Goal: Complete application form: Complete application form

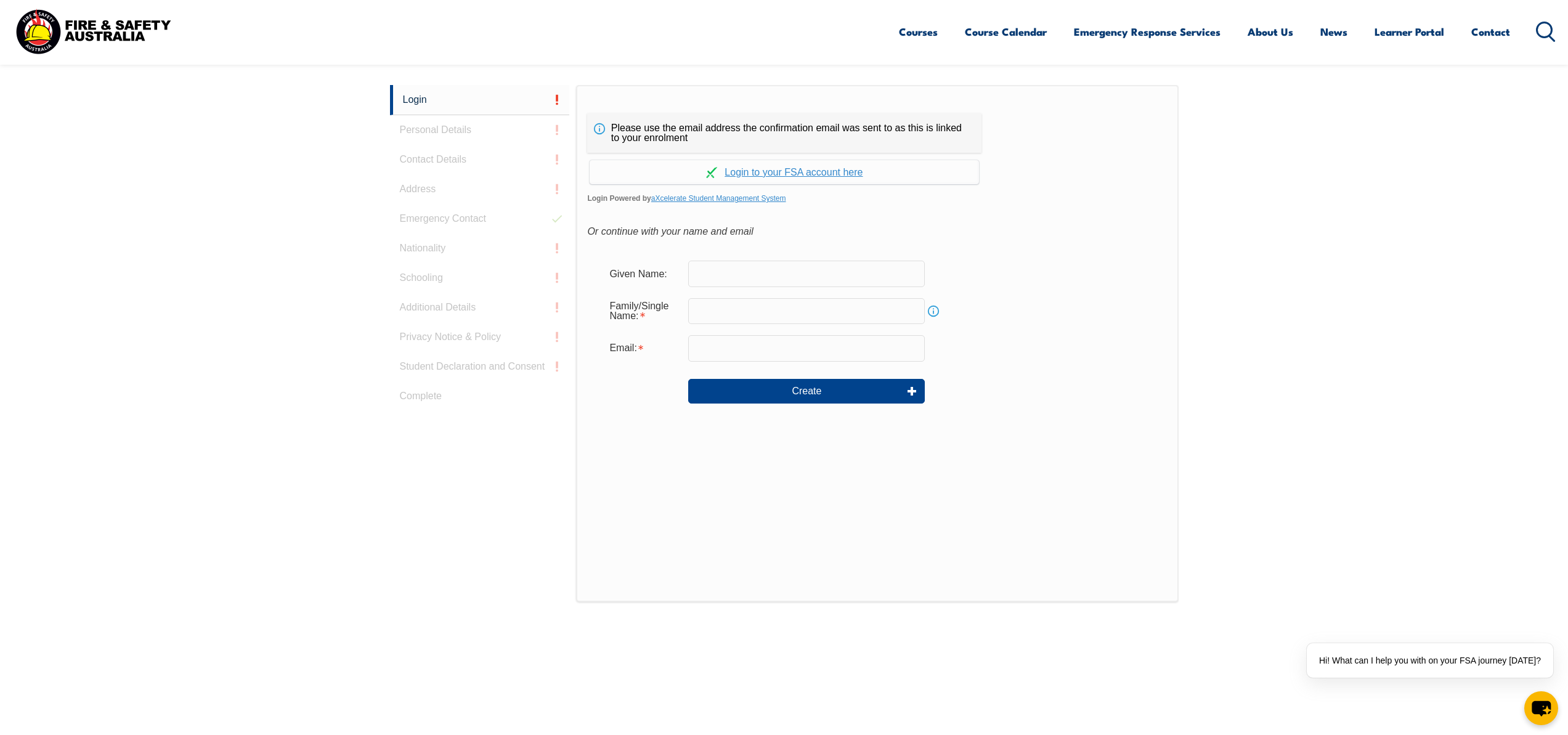
scroll to position [328, 0]
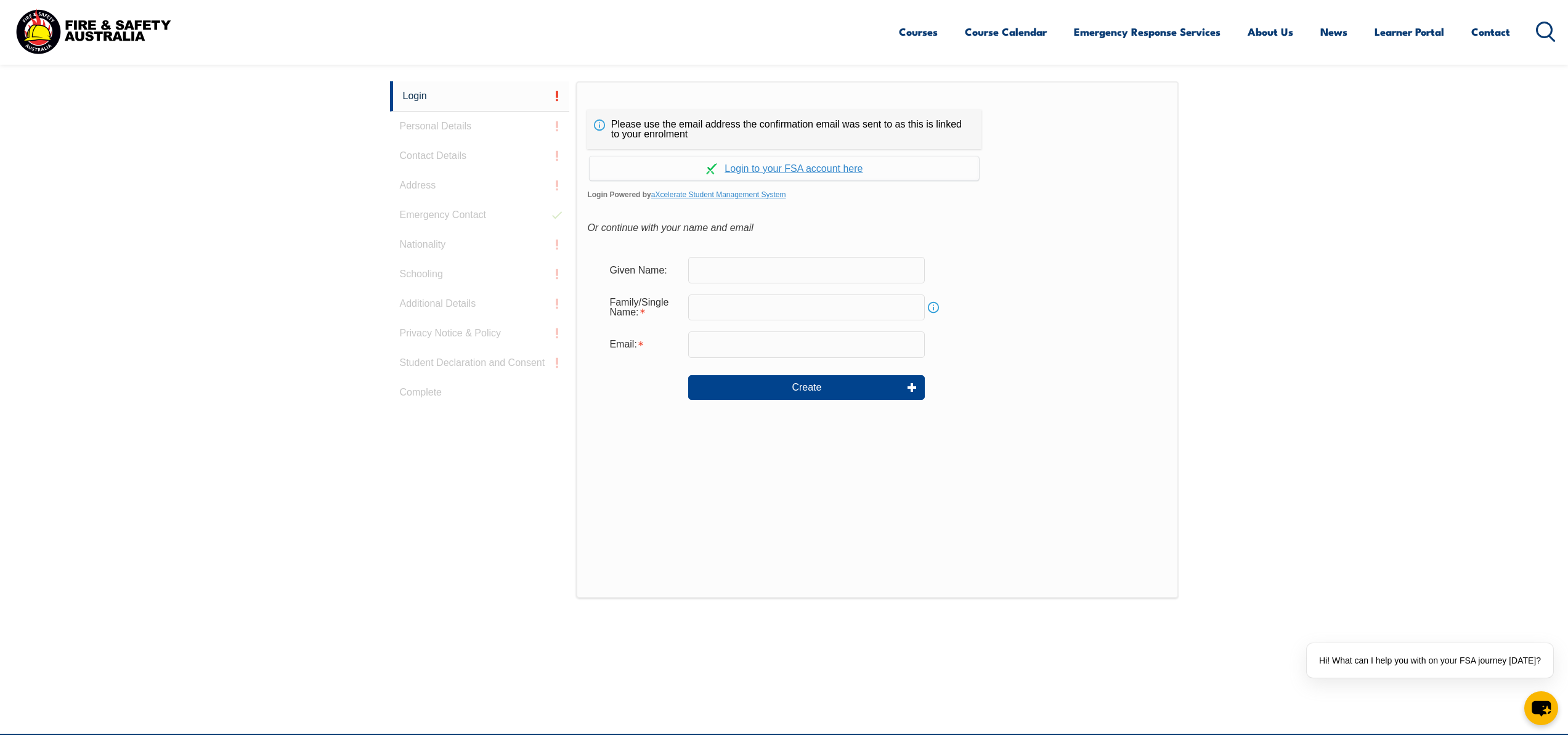
click at [736, 270] on input "text" at bounding box center [806, 269] width 236 height 26
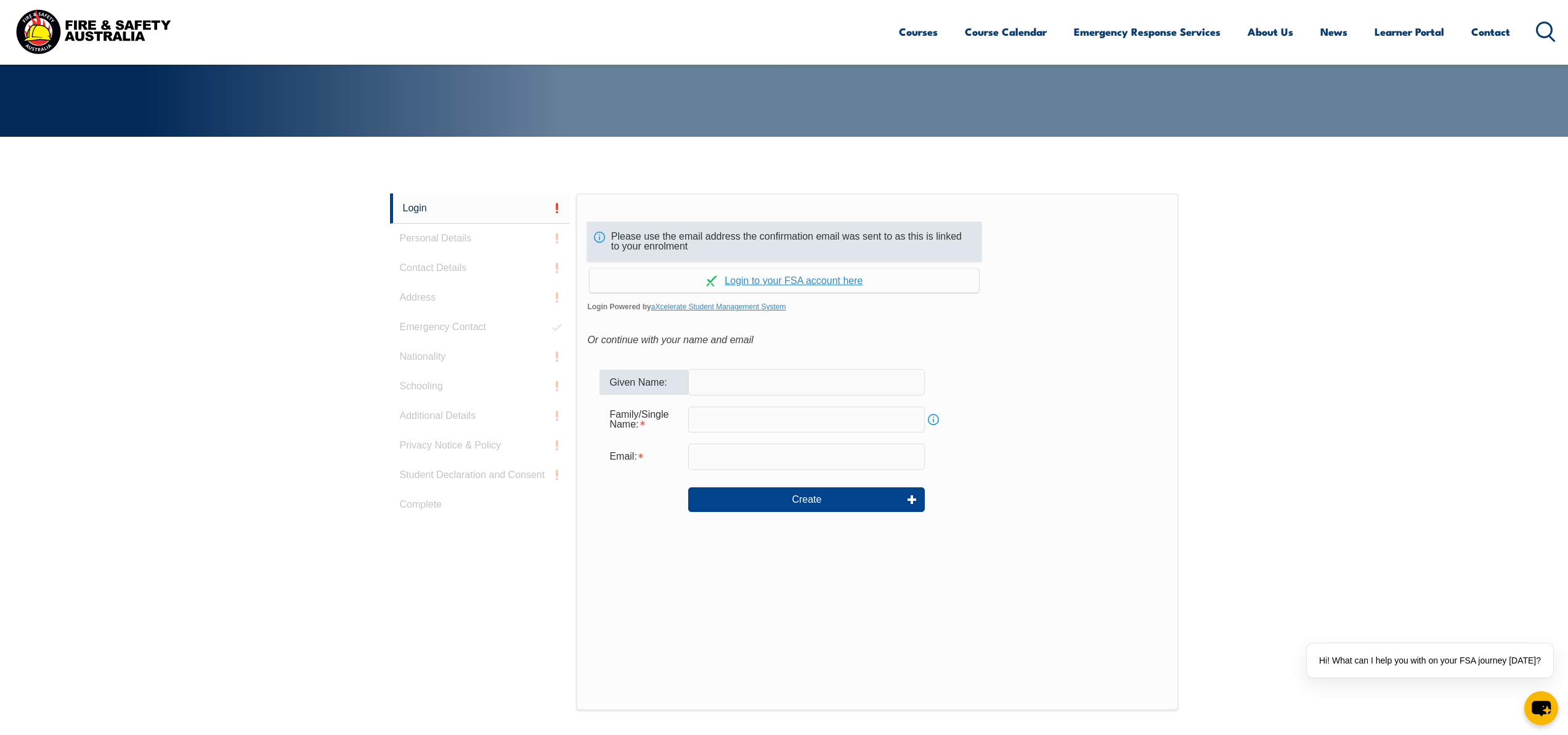
scroll to position [160, 0]
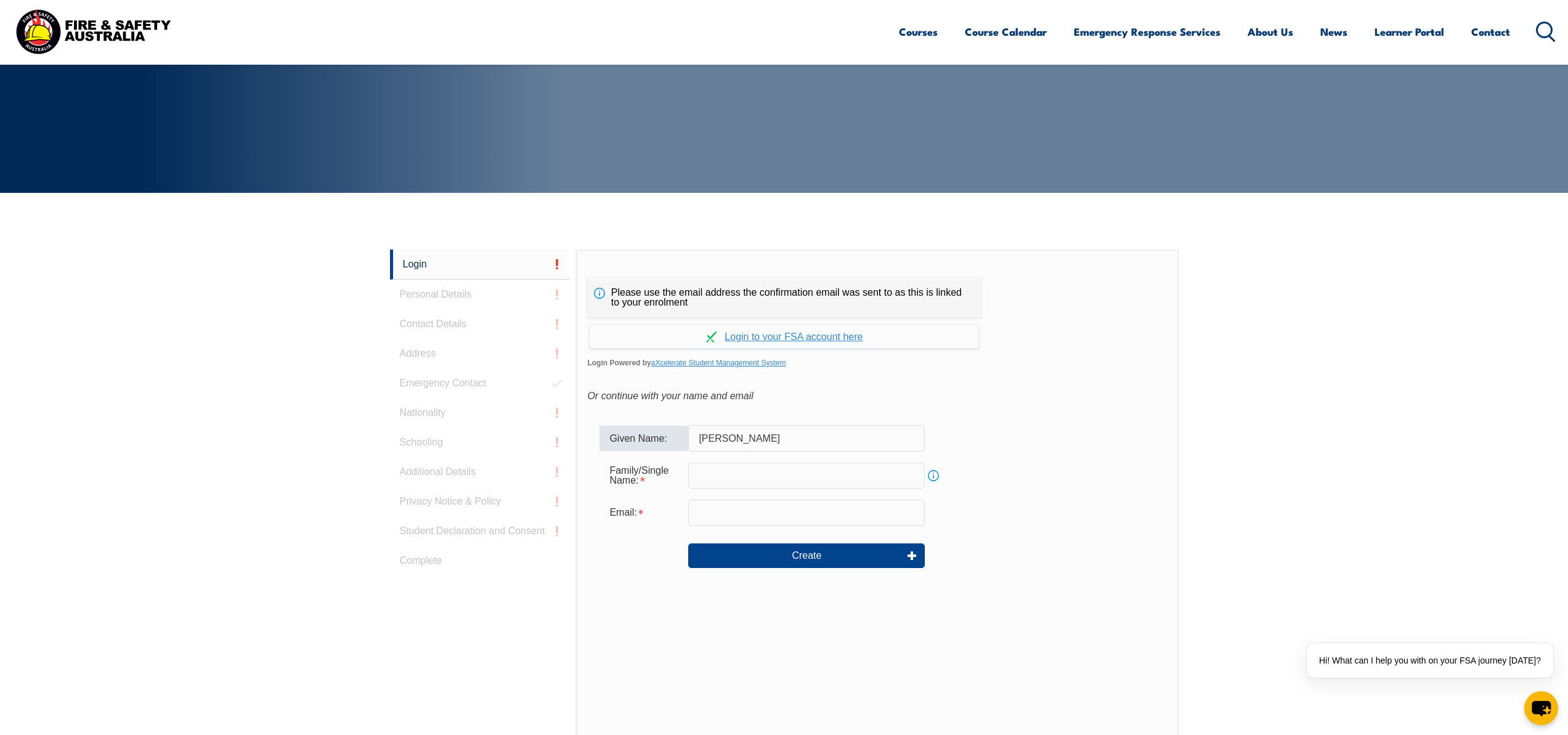
type input "Jimmy"
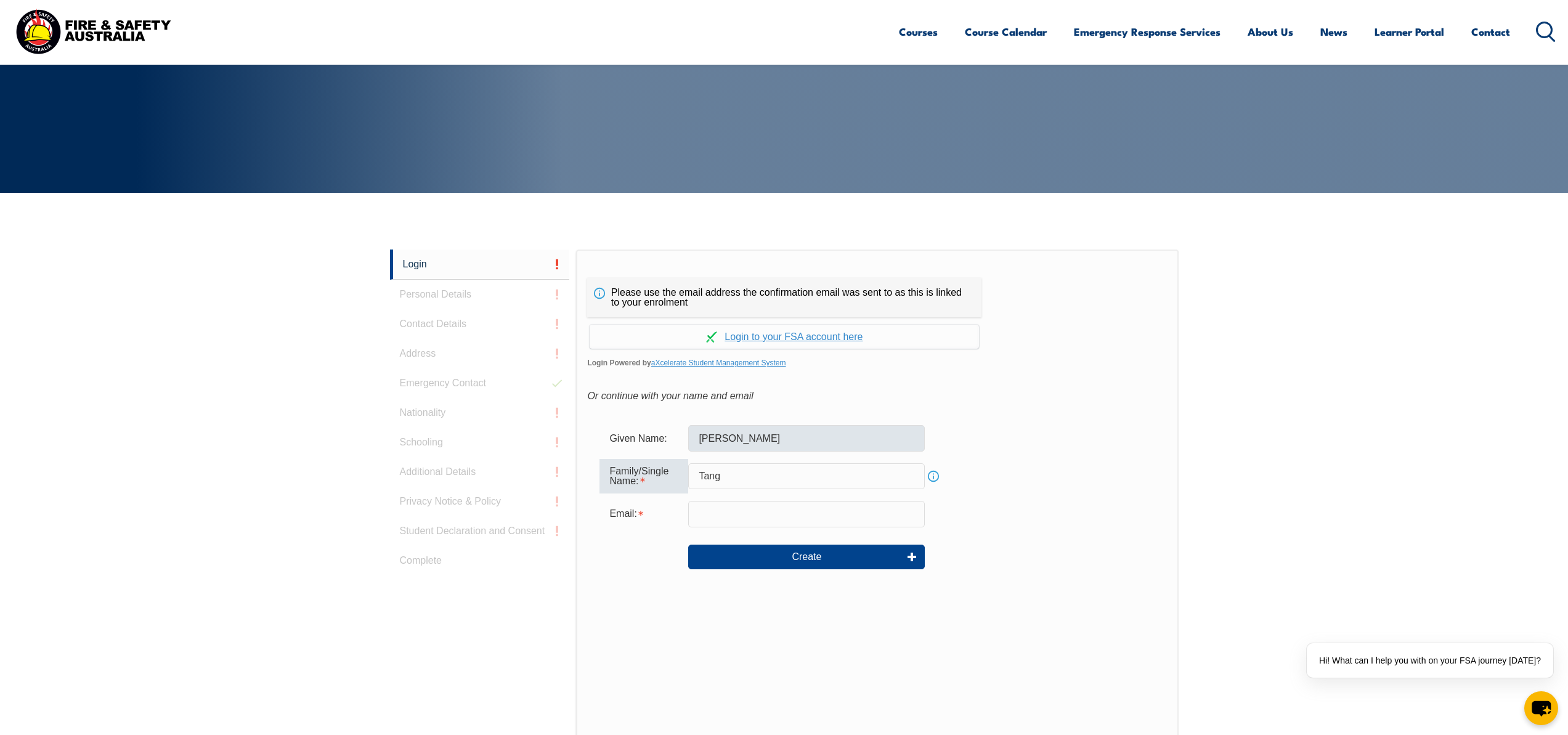
type input "Tang"
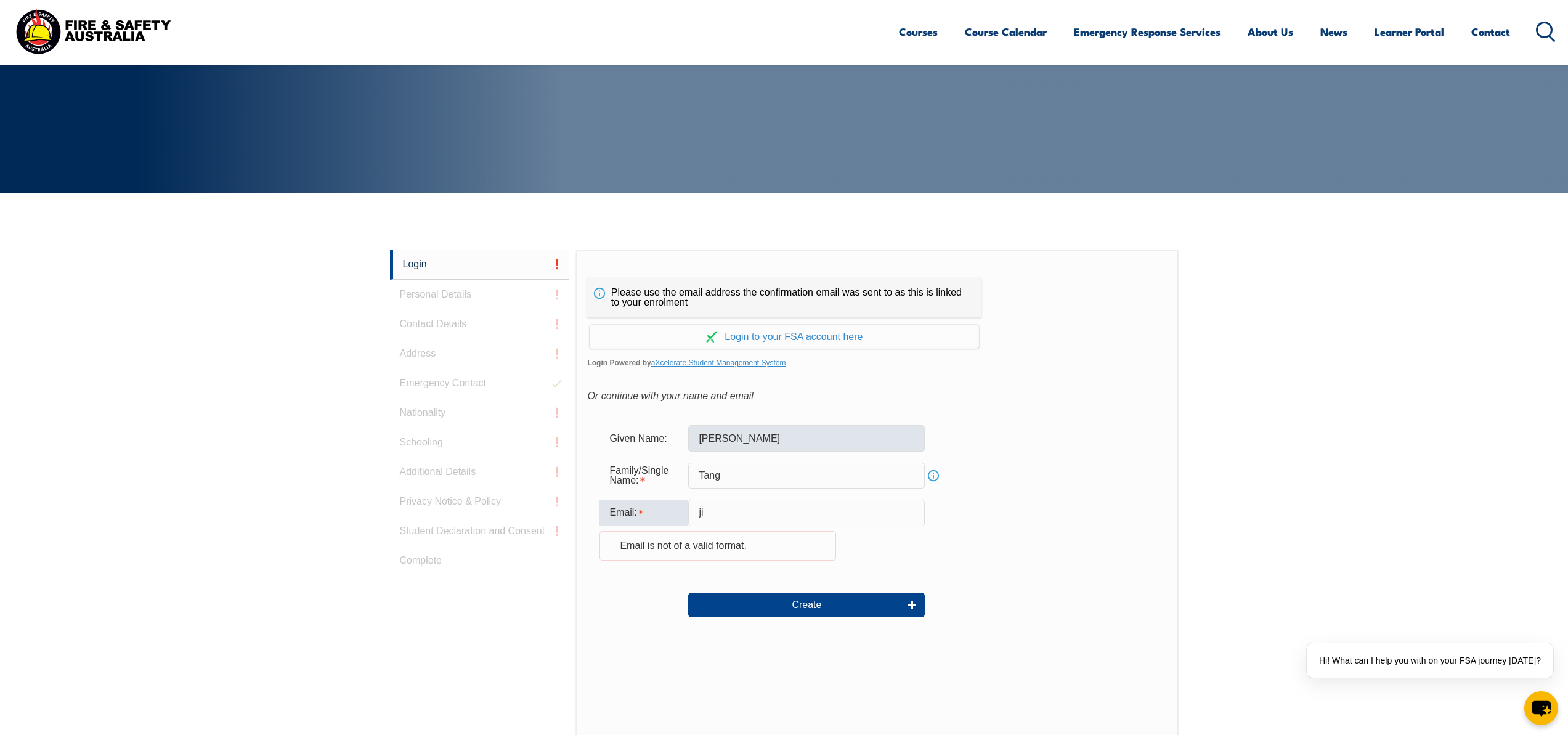
type input "j"
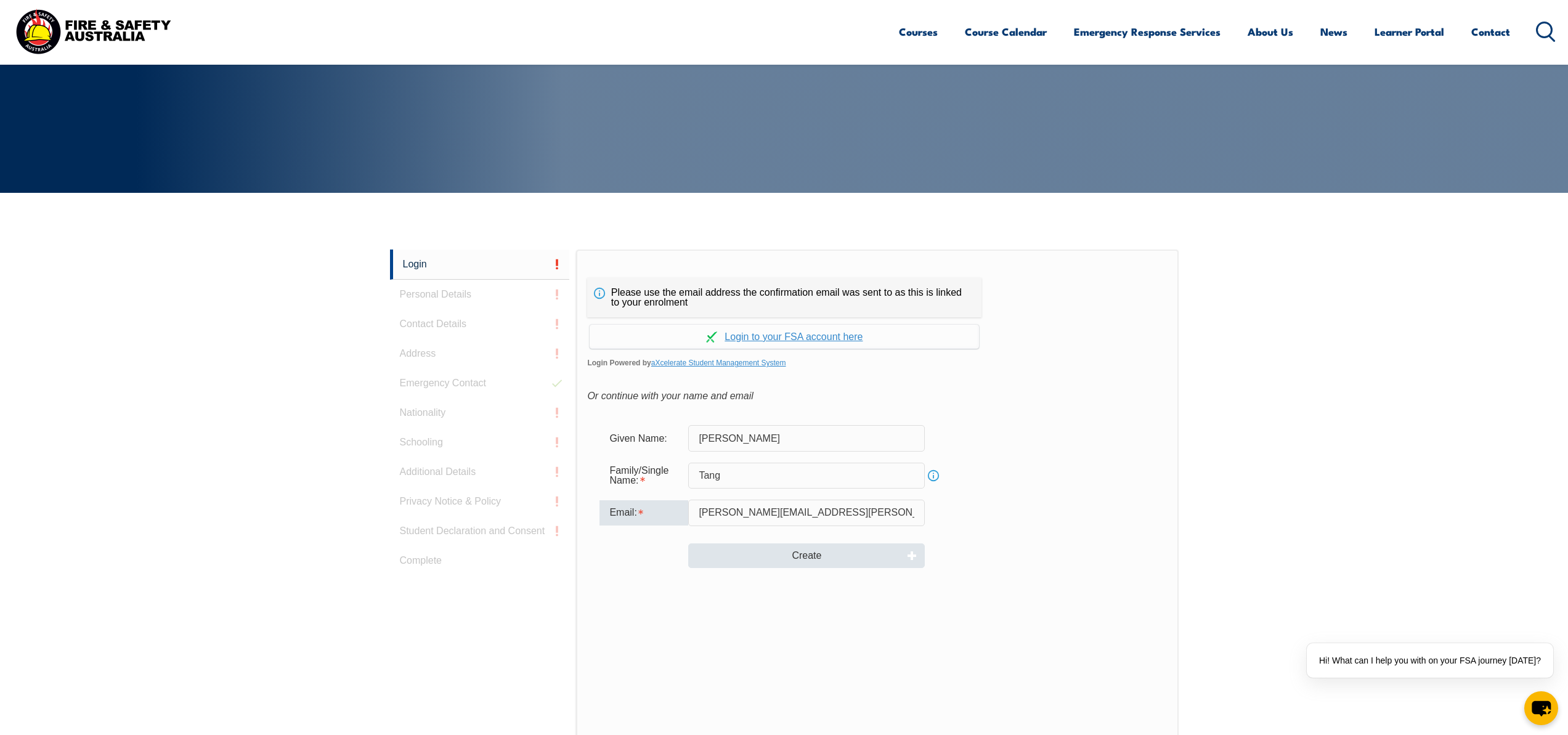
type input "[PERSON_NAME][EMAIL_ADDRESS][PERSON_NAME][DOMAIN_NAME]"
click at [818, 563] on button "Create" at bounding box center [806, 555] width 236 height 24
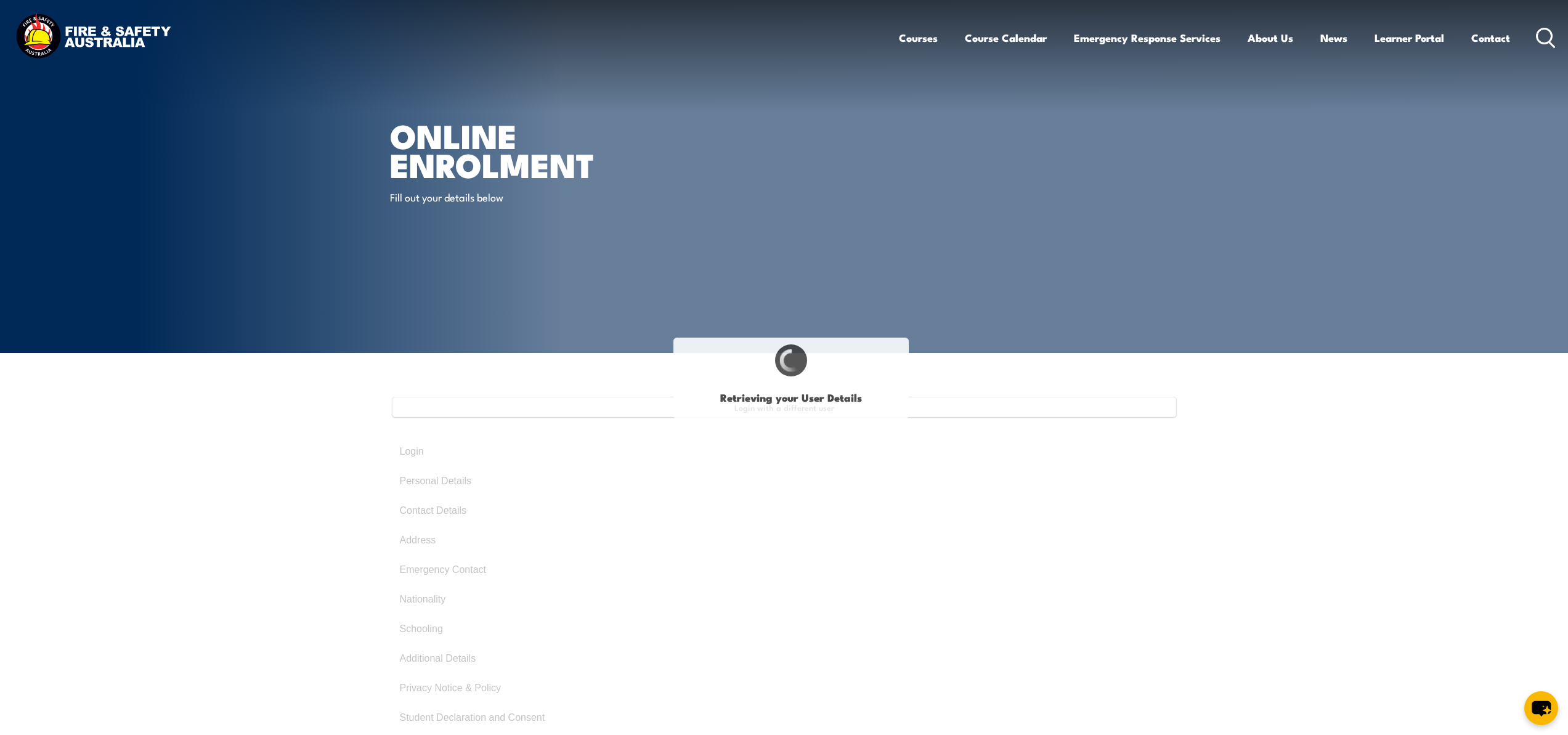
type input "[PERSON_NAME]"
type input "Tang"
type input "[DATE]"
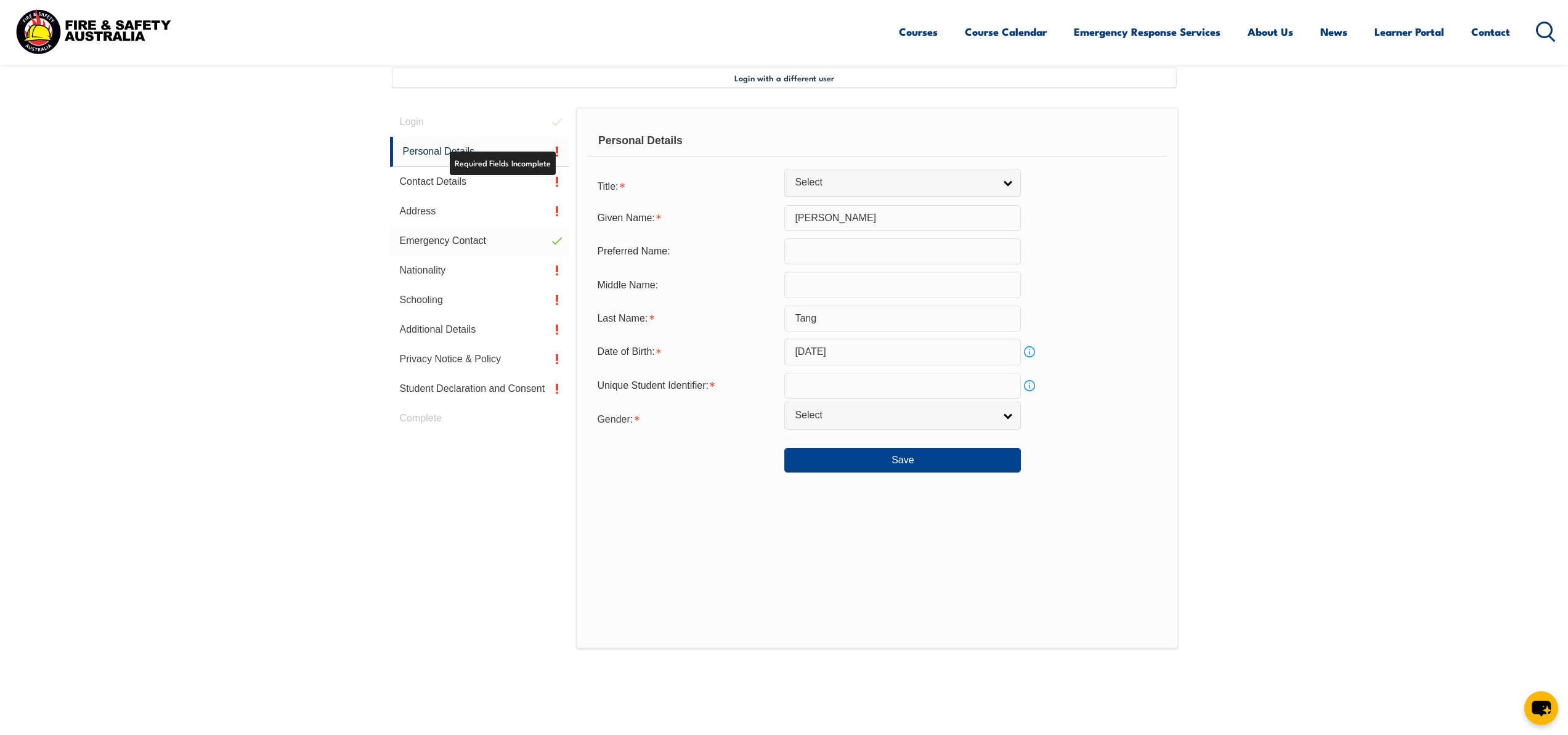
scroll to position [335, 0]
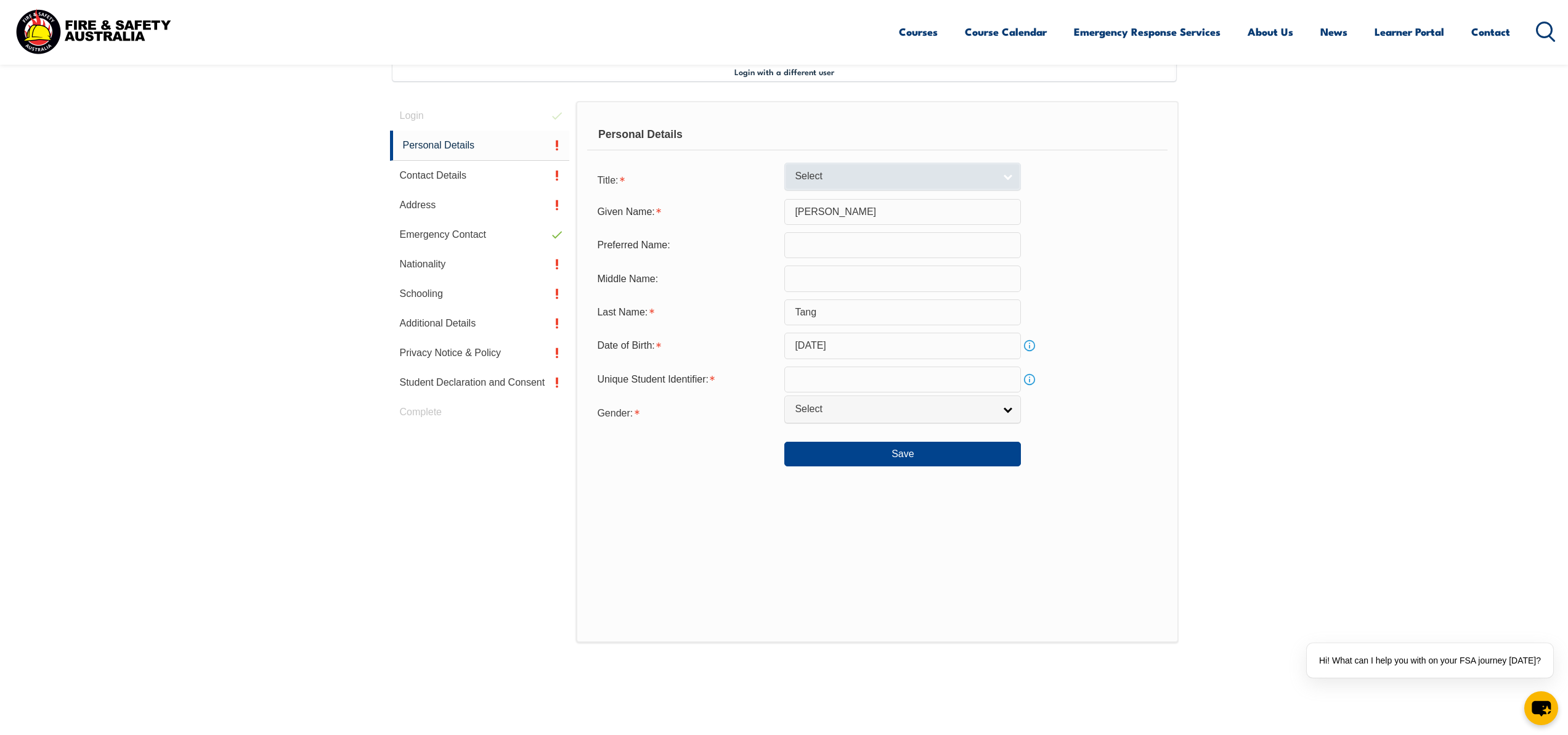
click at [836, 184] on link "Select" at bounding box center [902, 176] width 236 height 28
click at [826, 197] on li "Mr" at bounding box center [902, 197] width 231 height 15
select select "Mr"
click at [883, 424] on div "Gender: [DEMOGRAPHIC_DATA] [DEMOGRAPHIC_DATA] Other Select" at bounding box center [877, 411] width 580 height 24
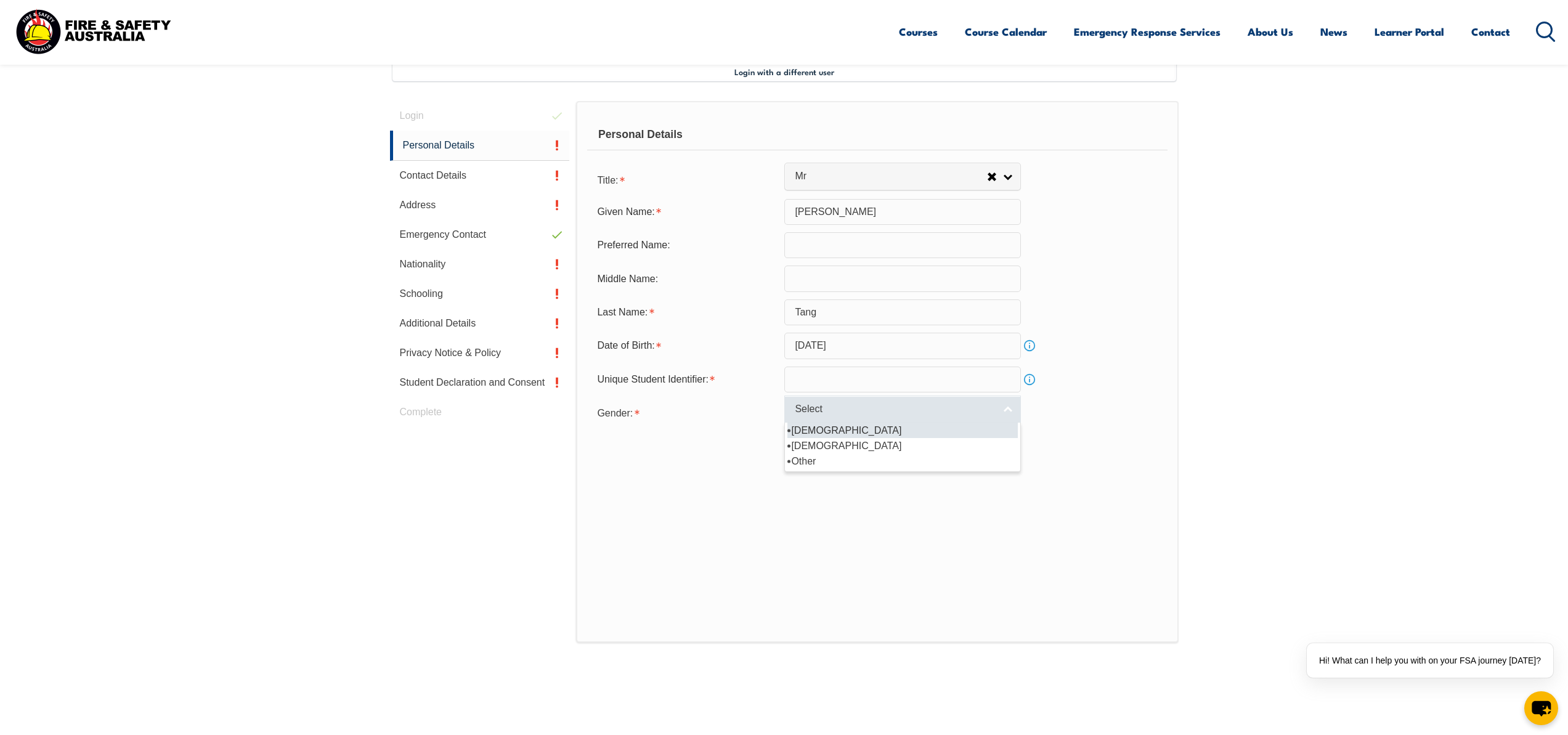
click at [883, 417] on link "Select" at bounding box center [902, 409] width 236 height 28
click at [868, 427] on li "[DEMOGRAPHIC_DATA]" at bounding box center [902, 430] width 231 height 15
select select "M"
click at [865, 447] on button "Save" at bounding box center [902, 454] width 236 height 24
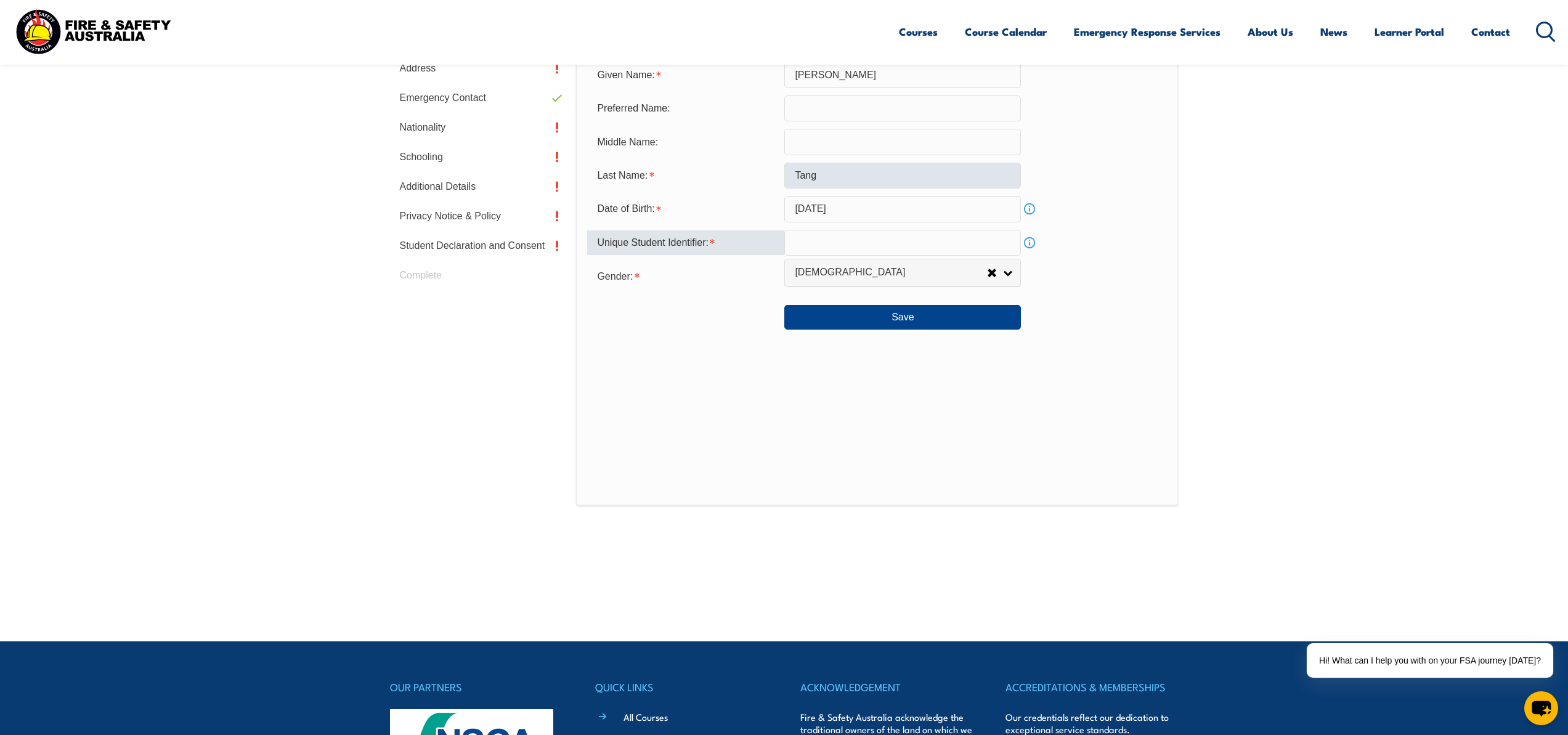
scroll to position [361, 0]
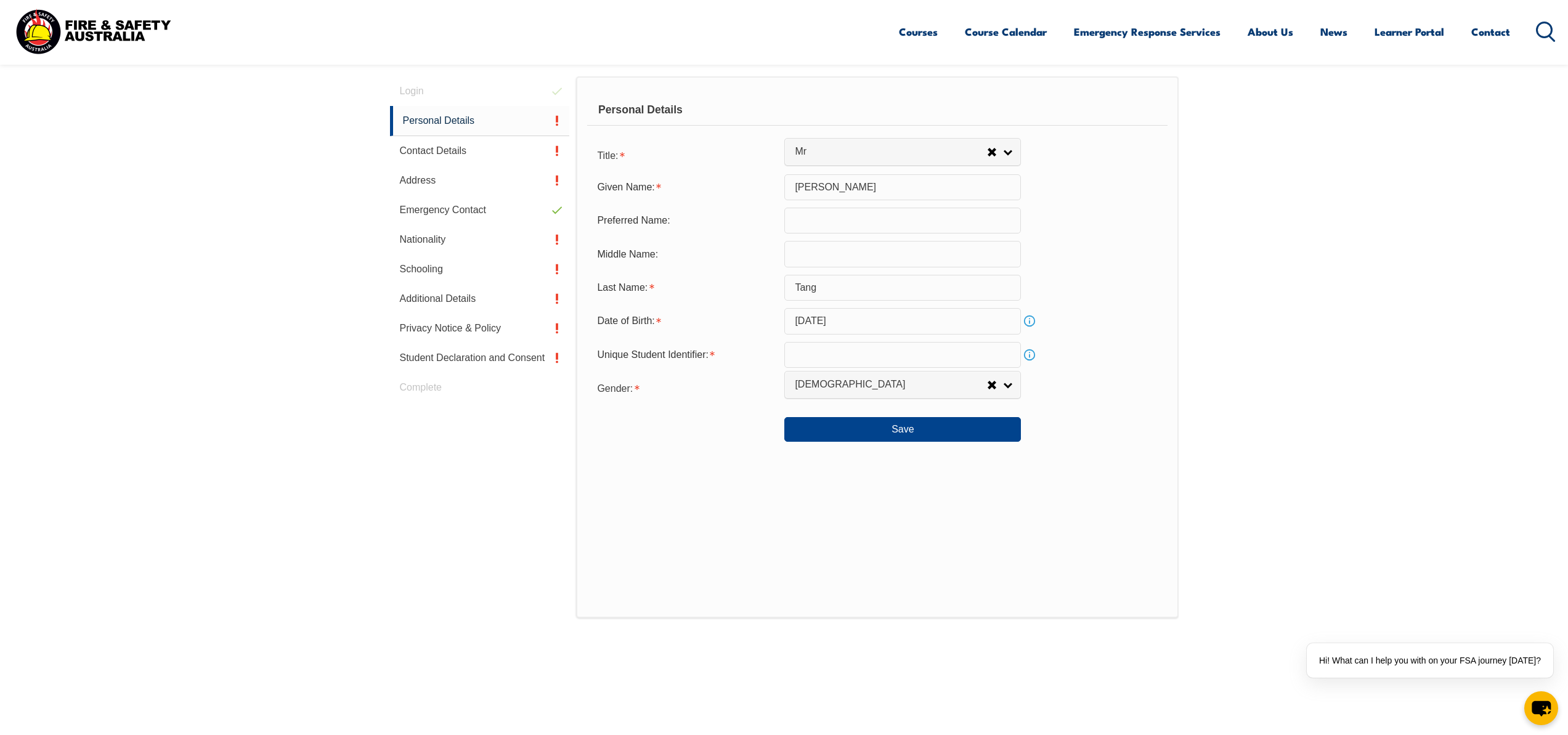
click at [1027, 359] on link "Info" at bounding box center [1029, 355] width 17 height 17
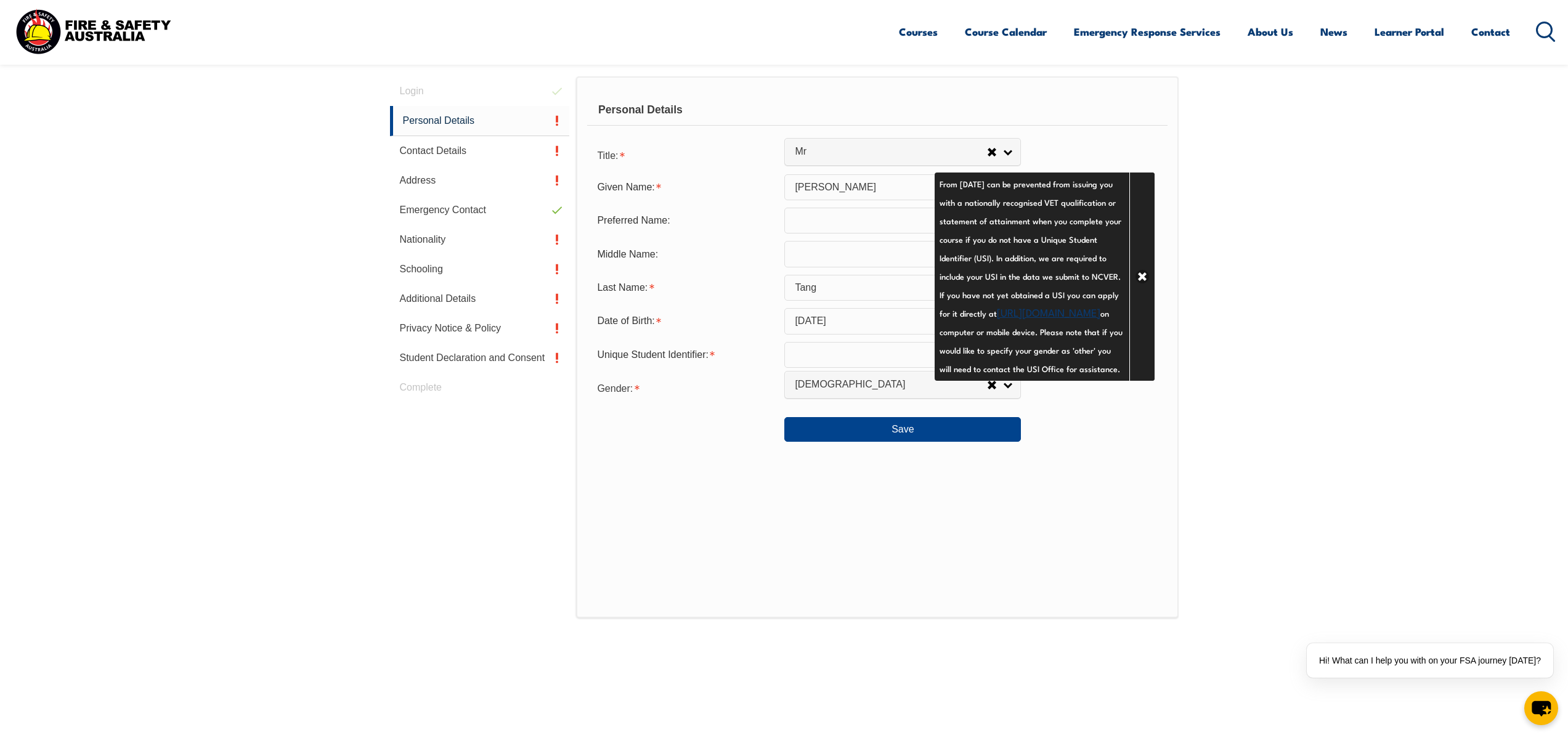
scroll to position [416, 0]
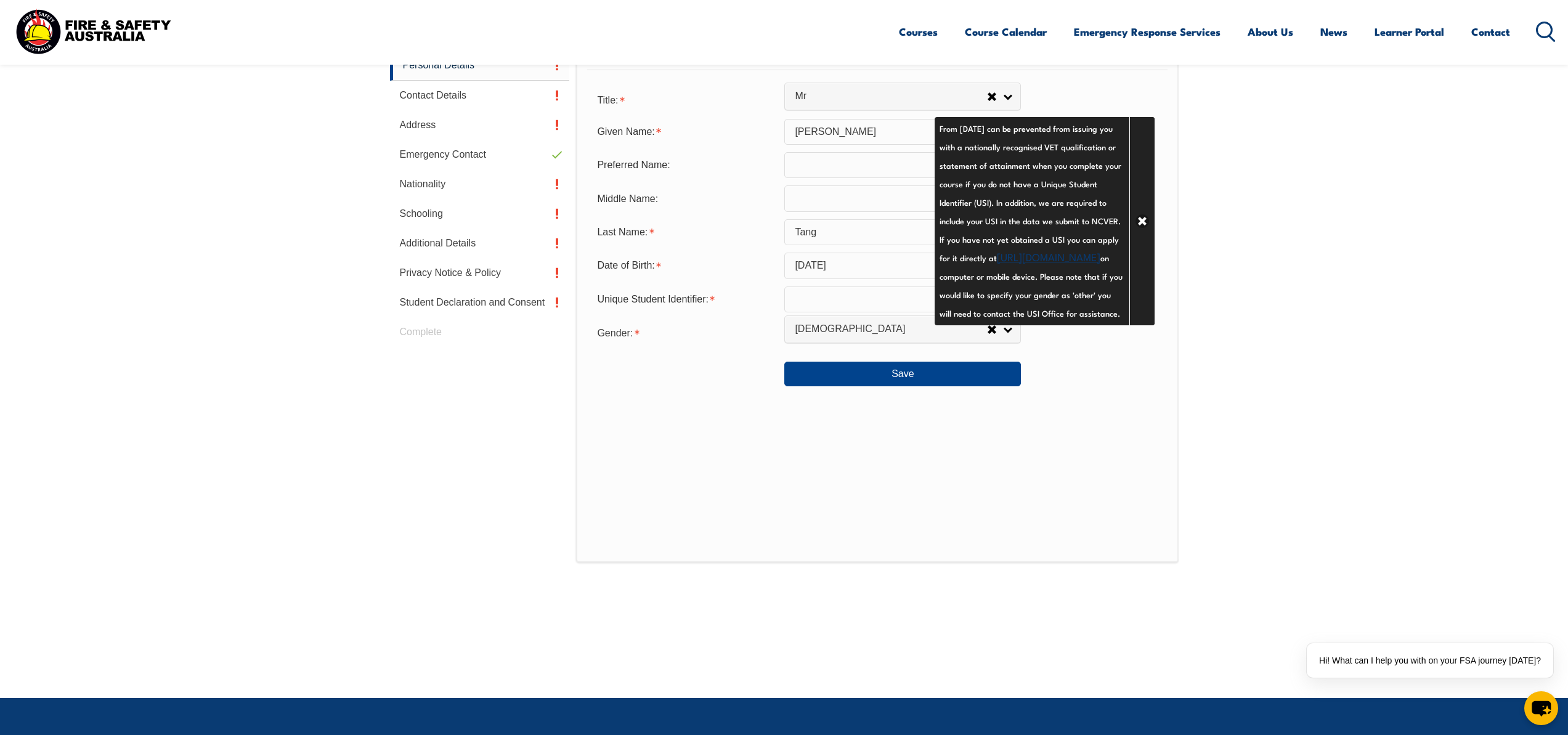
drag, startPoint x: 1143, startPoint y: 249, endPoint x: 1057, endPoint y: 242, distance: 86.3
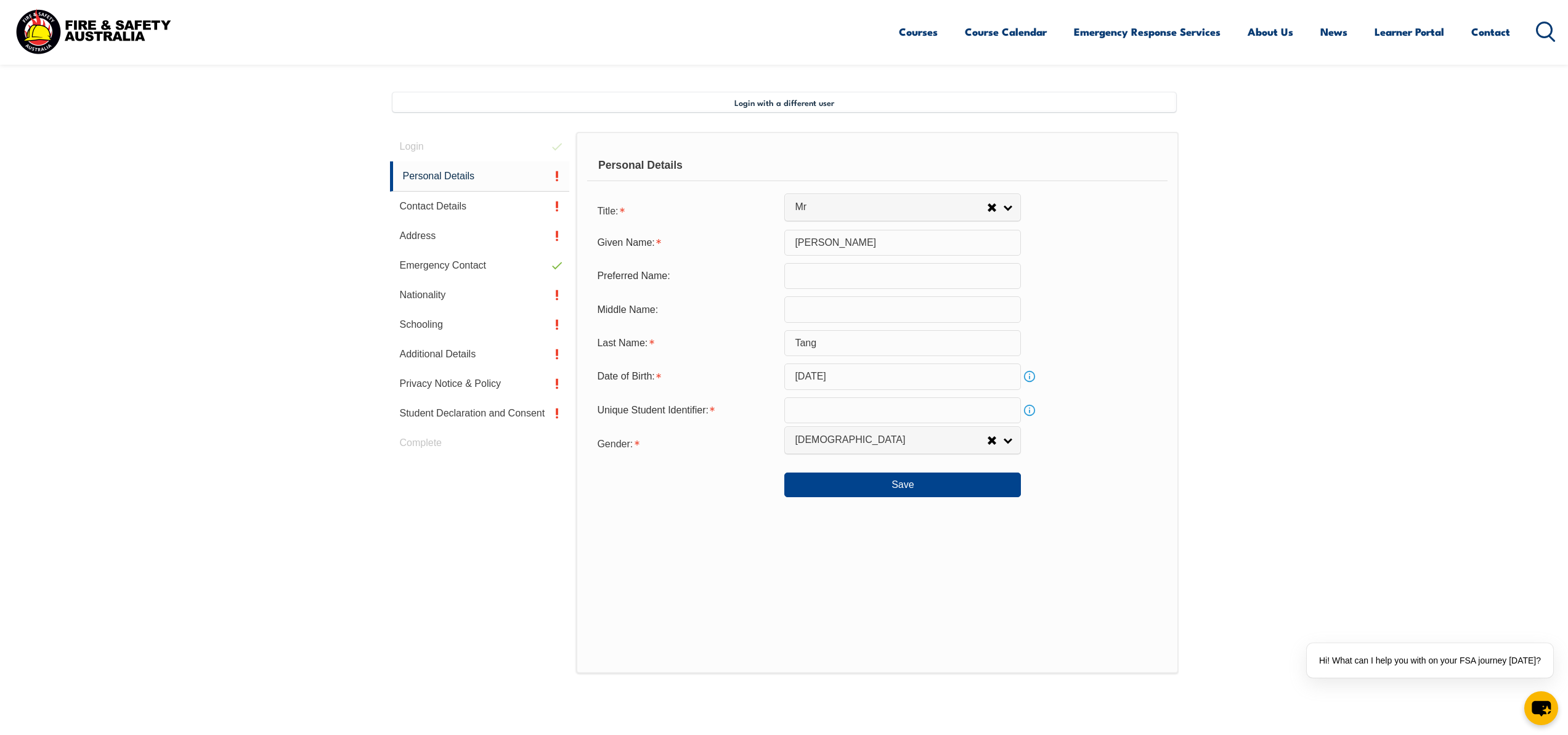
scroll to position [249, 0]
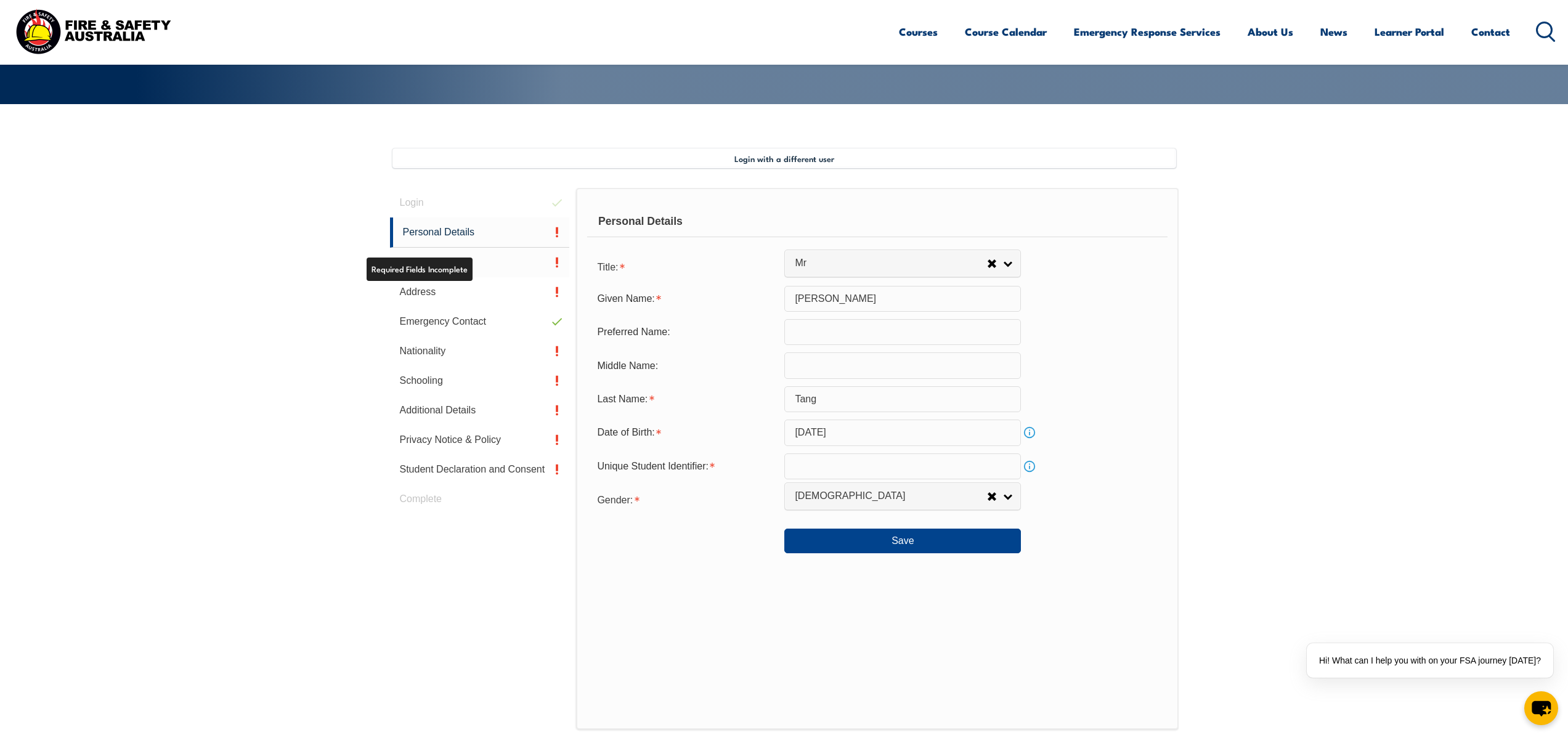
click at [480, 265] on link "Contact Details" at bounding box center [480, 262] width 180 height 30
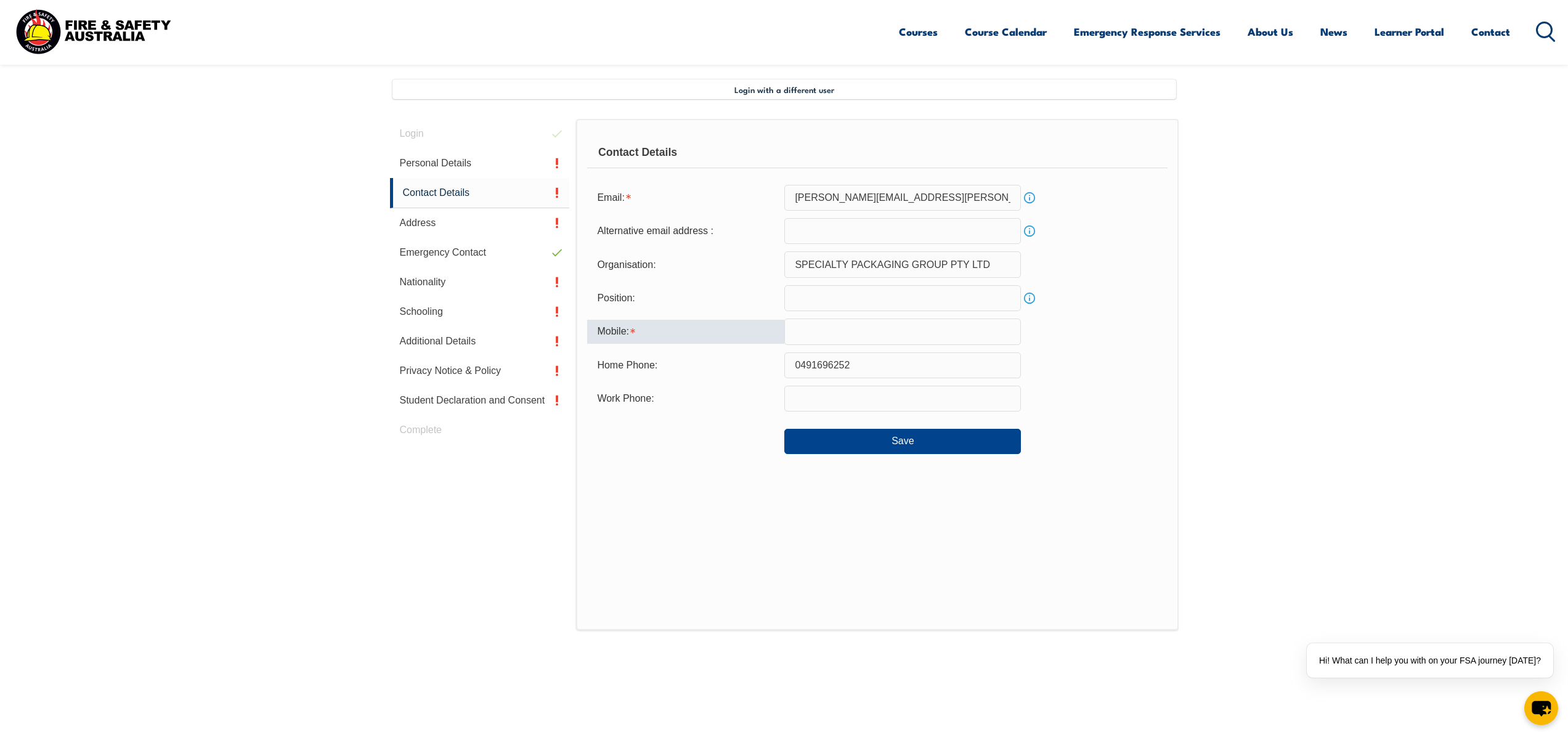
scroll to position [335, 0]
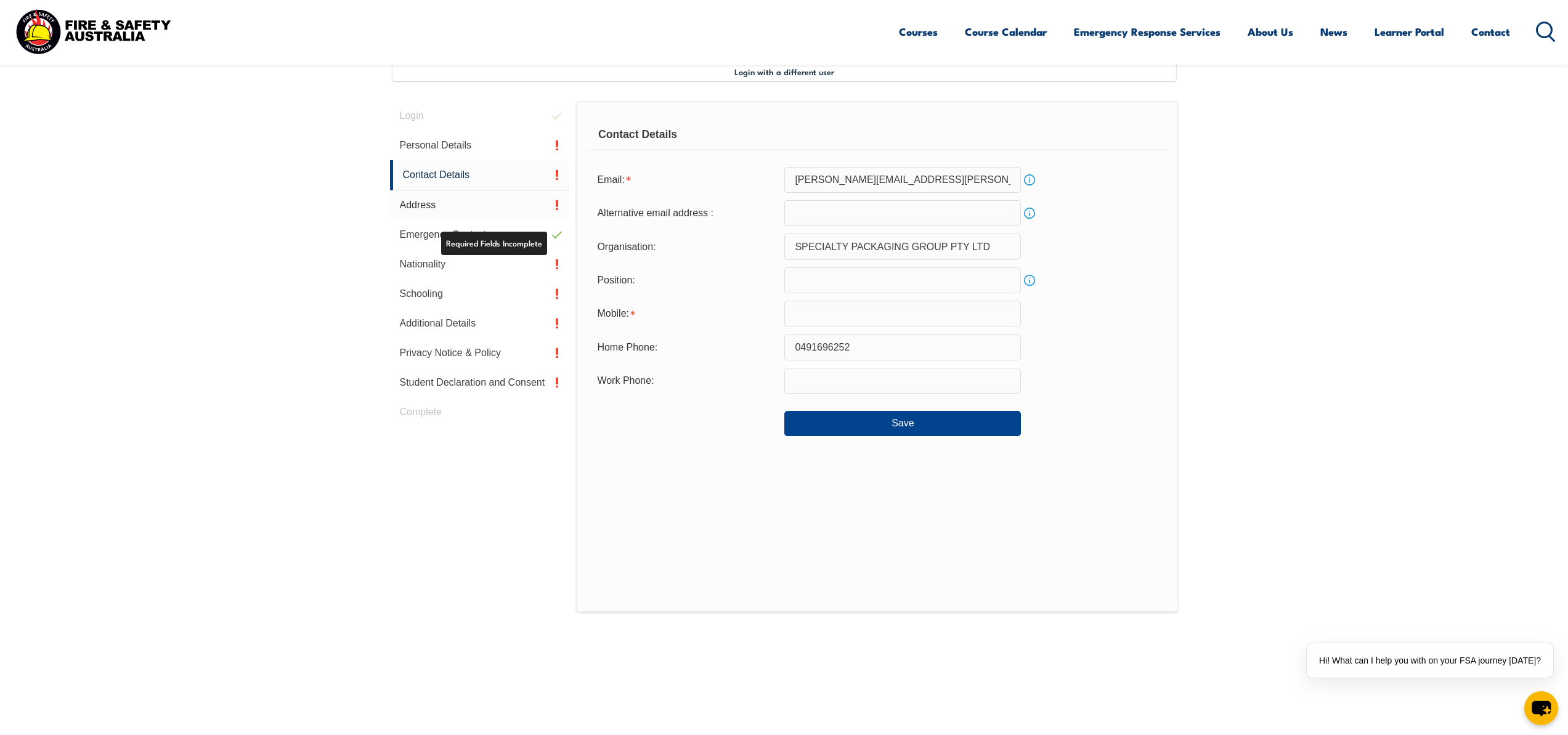
click at [427, 207] on link "Address" at bounding box center [480, 205] width 180 height 30
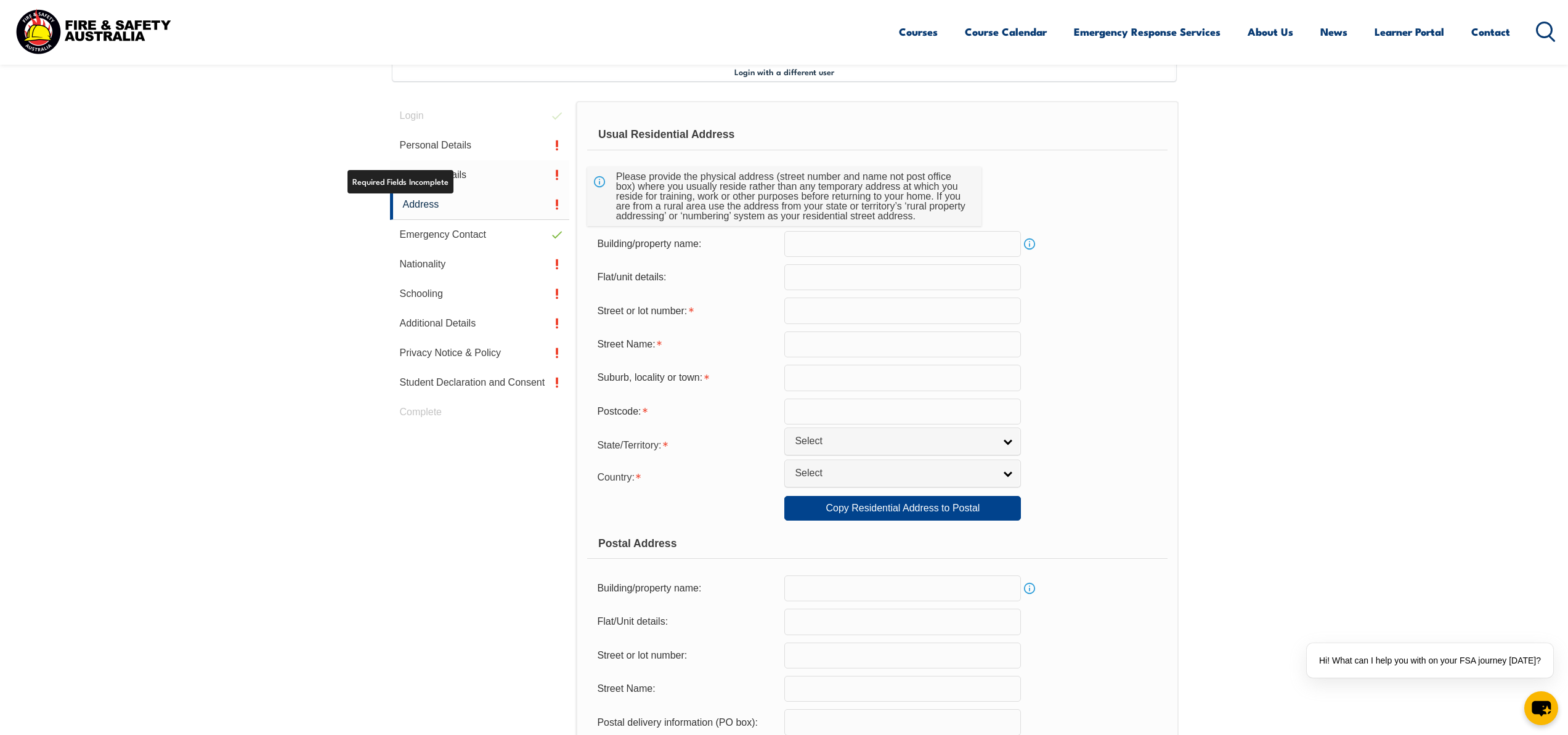
click at [444, 184] on link "Contact Details" at bounding box center [480, 174] width 180 height 30
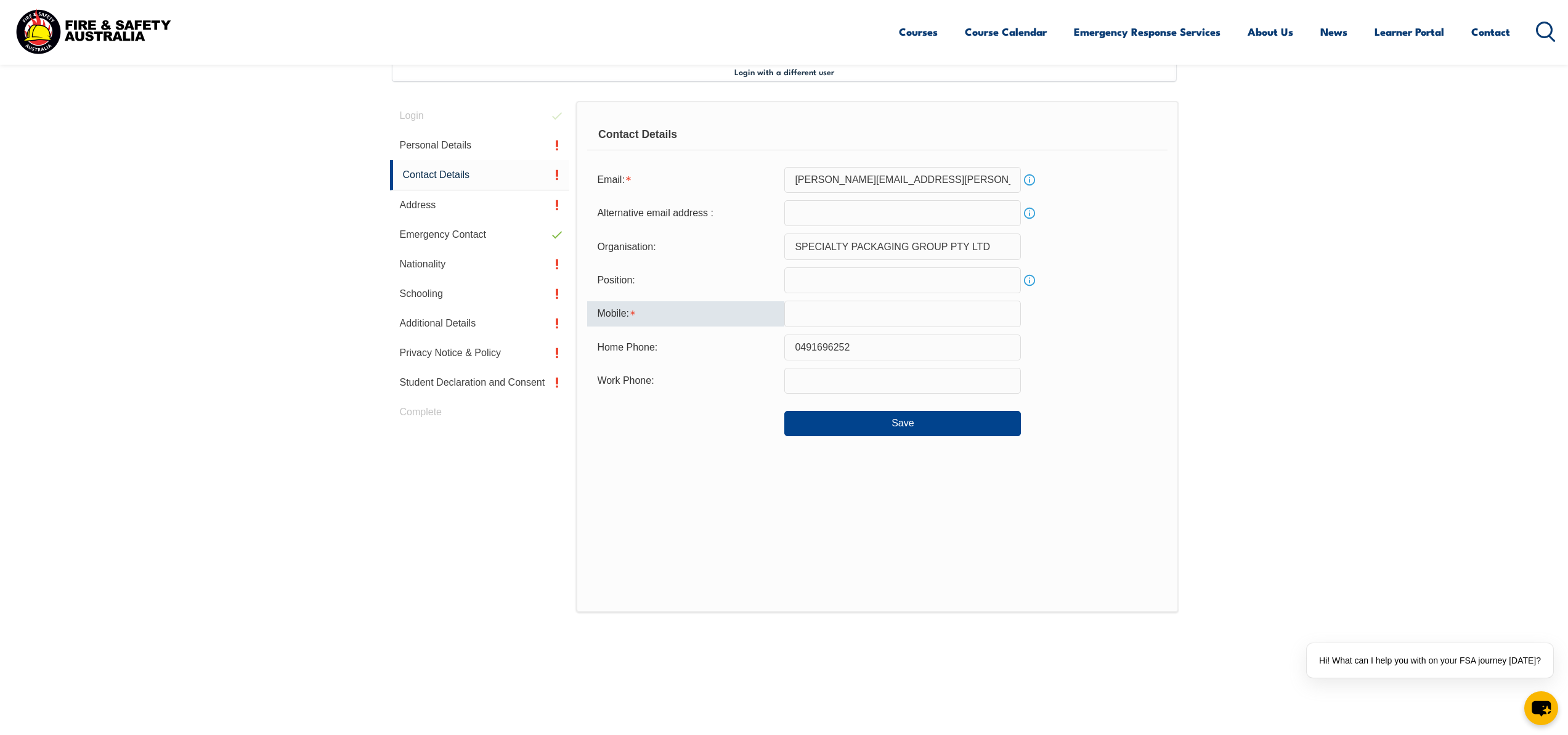
click at [839, 317] on input "text" at bounding box center [902, 313] width 236 height 26
click at [839, 347] on input "0491696252" at bounding box center [902, 347] width 236 height 26
click at [834, 316] on input "text" at bounding box center [902, 313] width 236 height 26
paste input "0491696252"
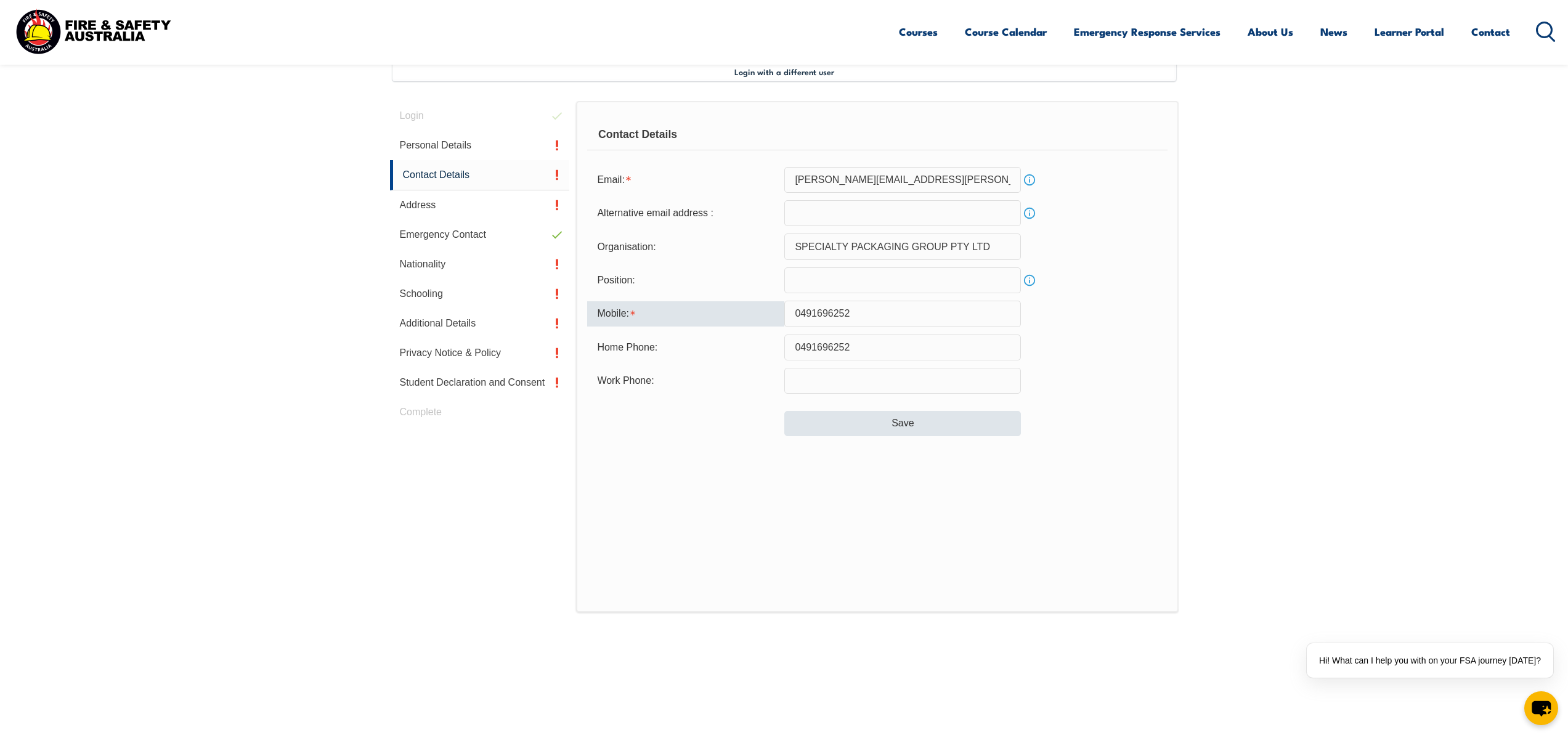
type input "0491696252"
click at [874, 416] on button "Save" at bounding box center [902, 423] width 236 height 24
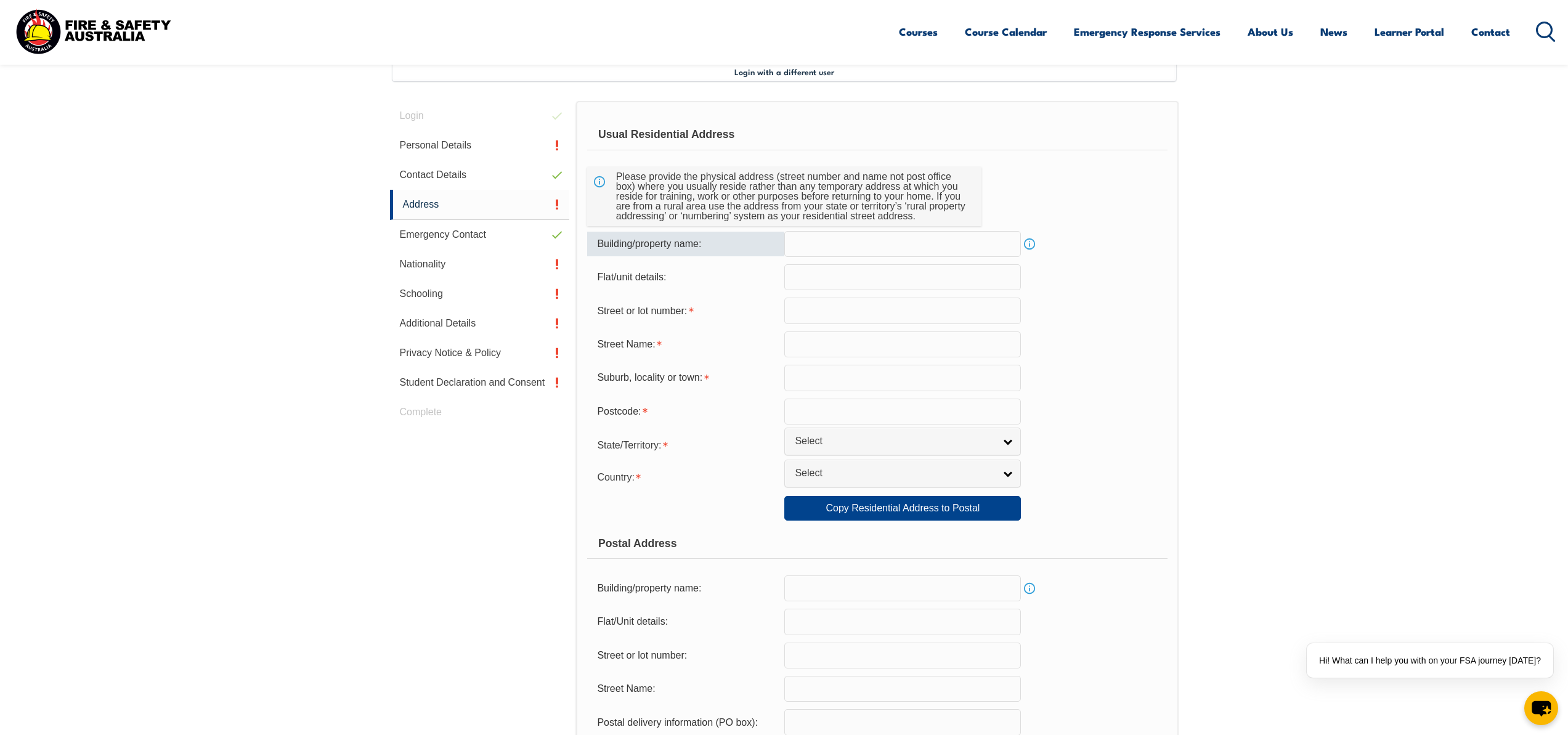
click at [832, 251] on input "text" at bounding box center [902, 244] width 236 height 26
click at [816, 308] on input "text" at bounding box center [902, 310] width 236 height 26
type input "5"
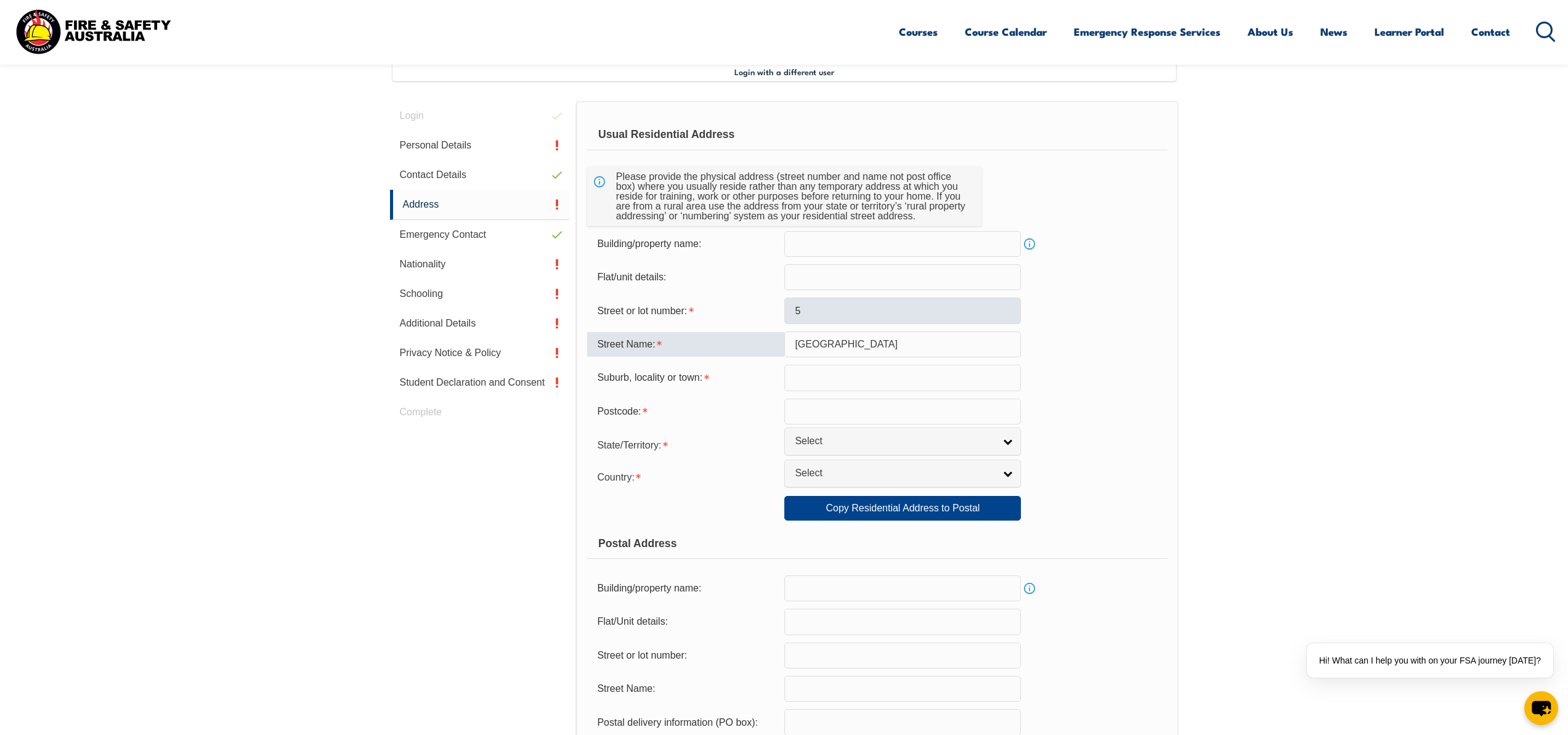
type input "[GEOGRAPHIC_DATA]"
type input "Wantirna South"
type input "3152"
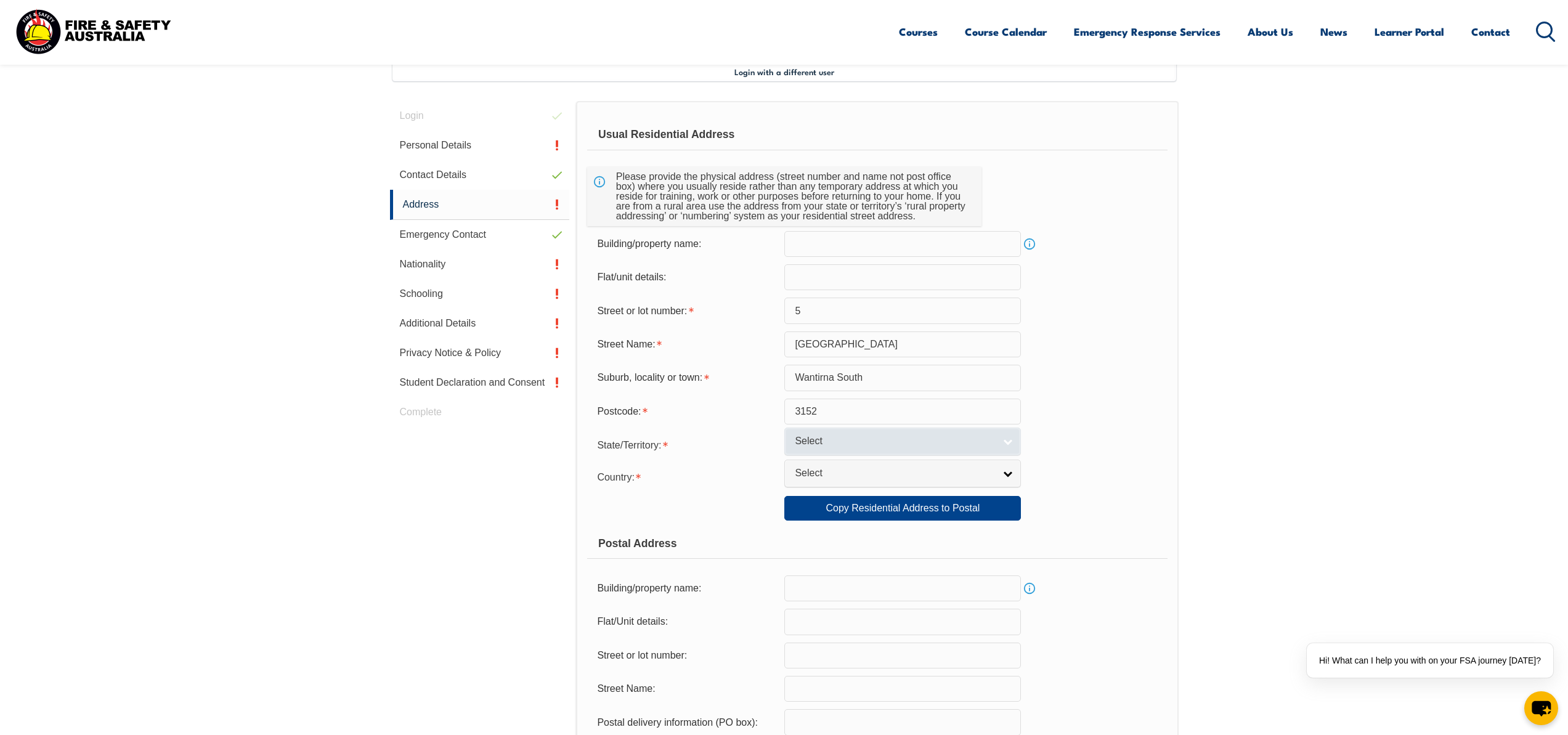
click at [843, 449] on link "Select" at bounding box center [902, 441] width 236 height 28
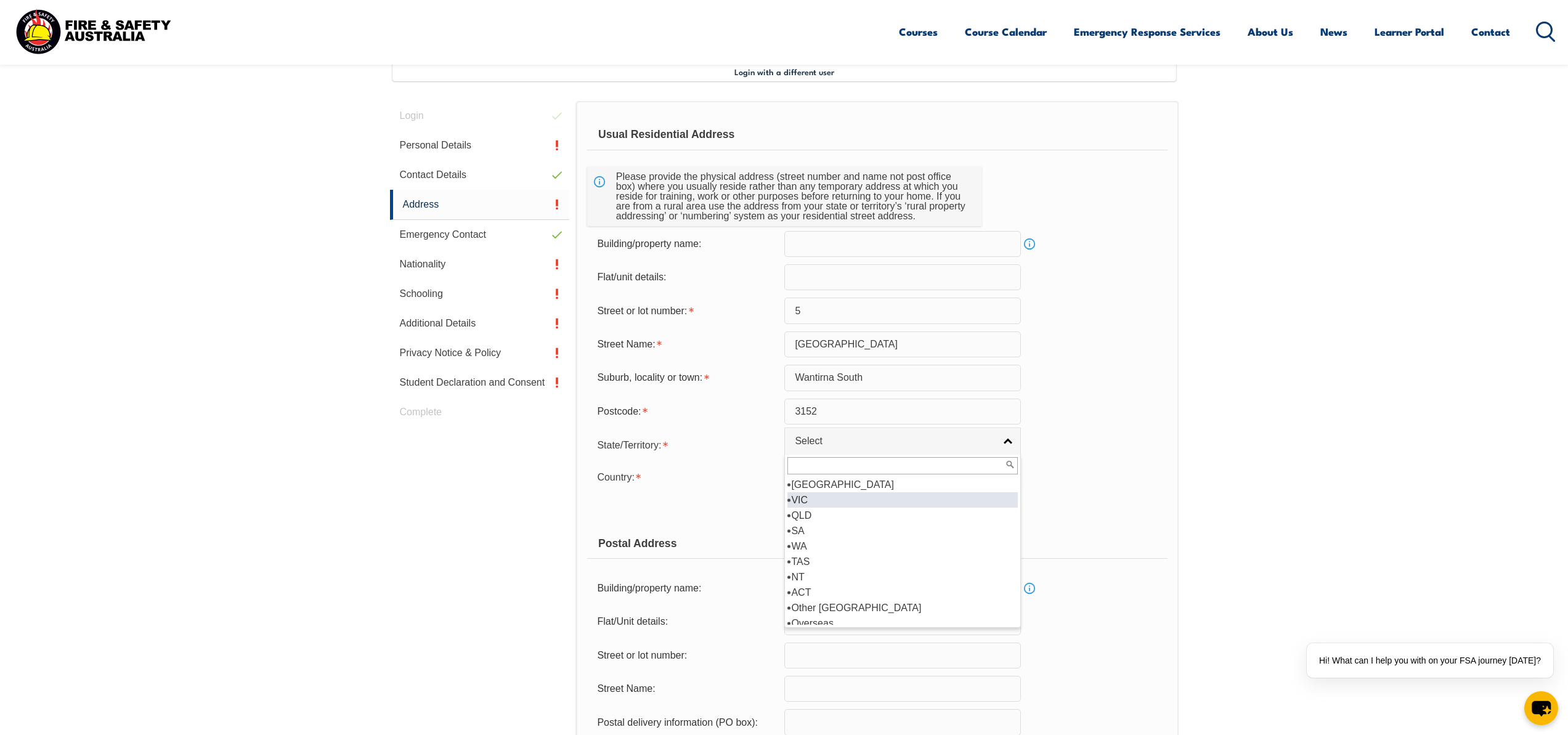
click at [812, 501] on li "VIC" at bounding box center [902, 499] width 231 height 15
select select "VIC"
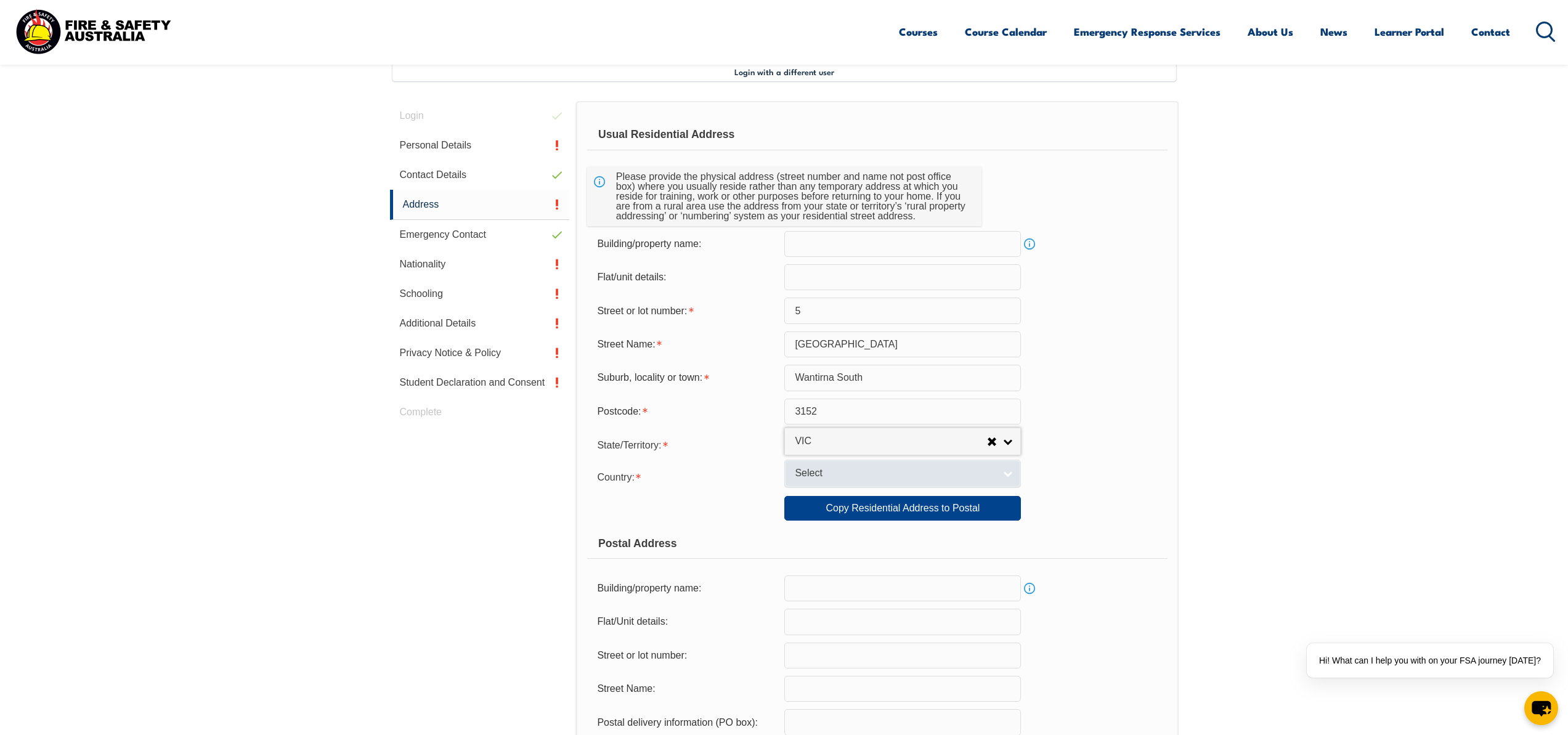
click at [831, 479] on span "Select" at bounding box center [894, 473] width 199 height 13
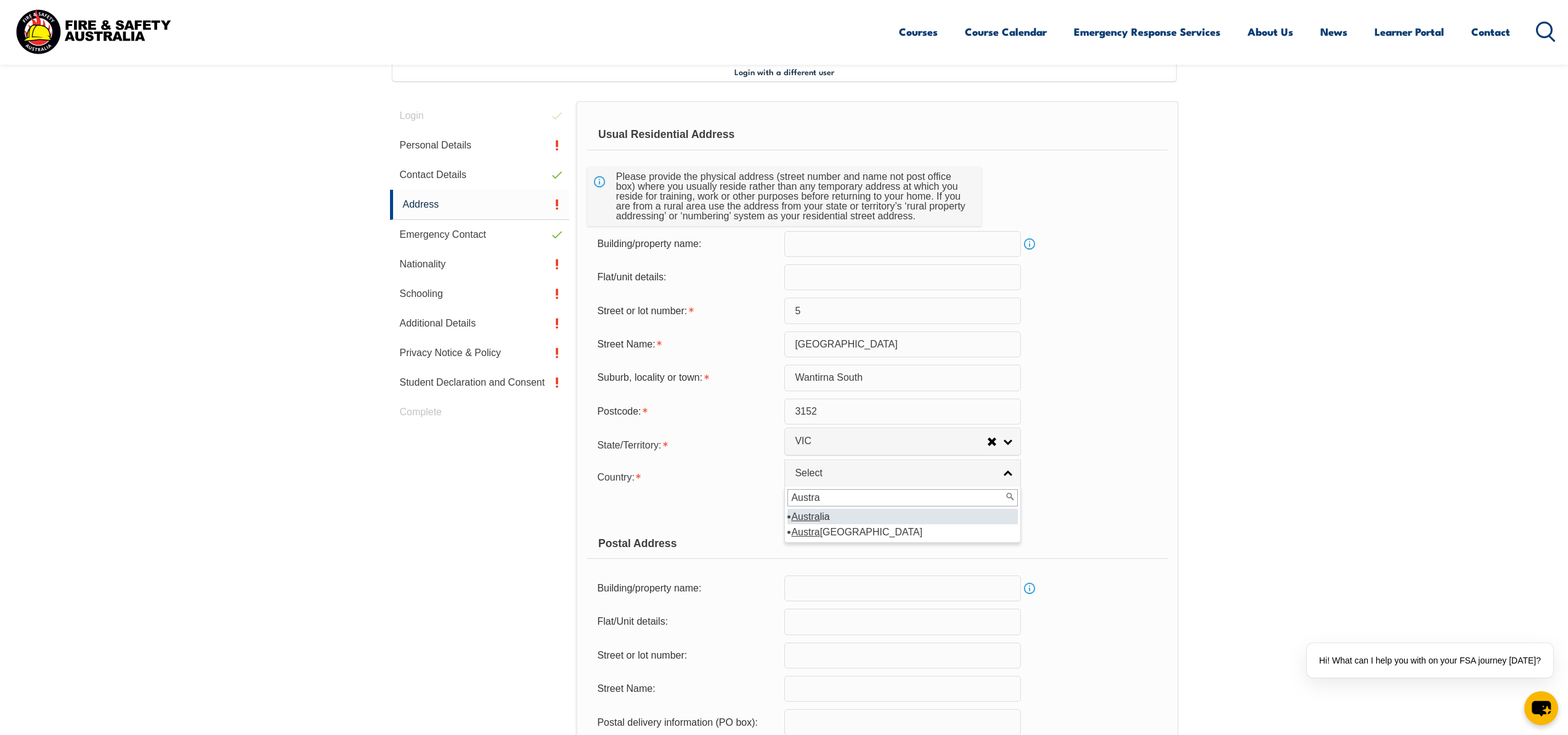
type input "Austra"
click at [832, 516] on li "Austra lia" at bounding box center [902, 516] width 231 height 15
select select "1101"
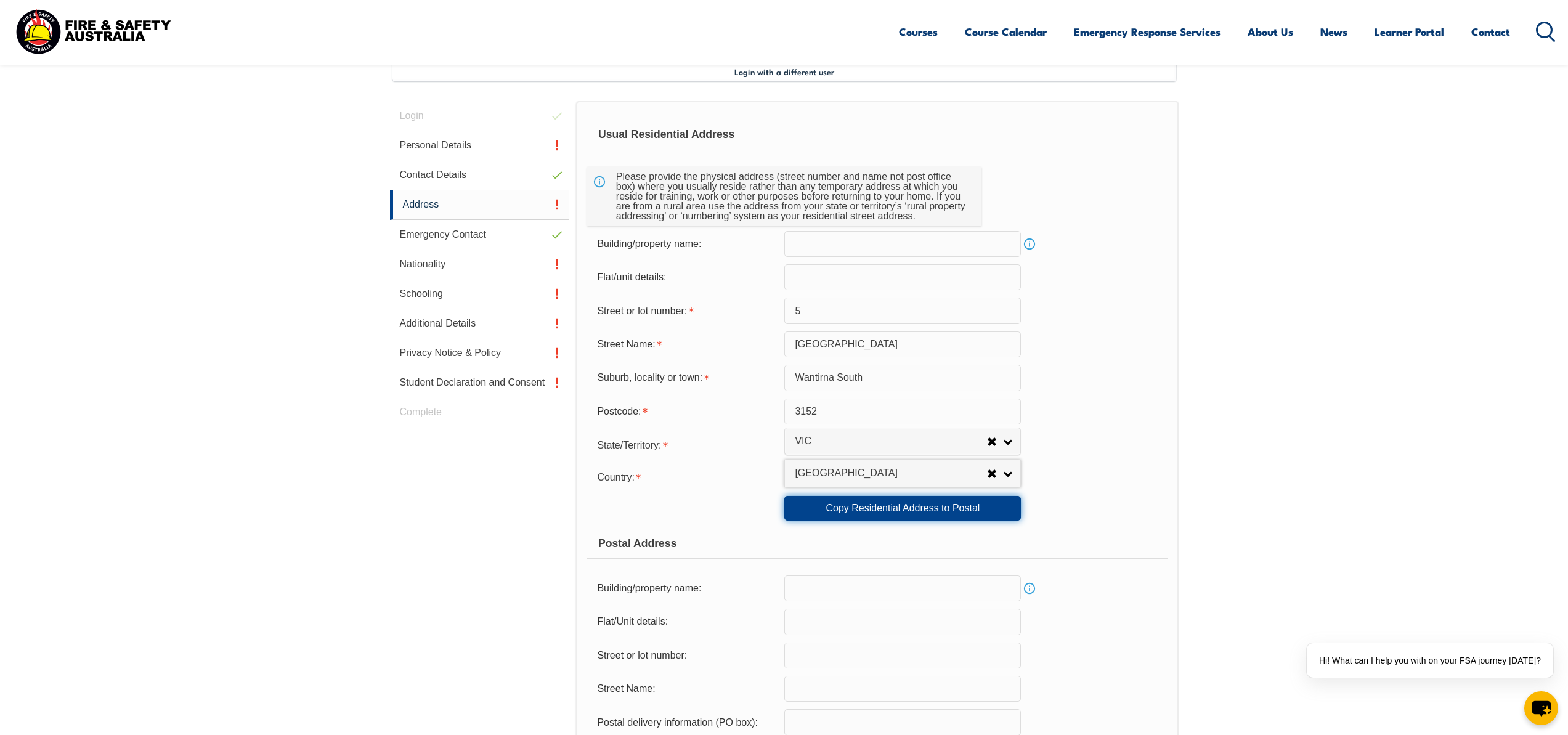
click at [980, 510] on link "Copy Residential Address to Postal" at bounding box center [902, 508] width 236 height 24
type input "5"
type input "[GEOGRAPHIC_DATA]"
type input "Wantirna South"
select select "VIC"
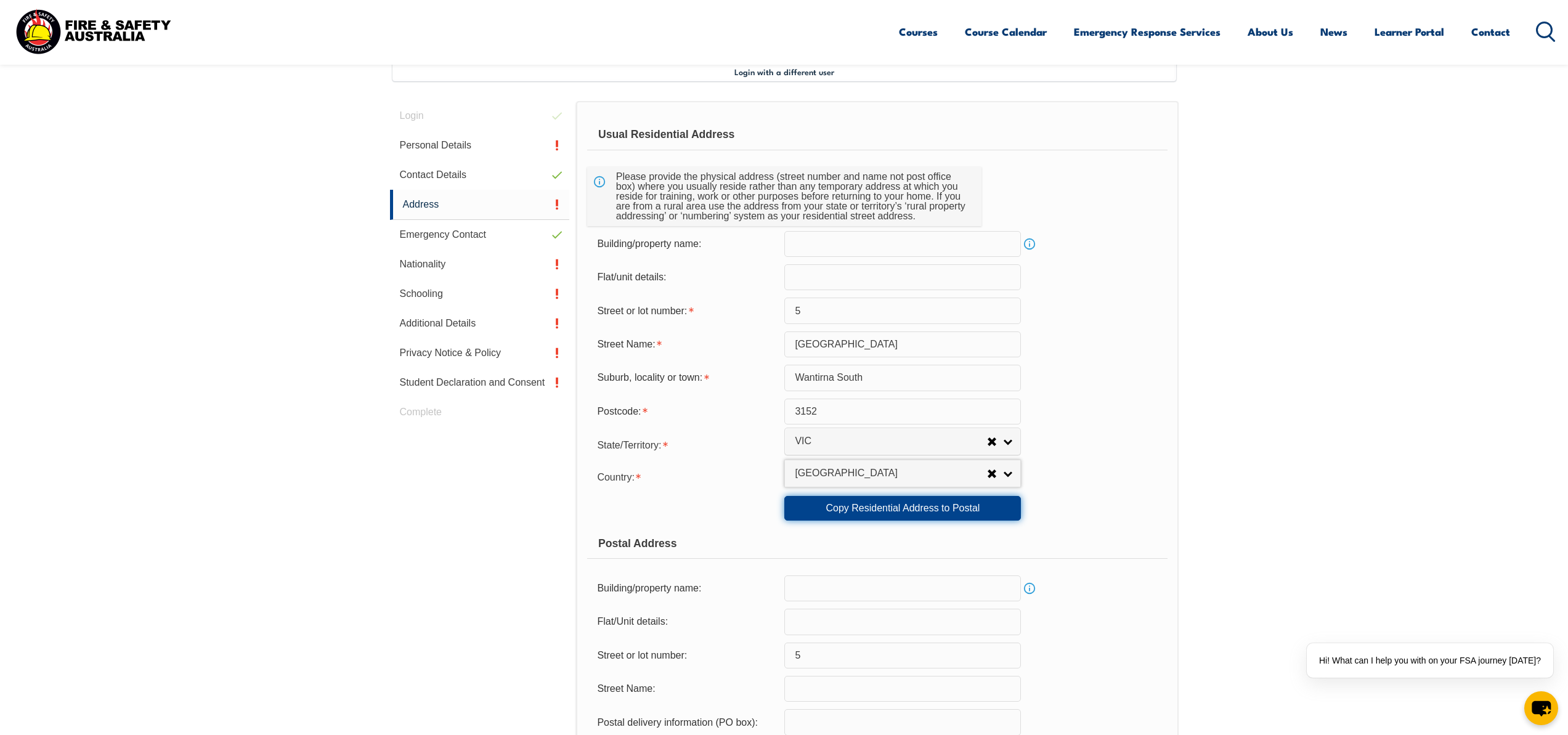
type input "3152"
select select "1101"
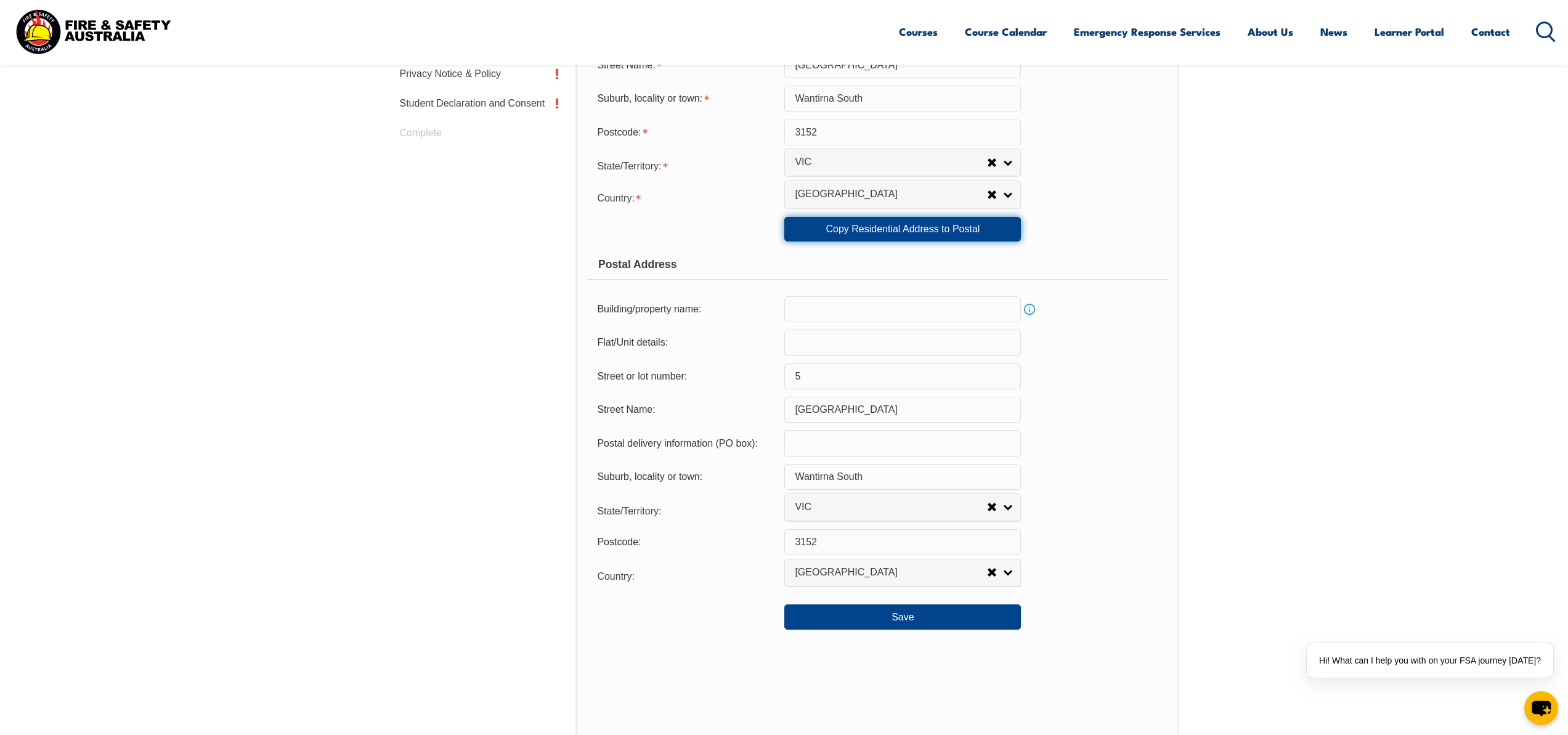
scroll to position [727, 0]
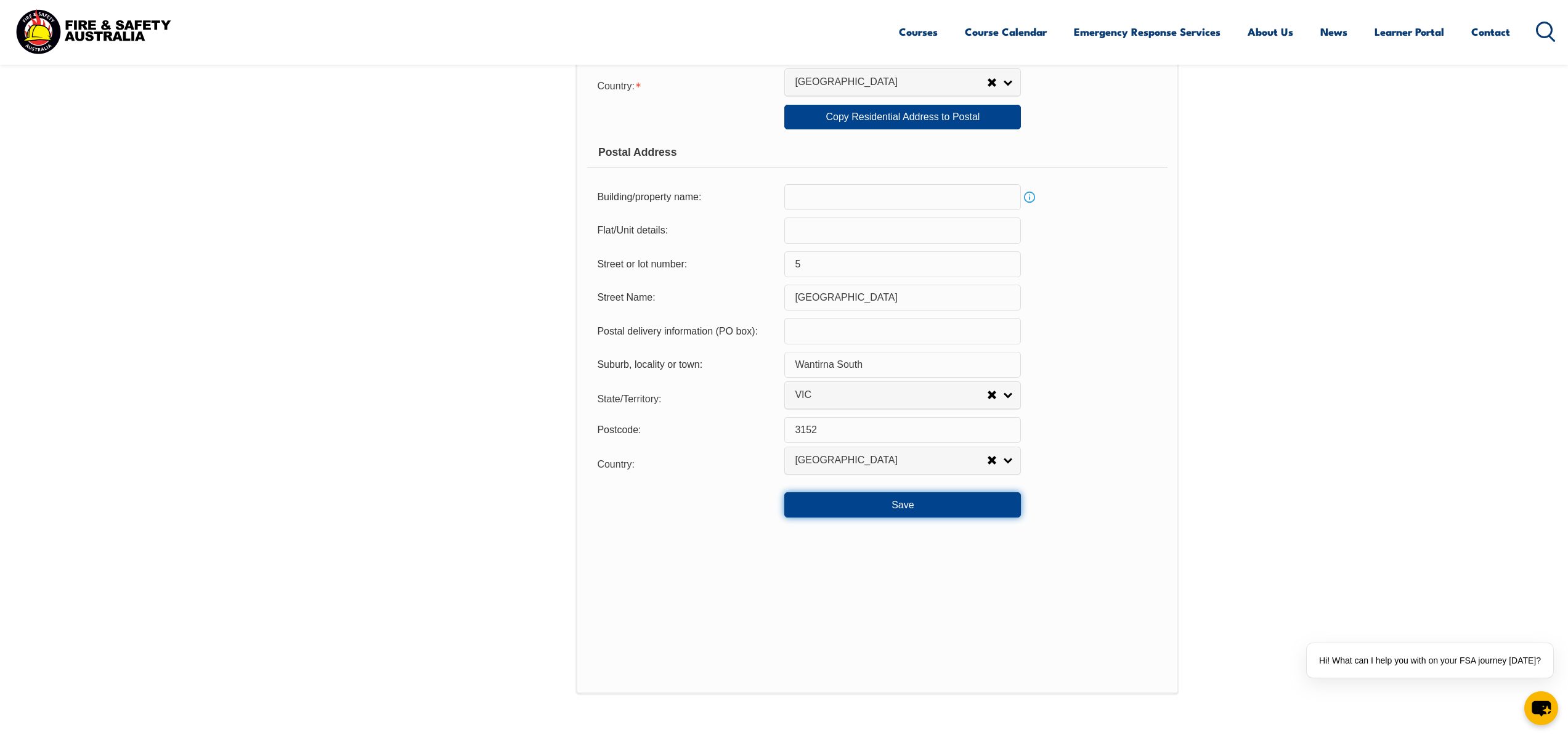
click at [947, 513] on button "Save" at bounding box center [902, 504] width 236 height 24
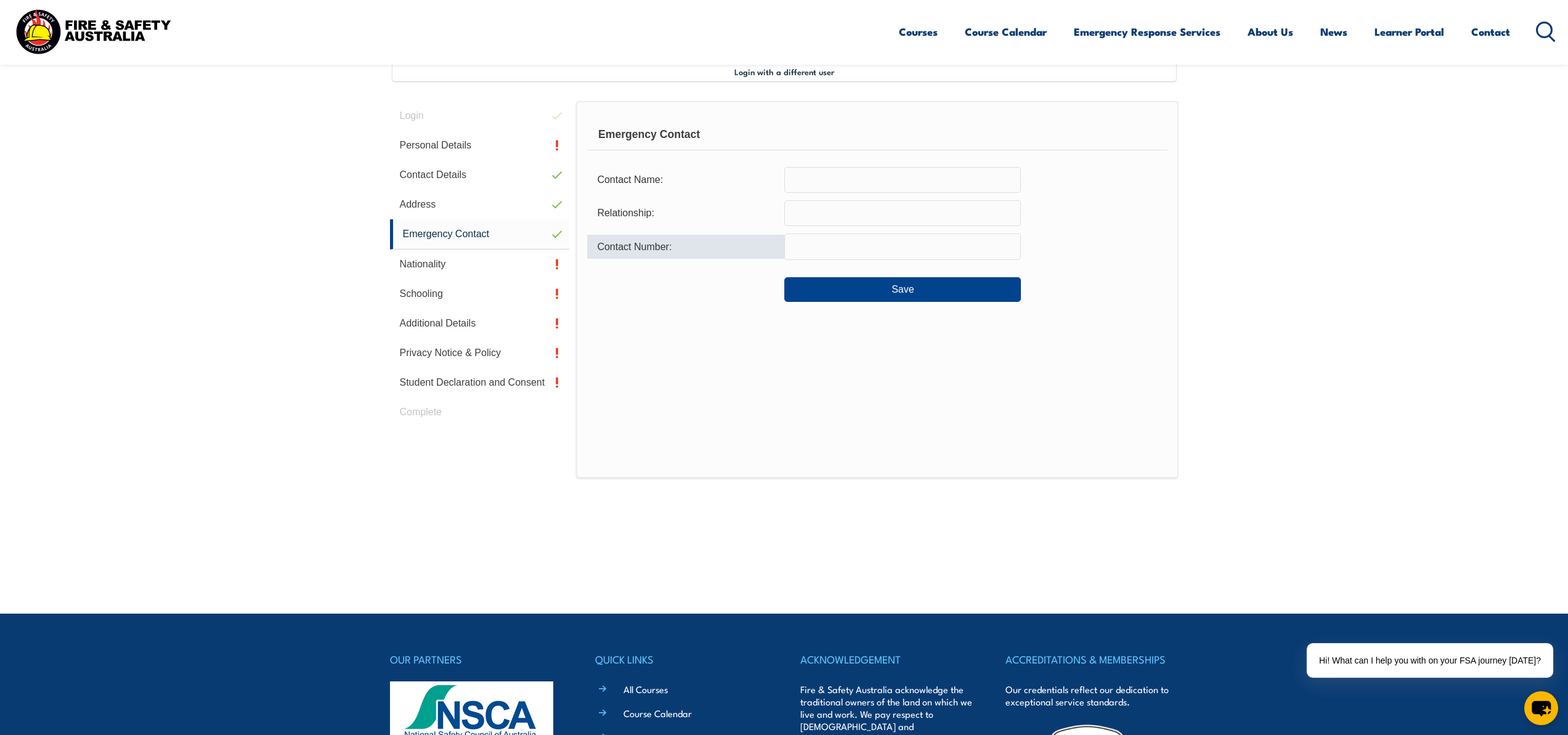
scroll to position [224, 0]
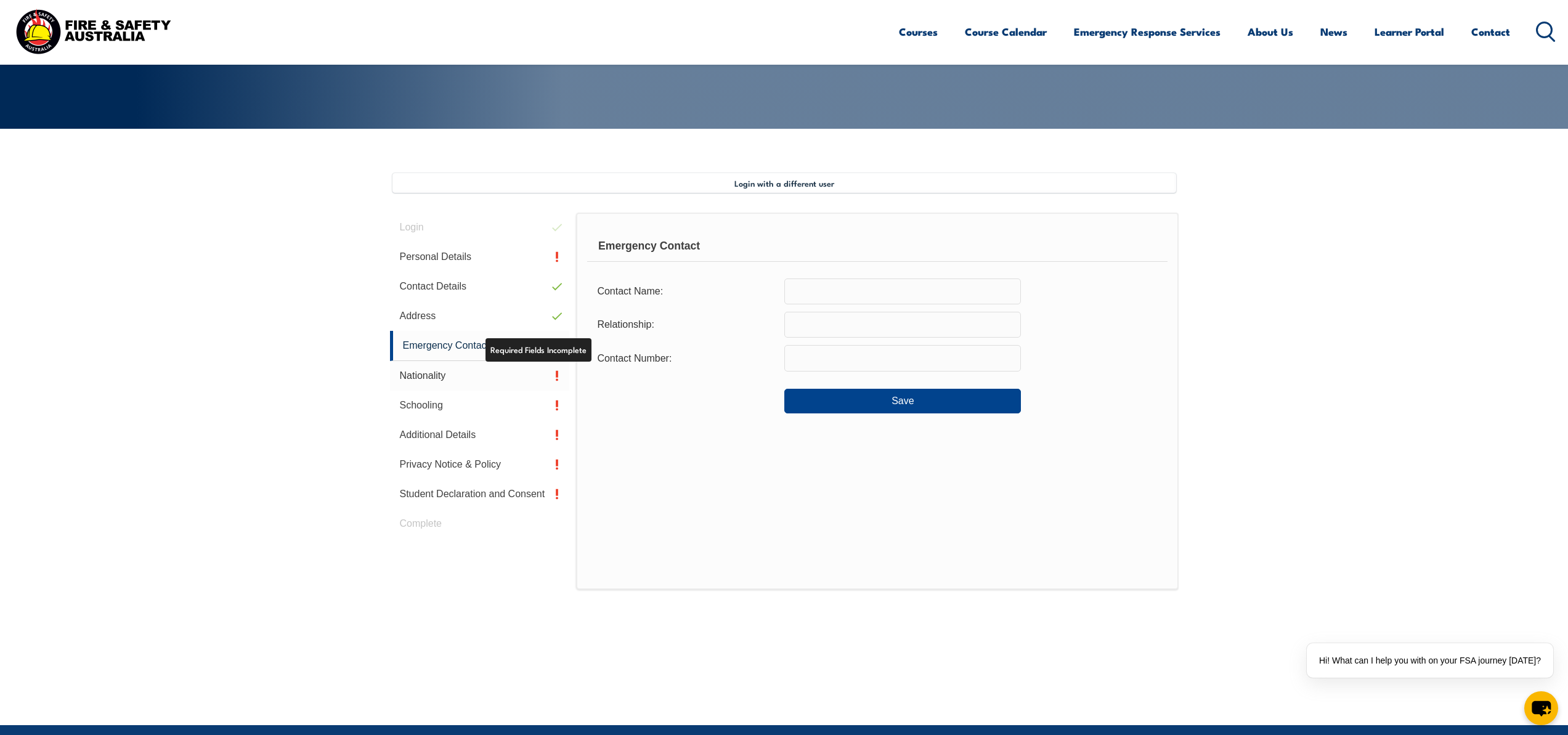
click at [534, 380] on link "Nationality" at bounding box center [480, 376] width 180 height 30
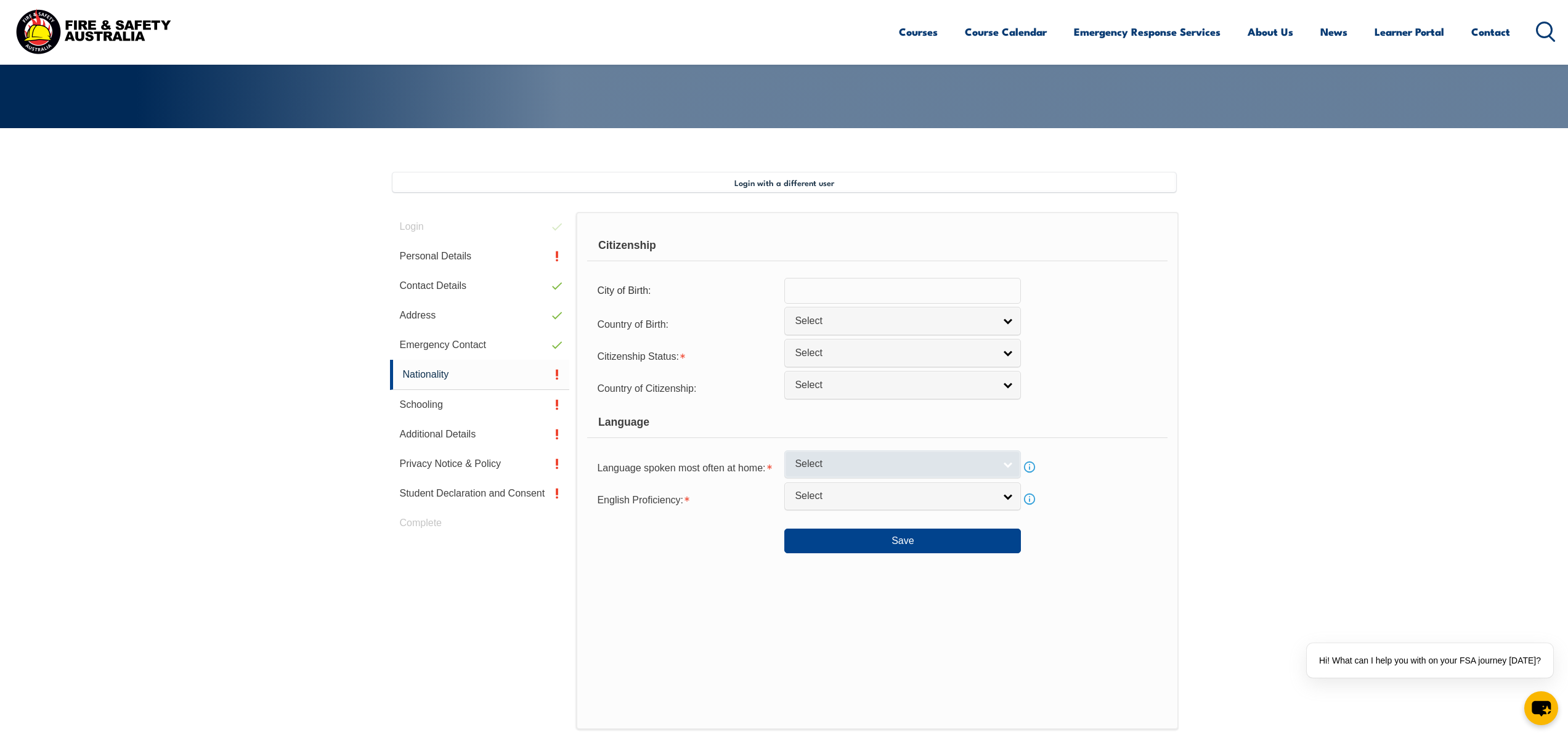
scroll to position [335, 0]
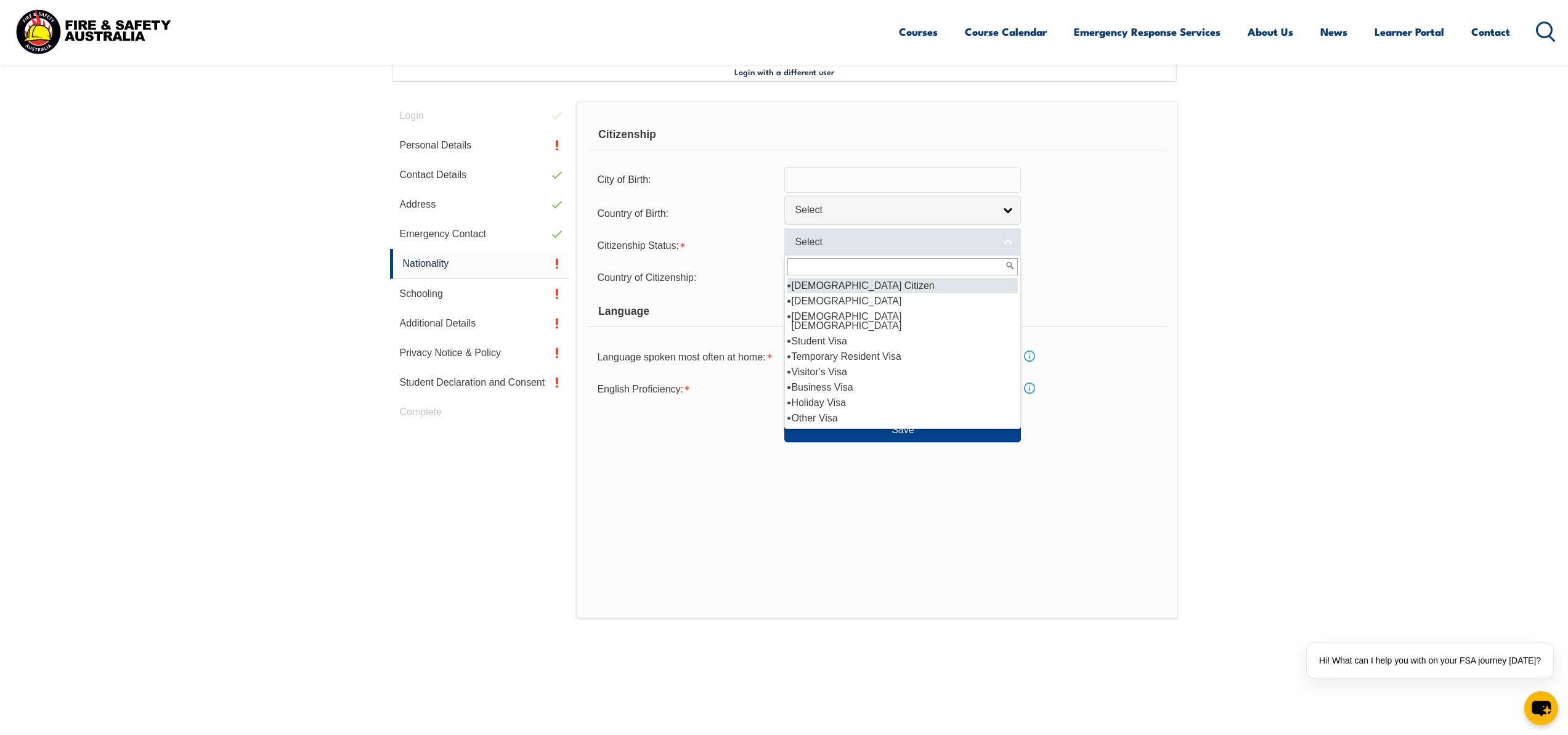
click at [839, 244] on span "Select" at bounding box center [894, 242] width 199 height 13
click at [838, 283] on li "[DEMOGRAPHIC_DATA] Citizen" at bounding box center [902, 285] width 231 height 15
select select "1"
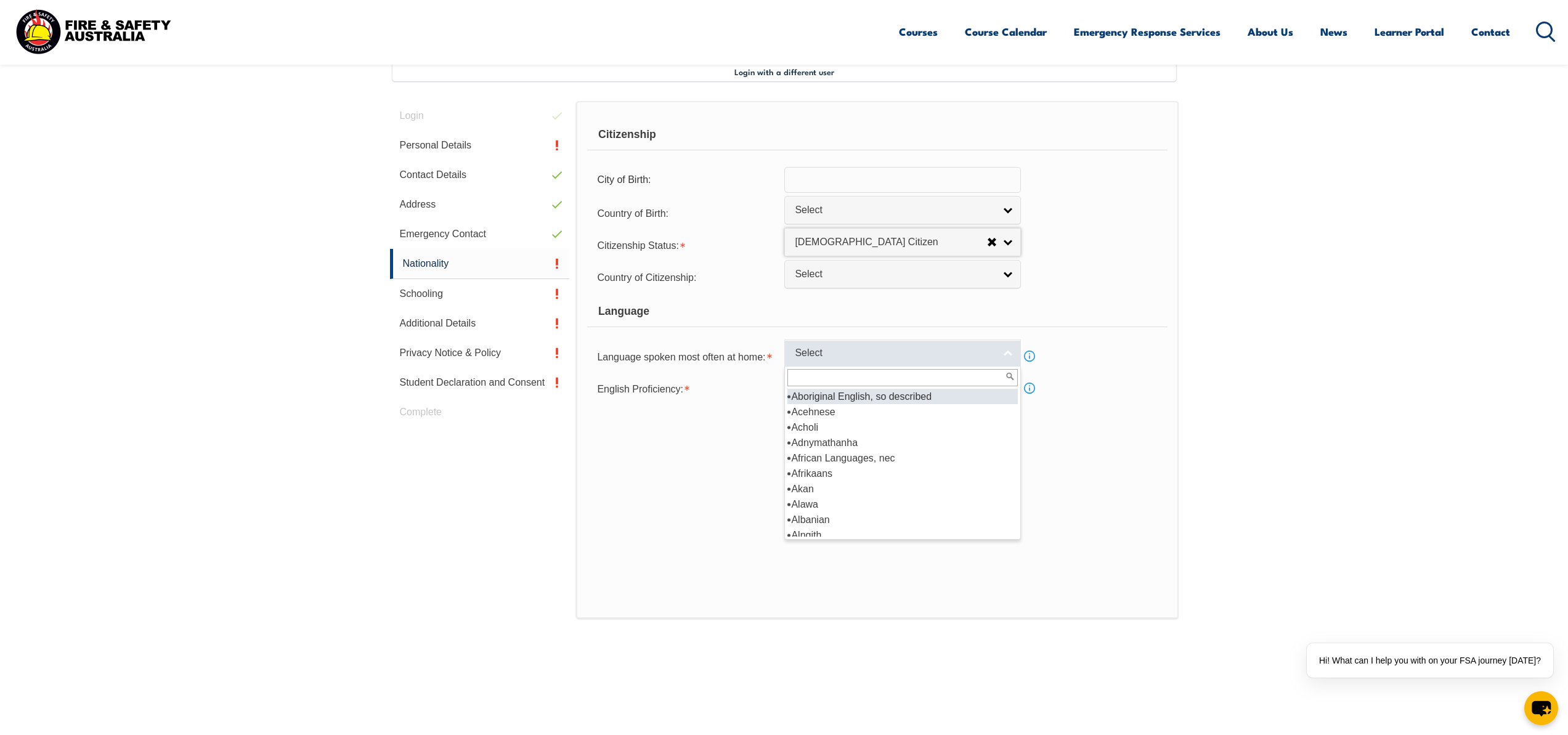
click at [837, 355] on span "Select" at bounding box center [894, 353] width 199 height 13
click at [833, 379] on input "text" at bounding box center [902, 378] width 231 height 17
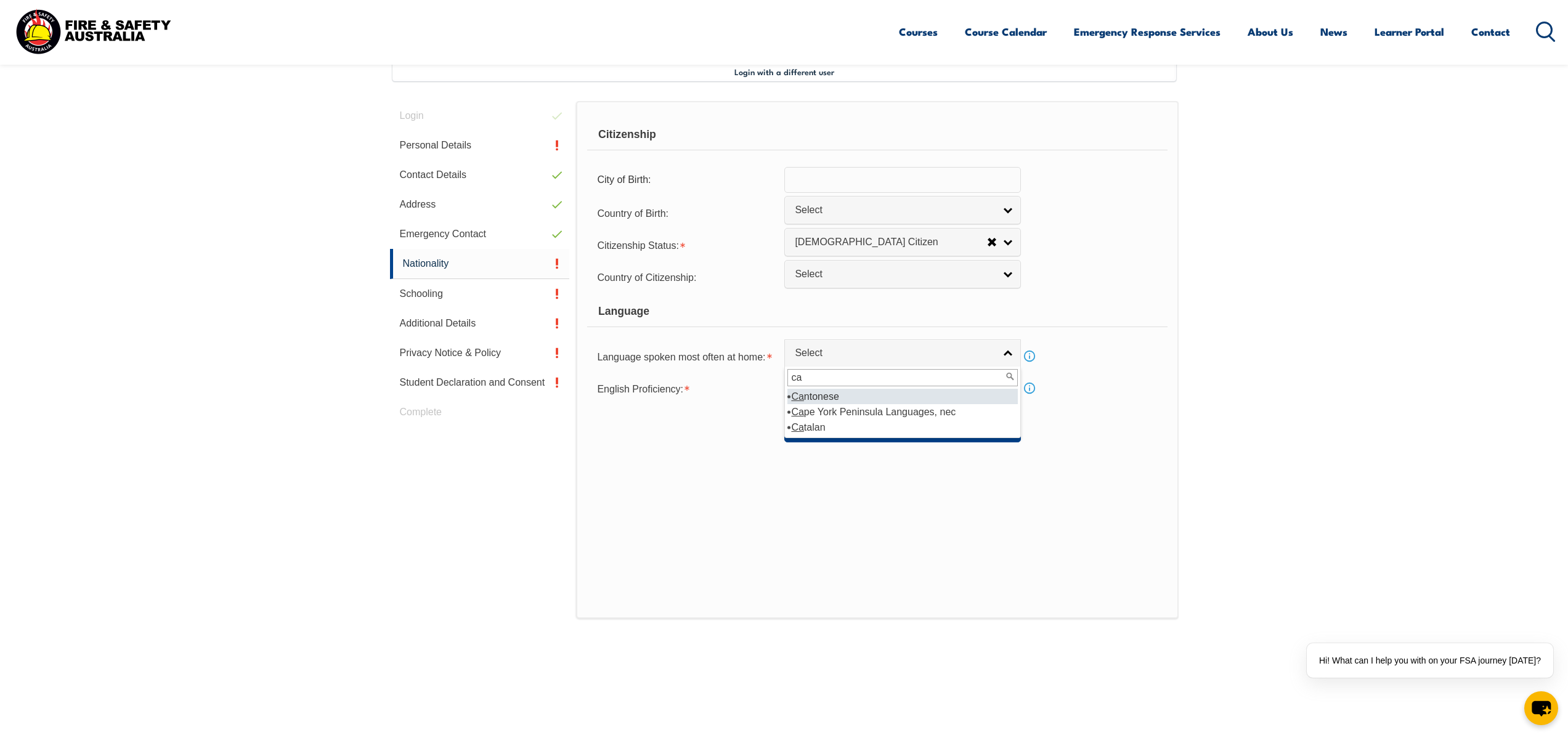
type input "ca"
click at [832, 395] on li "Ca ntonese" at bounding box center [902, 396] width 231 height 15
select select "7101"
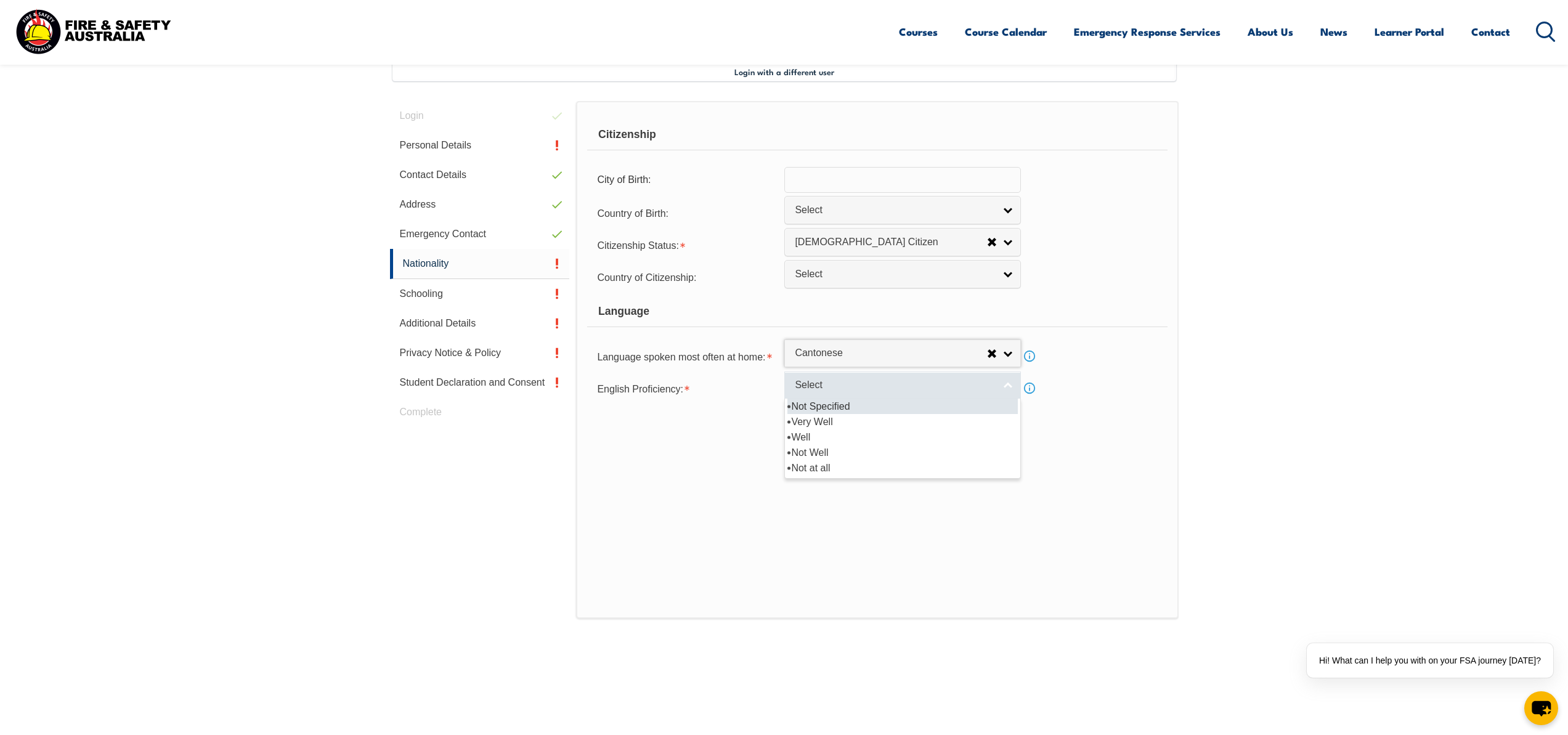
click at [823, 388] on span "Select" at bounding box center [894, 386] width 199 height 13
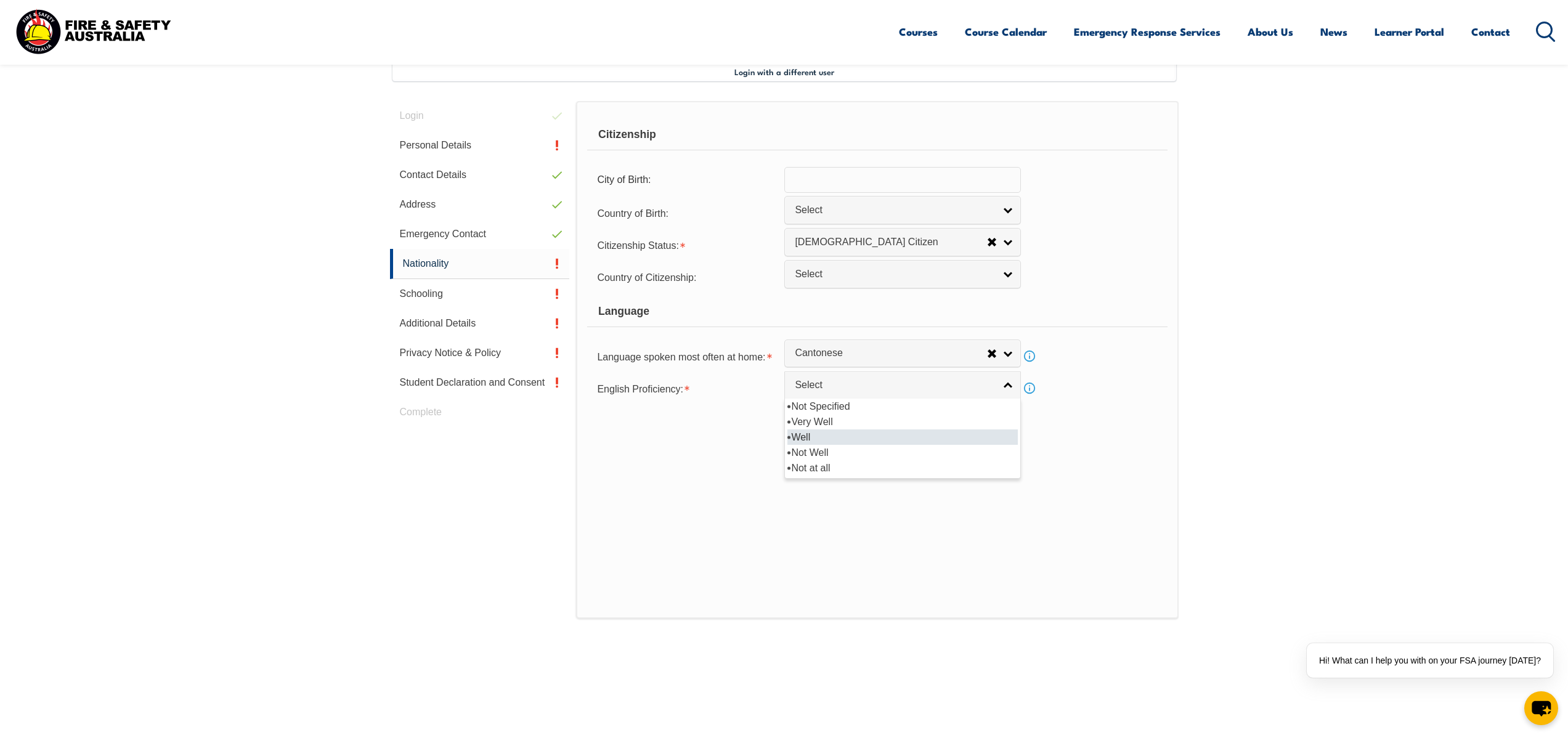
click at [835, 435] on li "Well" at bounding box center [902, 437] width 231 height 15
select select "2"
click at [873, 429] on button "Save" at bounding box center [902, 429] width 236 height 24
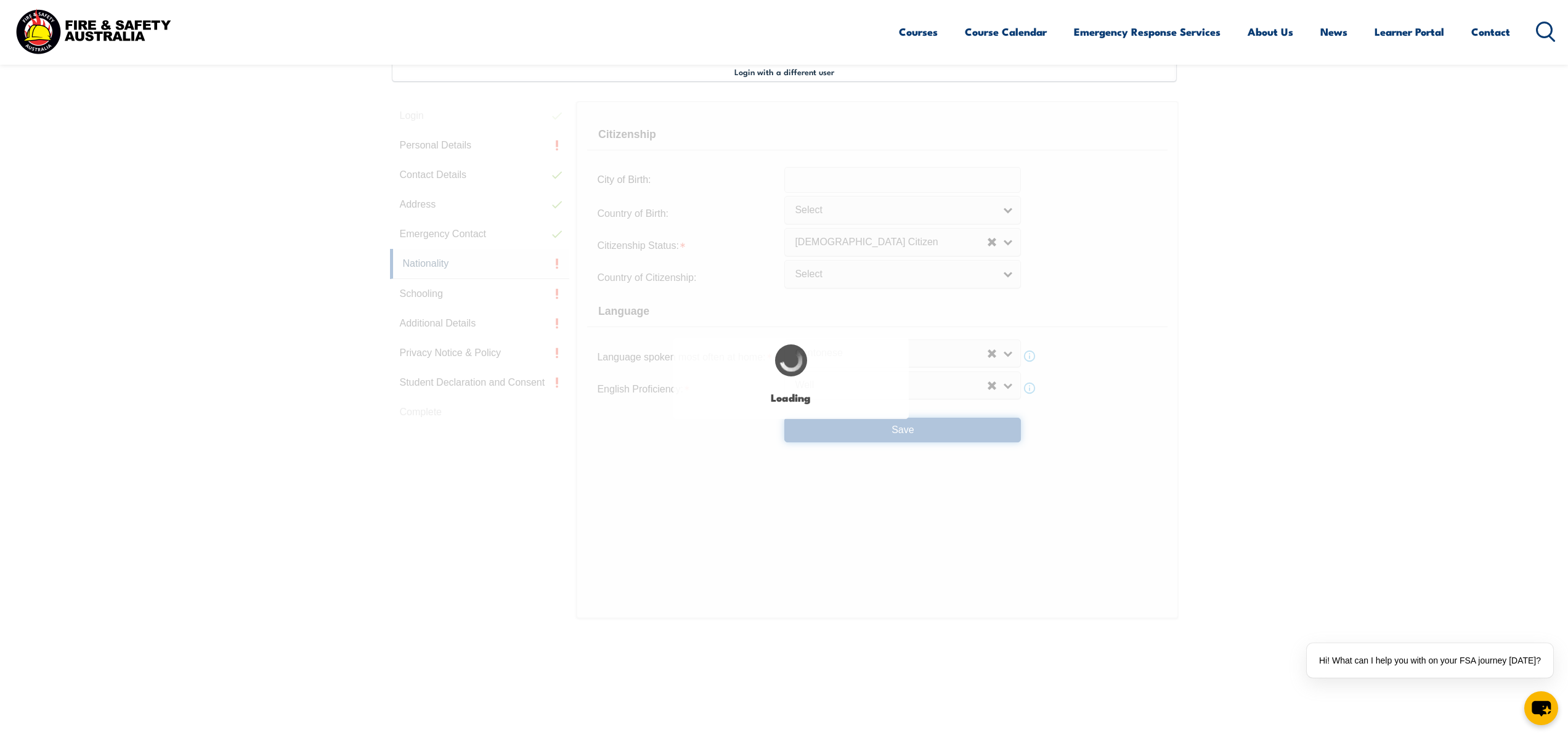
select select "false"
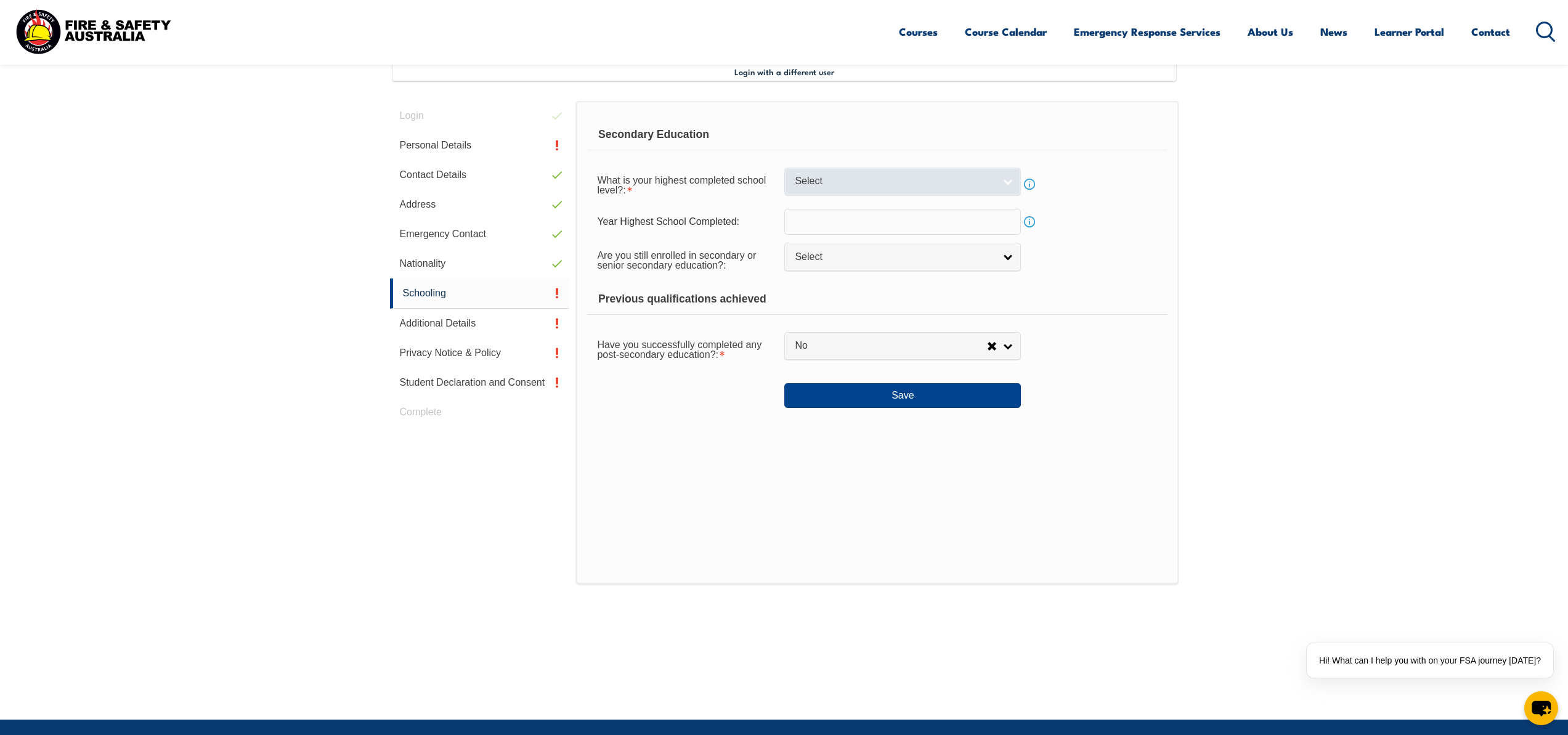
click at [818, 179] on span "Select" at bounding box center [894, 182] width 199 height 13
click at [1088, 238] on form "Secondary Education What is your highest completed school level?: Did not atten…" at bounding box center [877, 263] width 580 height 288
click at [892, 183] on span "Select" at bounding box center [894, 182] width 199 height 13
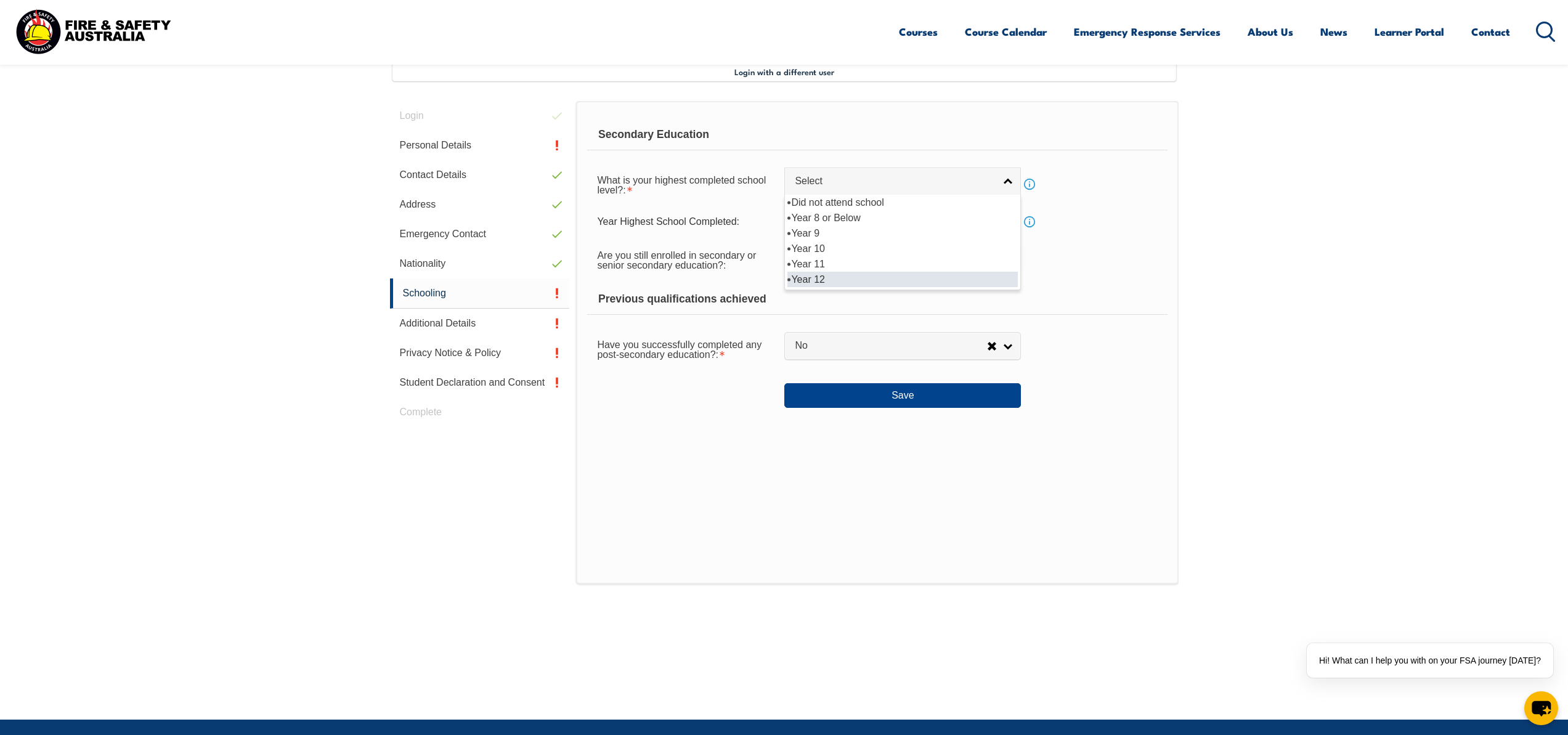
click at [841, 275] on li "Year 12" at bounding box center [902, 279] width 231 height 15
select select "12"
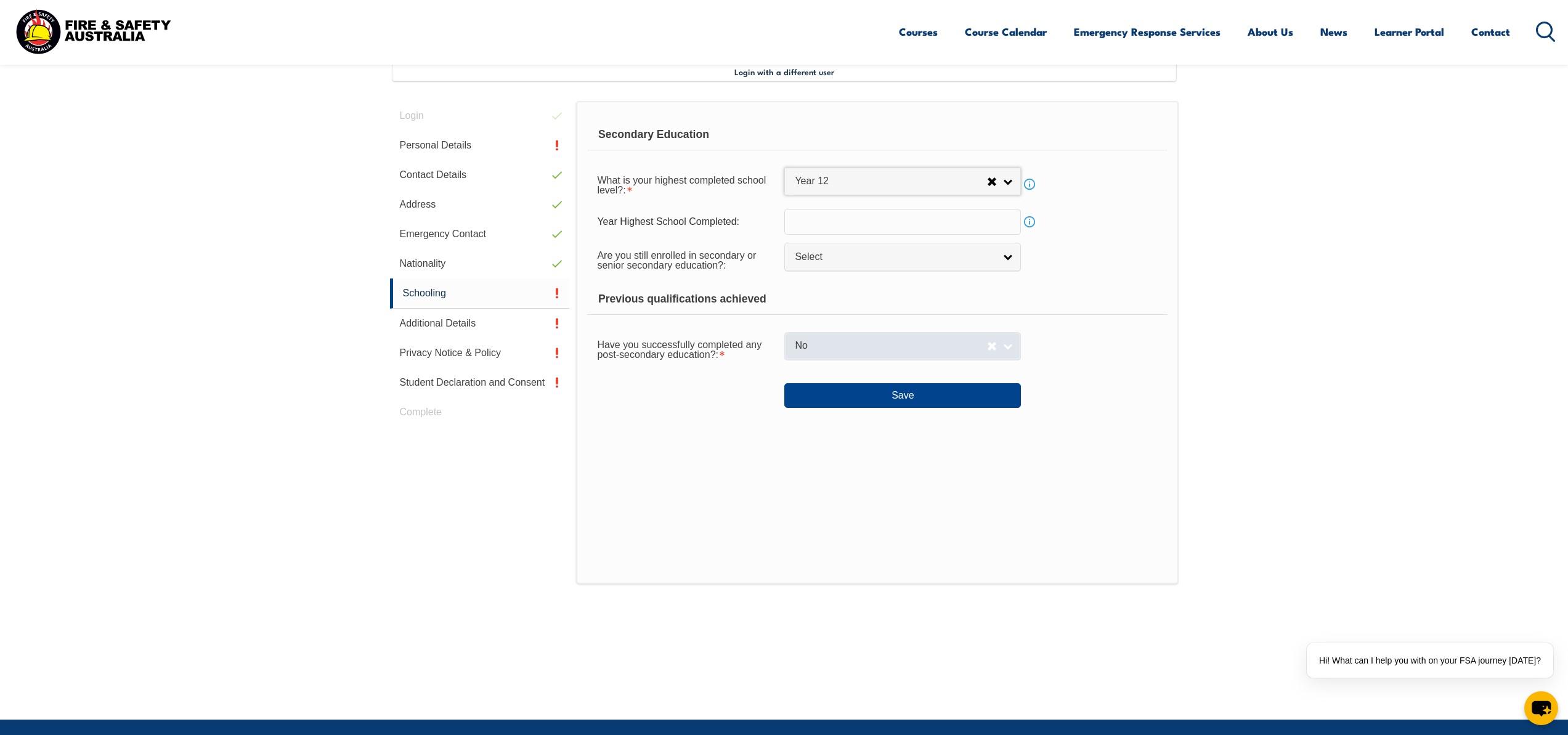
click at [875, 352] on span "No" at bounding box center [890, 346] width 192 height 13
click at [829, 382] on li "No" at bounding box center [902, 382] width 231 height 15
click at [894, 391] on button "Save" at bounding box center [902, 395] width 236 height 24
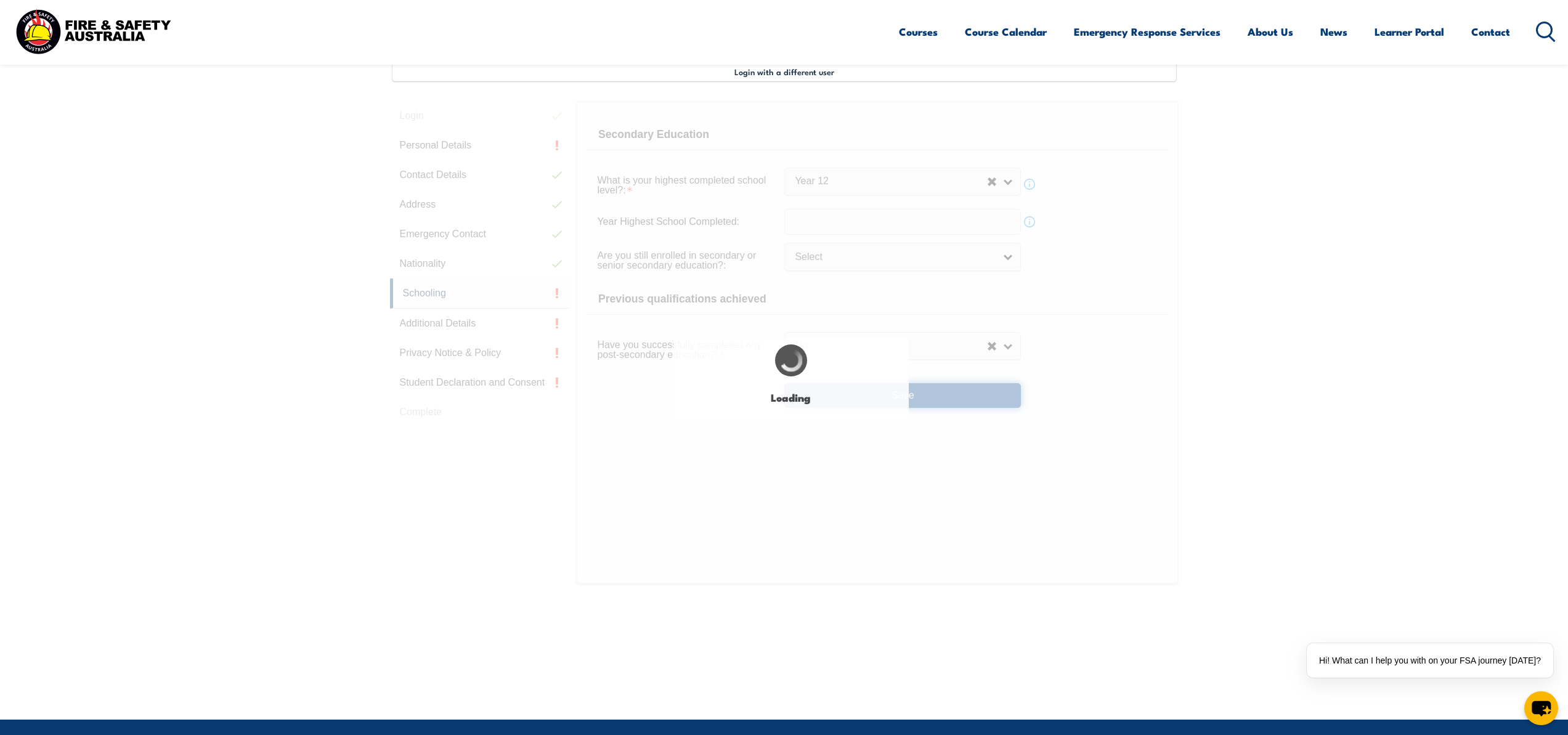
select select
select select "false"
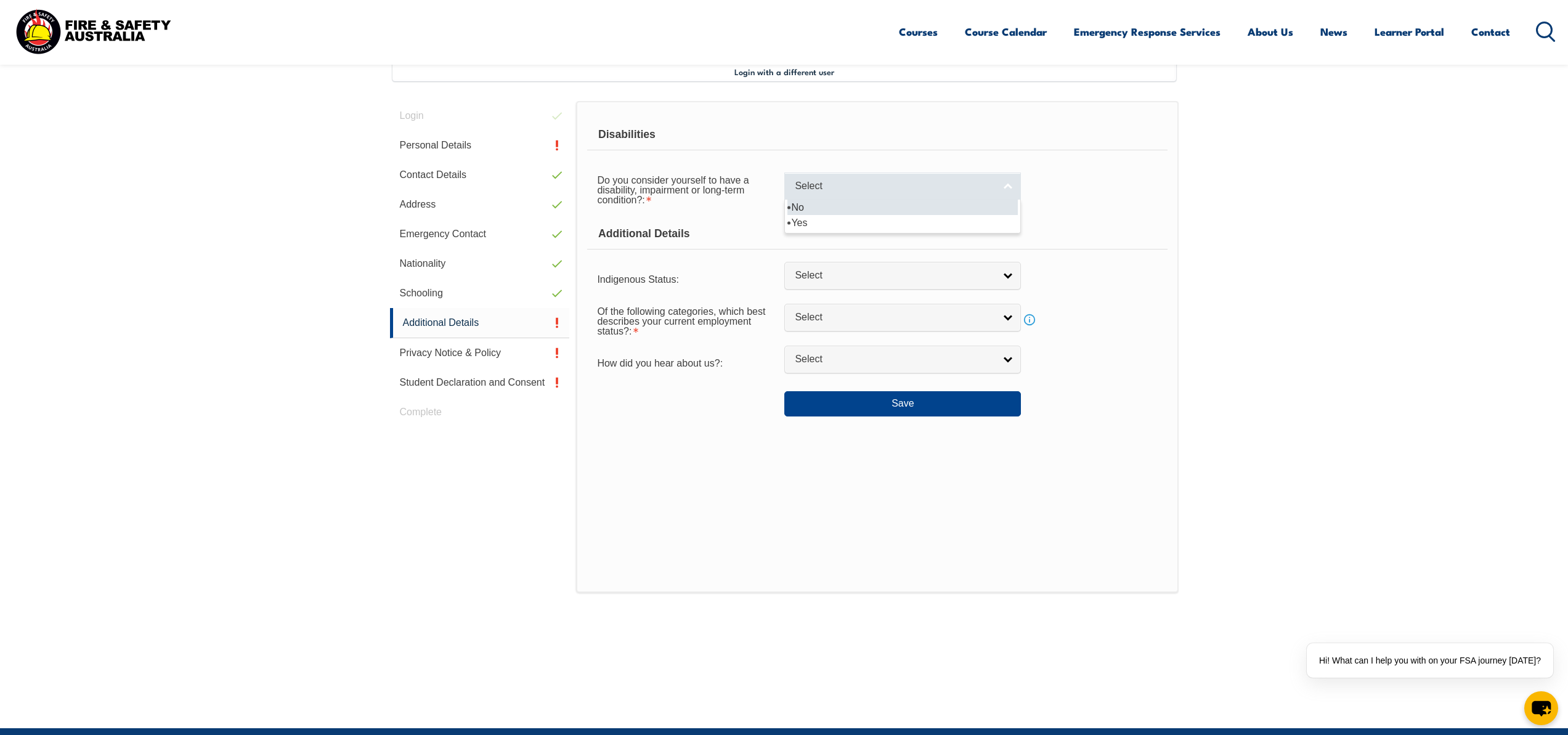
click at [858, 190] on span "Select" at bounding box center [894, 186] width 199 height 13
click at [847, 212] on li "No" at bounding box center [902, 207] width 231 height 15
select select "false"
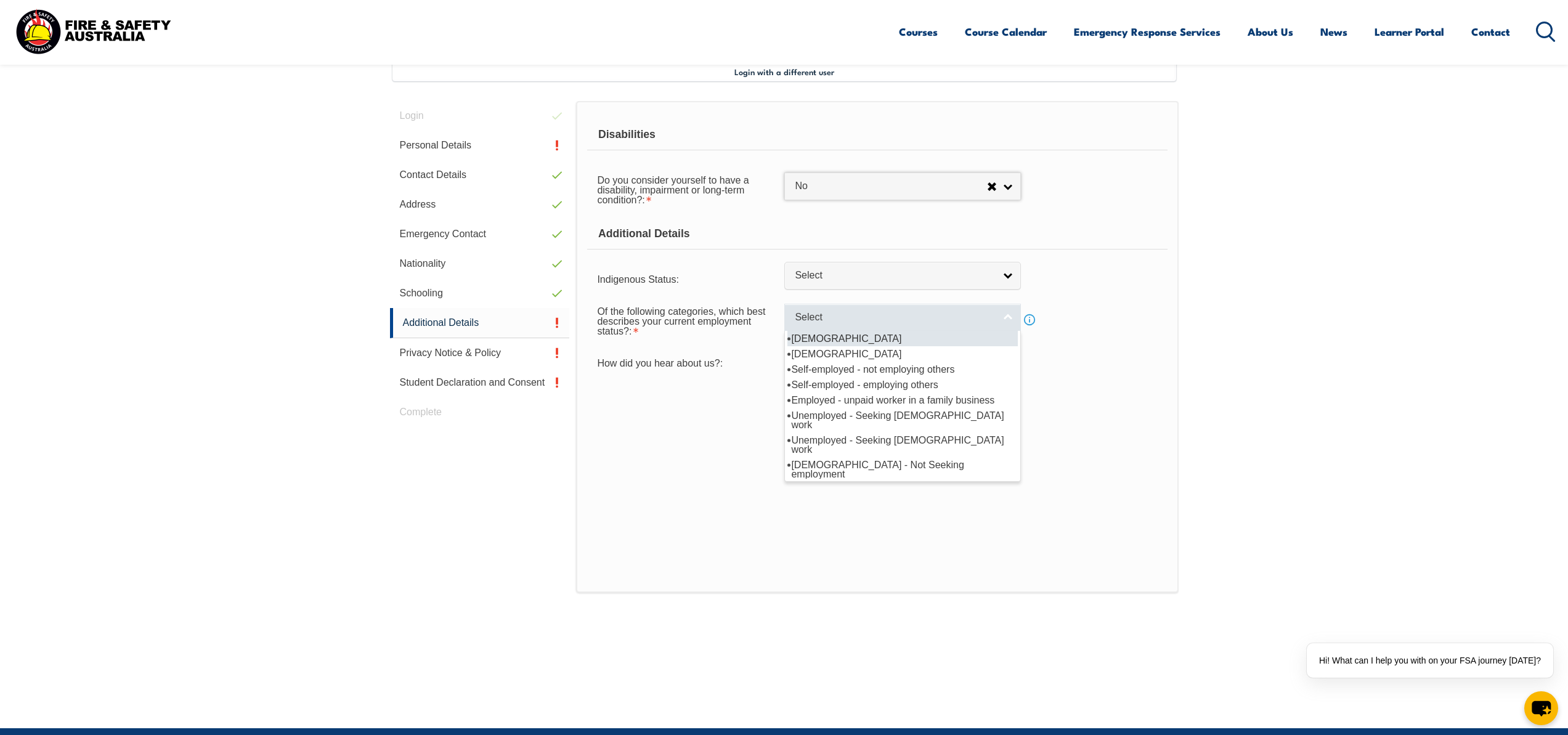
click at [859, 328] on link "Select" at bounding box center [902, 318] width 236 height 28
click at [881, 341] on li "[DEMOGRAPHIC_DATA]" at bounding box center [902, 338] width 231 height 15
select select "1"
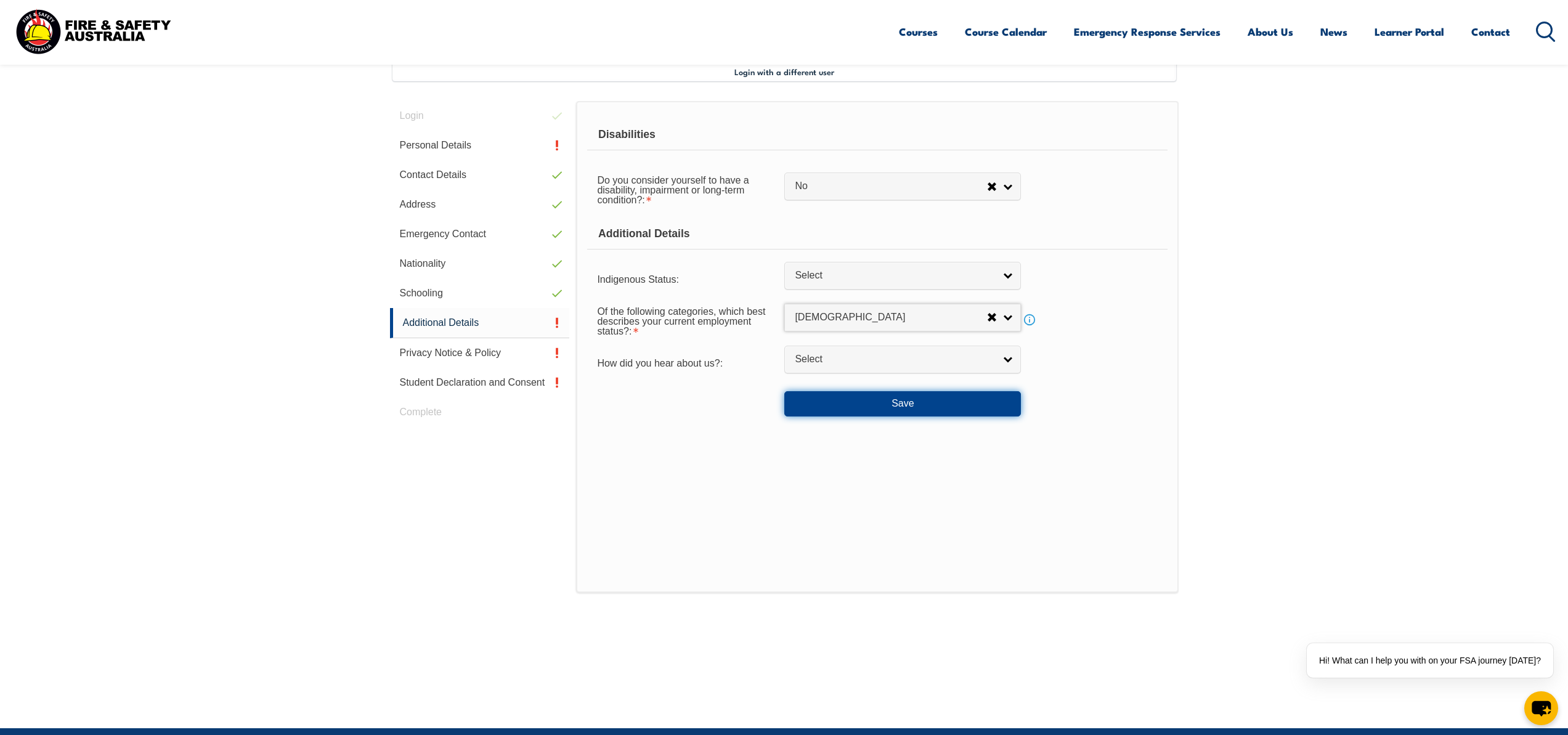
click at [873, 392] on button "Save" at bounding box center [902, 403] width 236 height 24
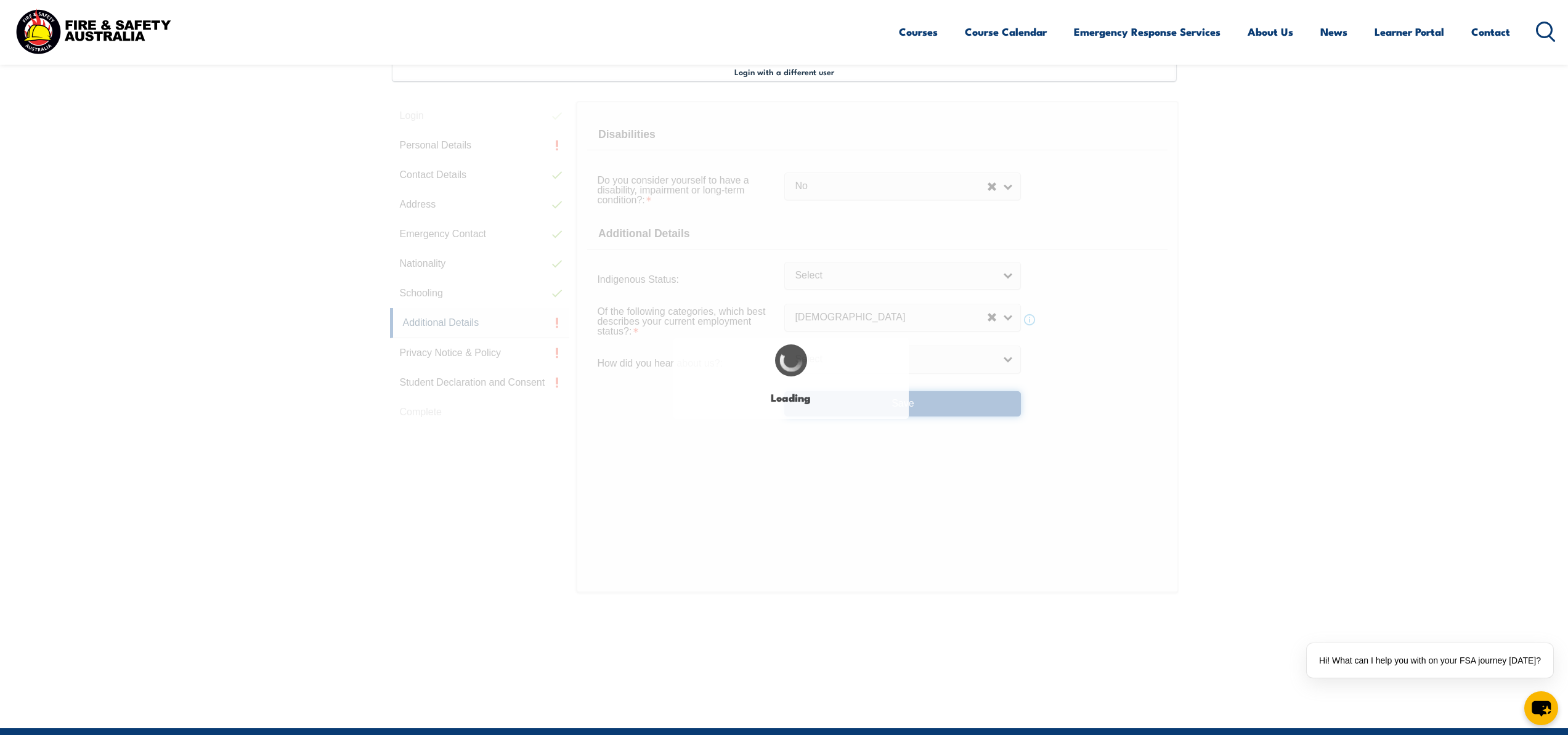
select select "false"
select select
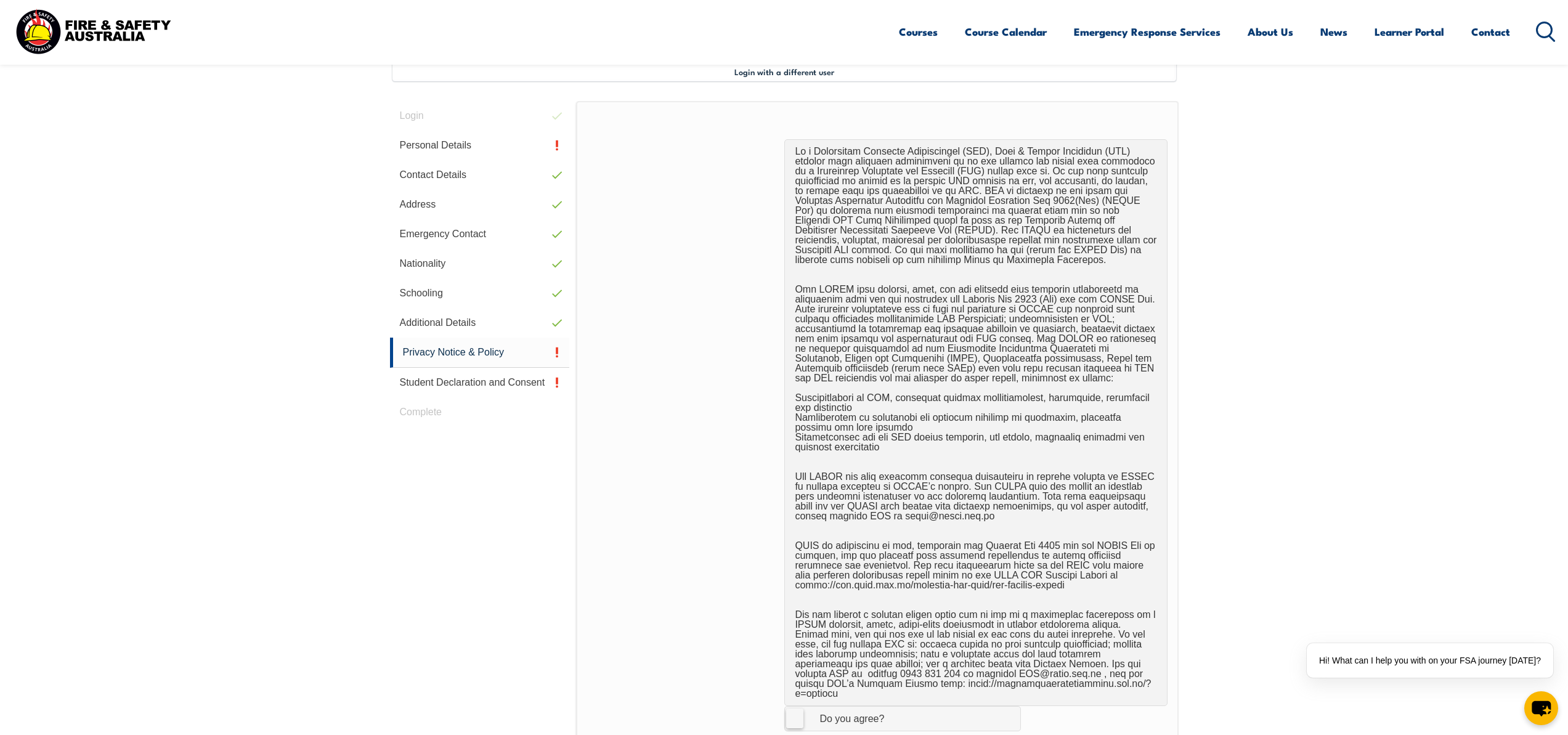
scroll to position [615, 0]
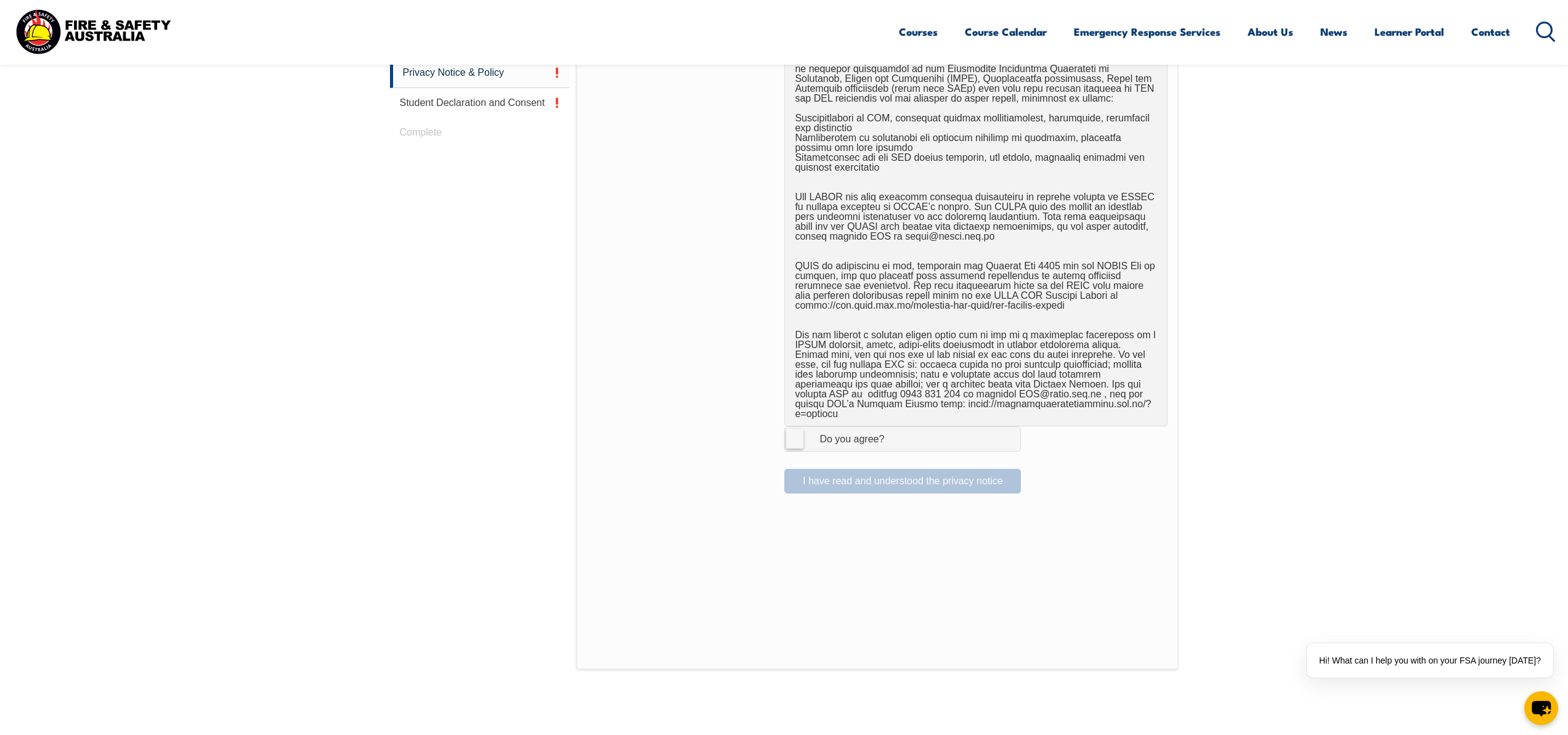
click at [799, 431] on label "I Agree Do you agree?" at bounding box center [902, 438] width 236 height 24
click at [894, 431] on input "I Agree Do you agree?" at bounding box center [904, 438] width 21 height 23
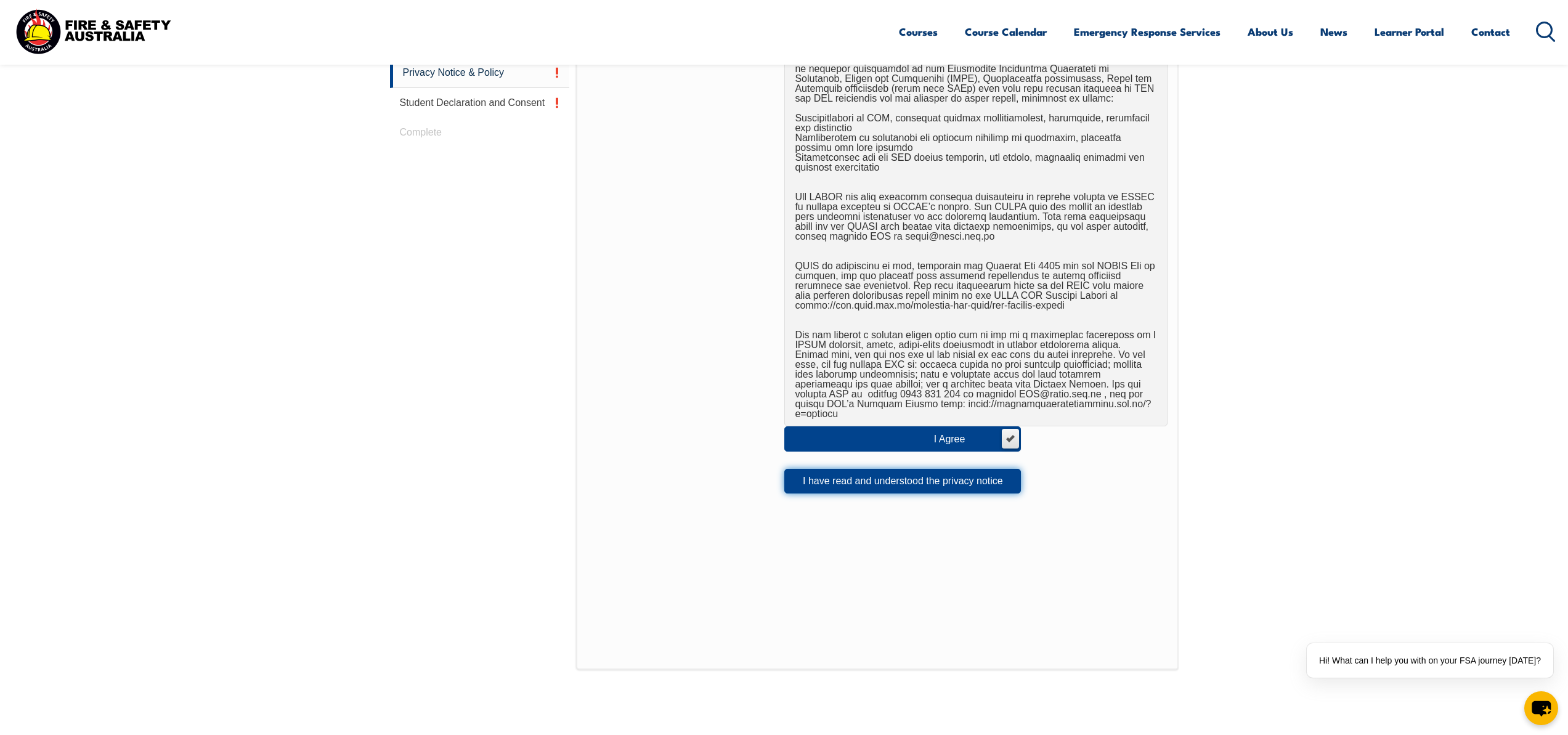
click at [855, 475] on button "I have read and understood the privacy notice" at bounding box center [902, 481] width 236 height 24
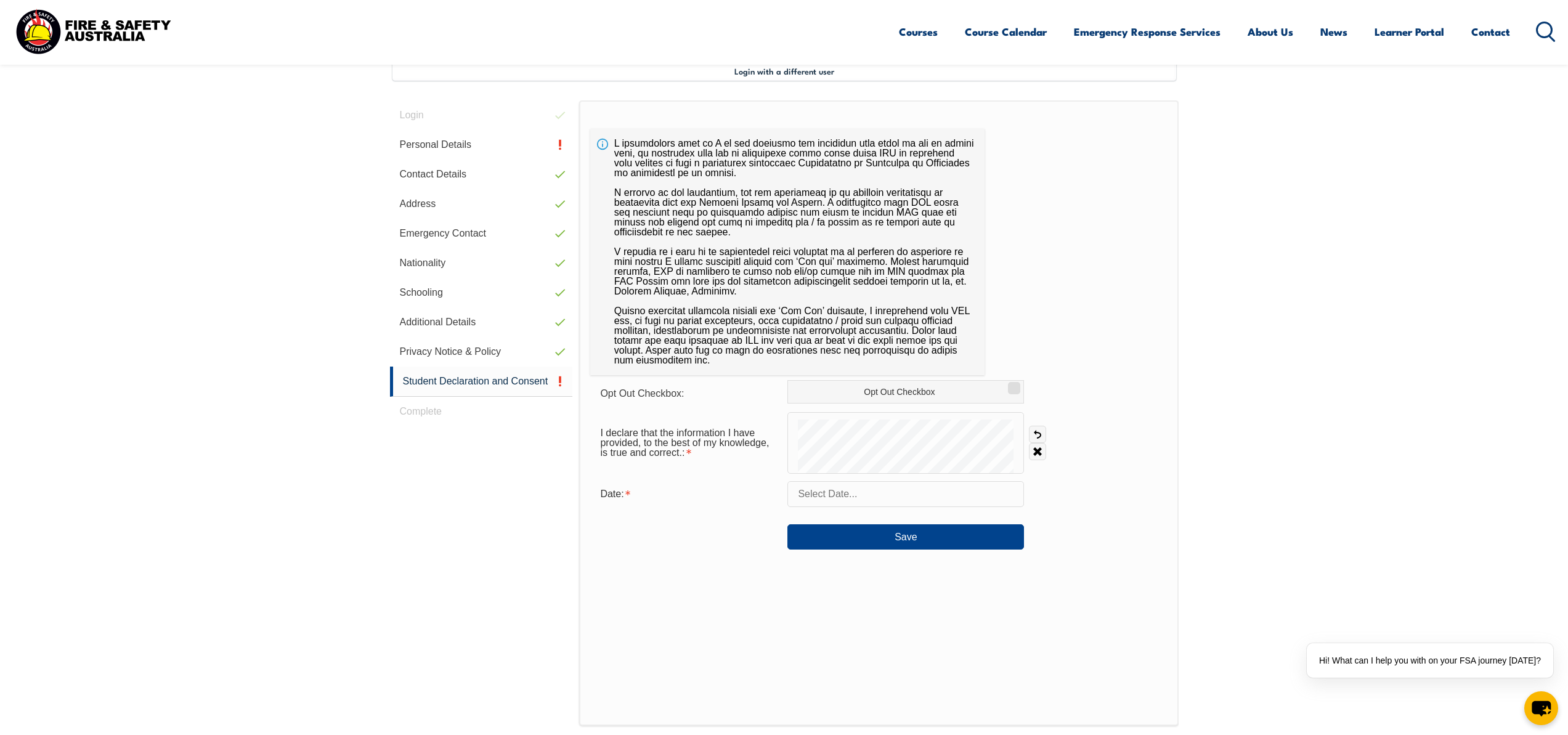
scroll to position [335, 0]
click at [873, 497] on input "text" at bounding box center [906, 494] width 236 height 26
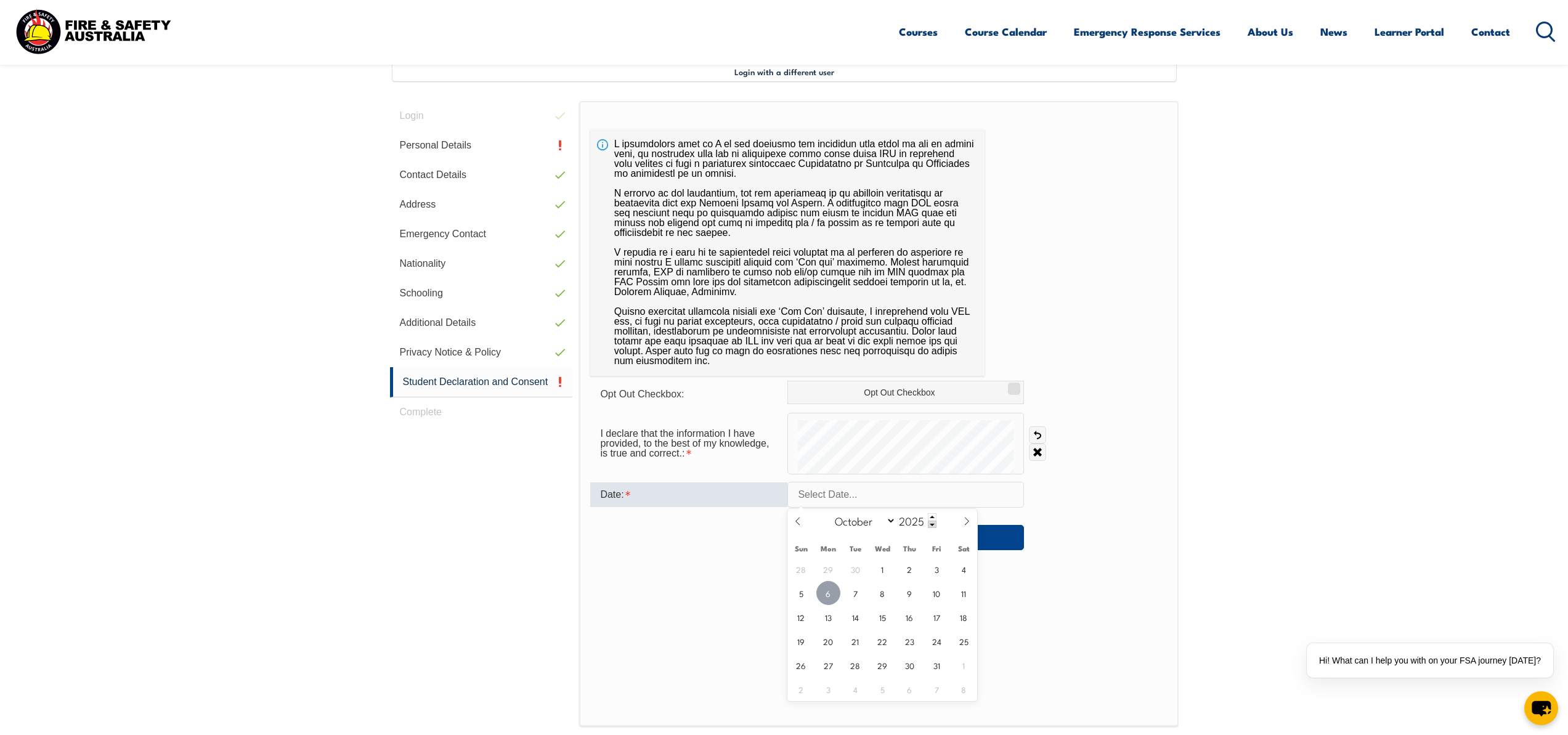
click at [825, 594] on span "6" at bounding box center [828, 593] width 24 height 24
type input "[DATE]"
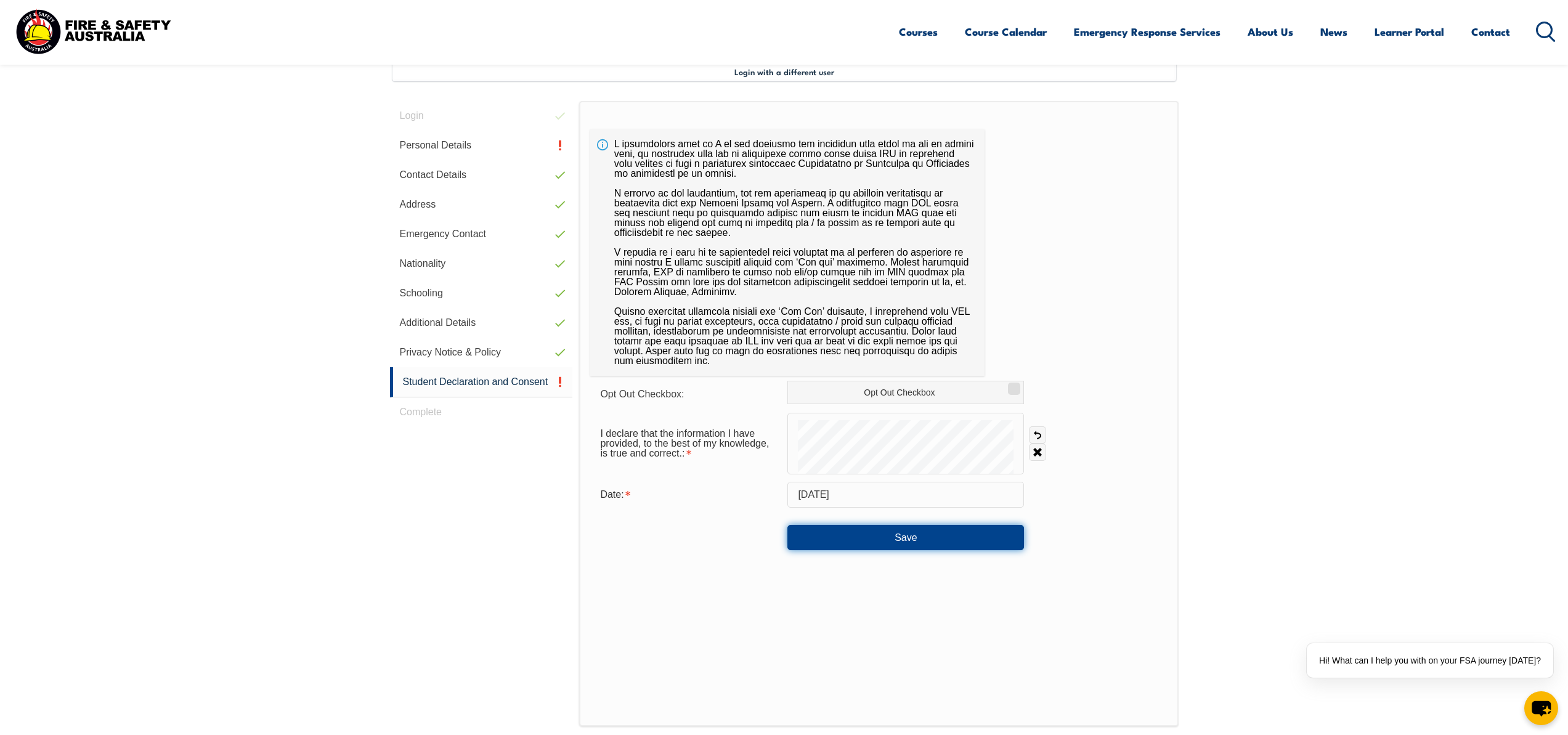
click at [882, 539] on button "Save" at bounding box center [906, 537] width 236 height 24
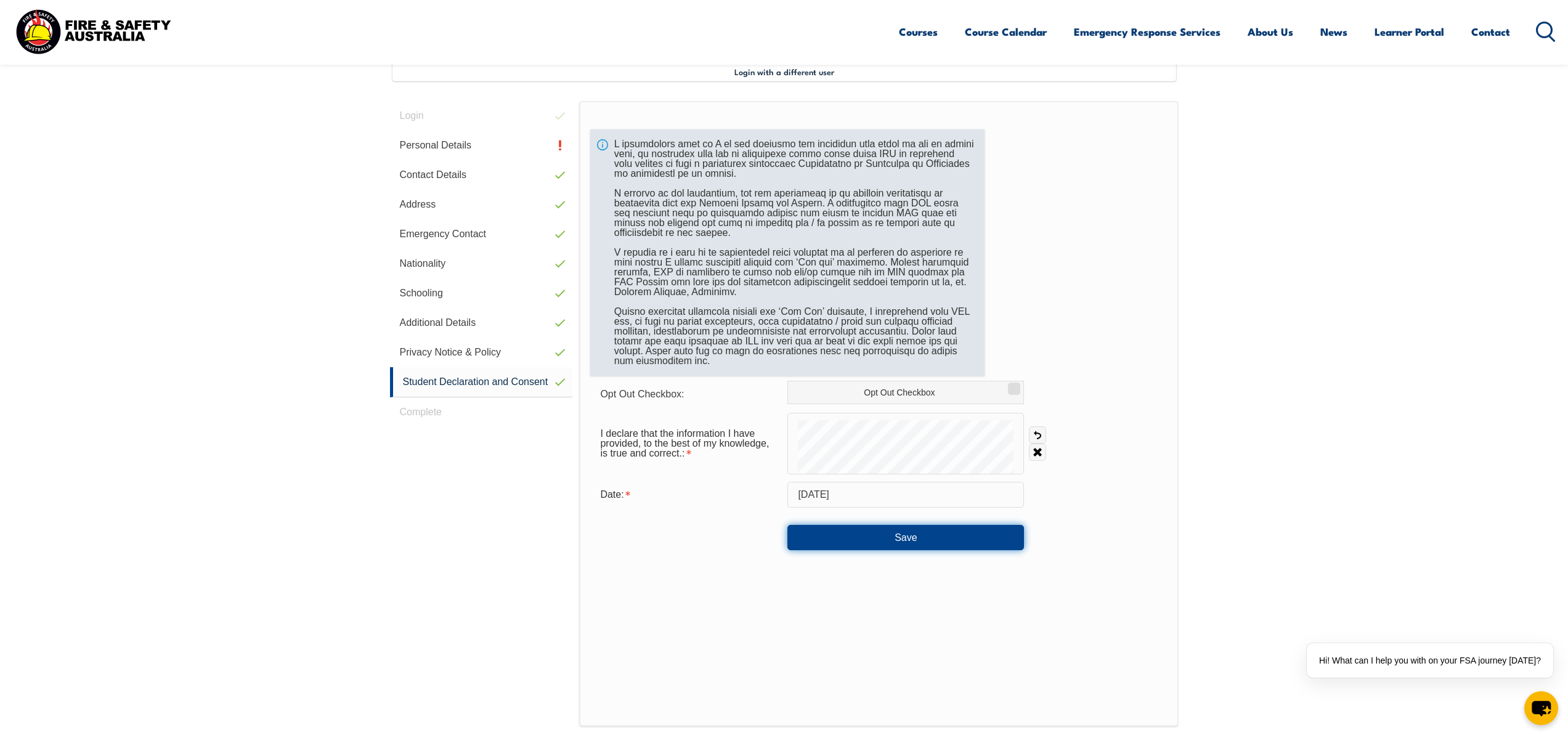
scroll to position [224, 0]
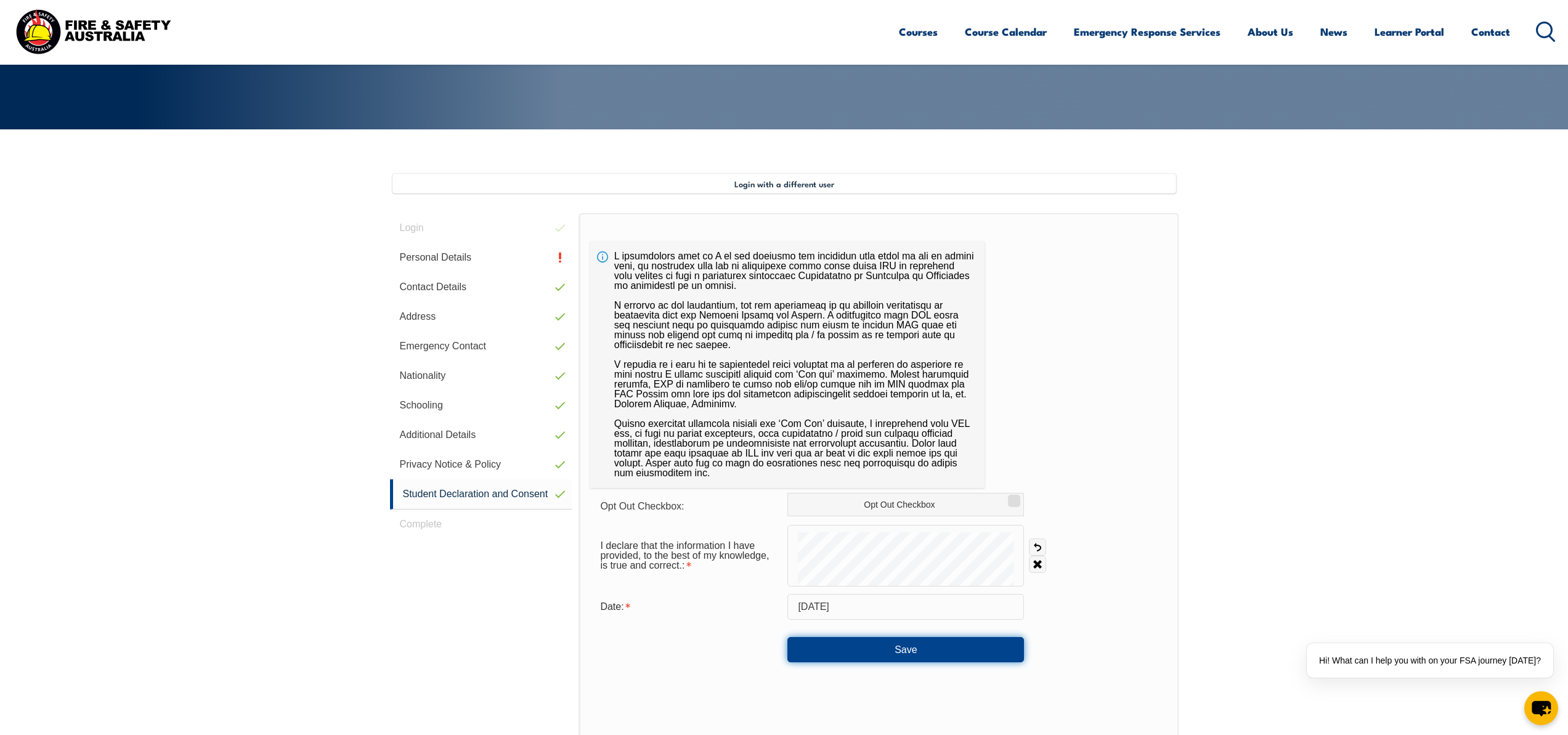
click at [853, 639] on button "Save" at bounding box center [906, 648] width 236 height 24
click at [528, 259] on link "Personal Details" at bounding box center [481, 257] width 183 height 30
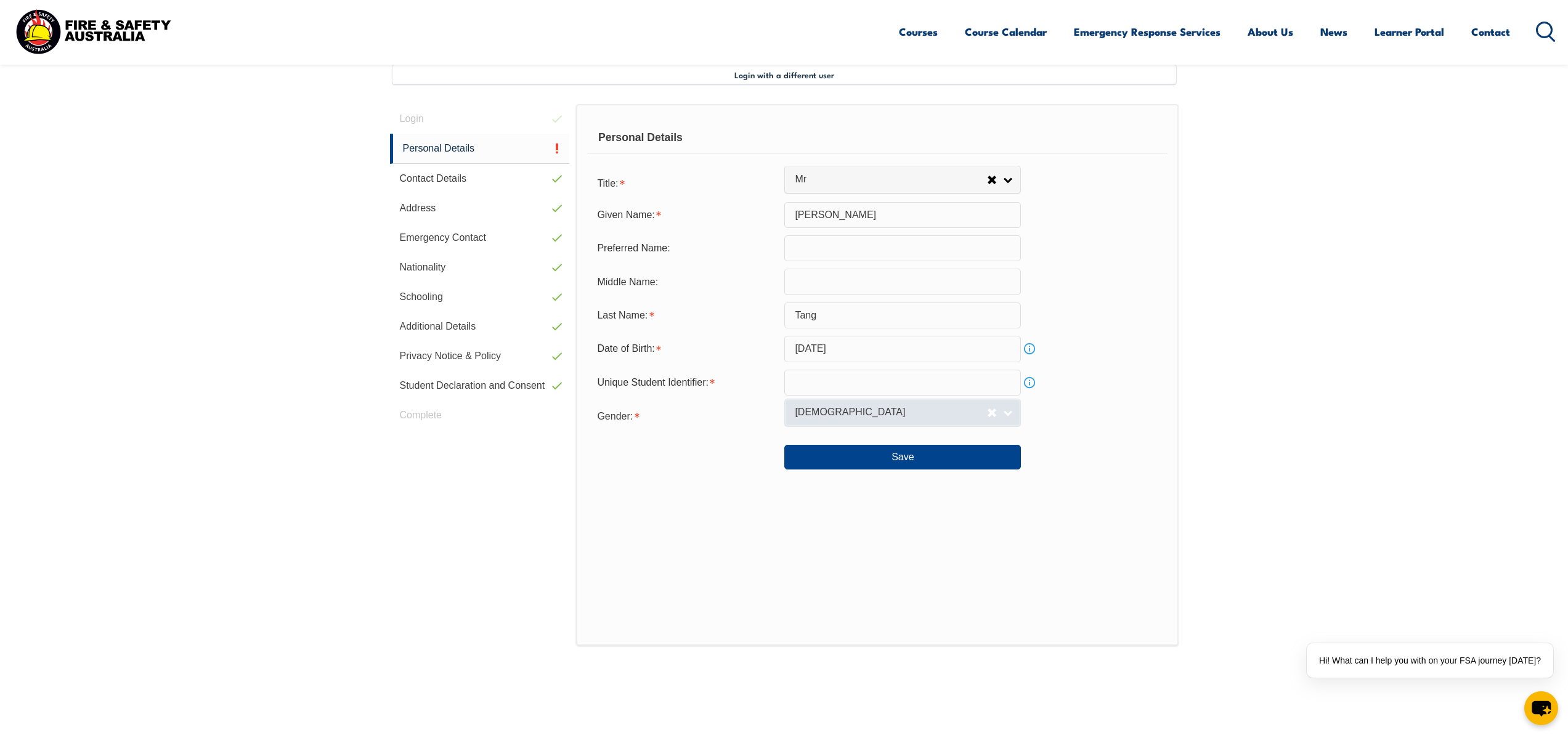
scroll to position [335, 0]
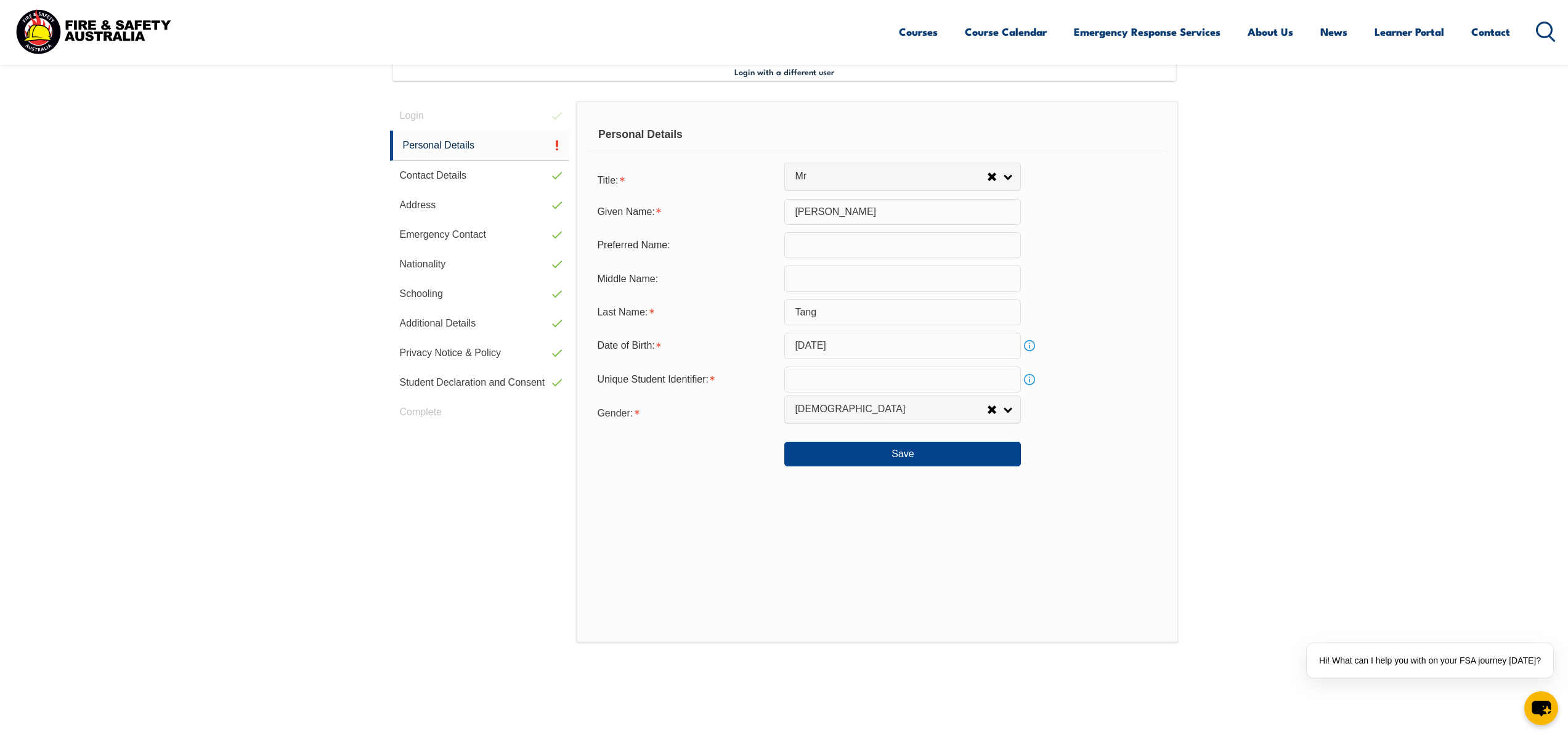
click at [1000, 381] on input "text" at bounding box center [902, 379] width 236 height 26
click at [1024, 380] on link "Info" at bounding box center [1029, 379] width 17 height 17
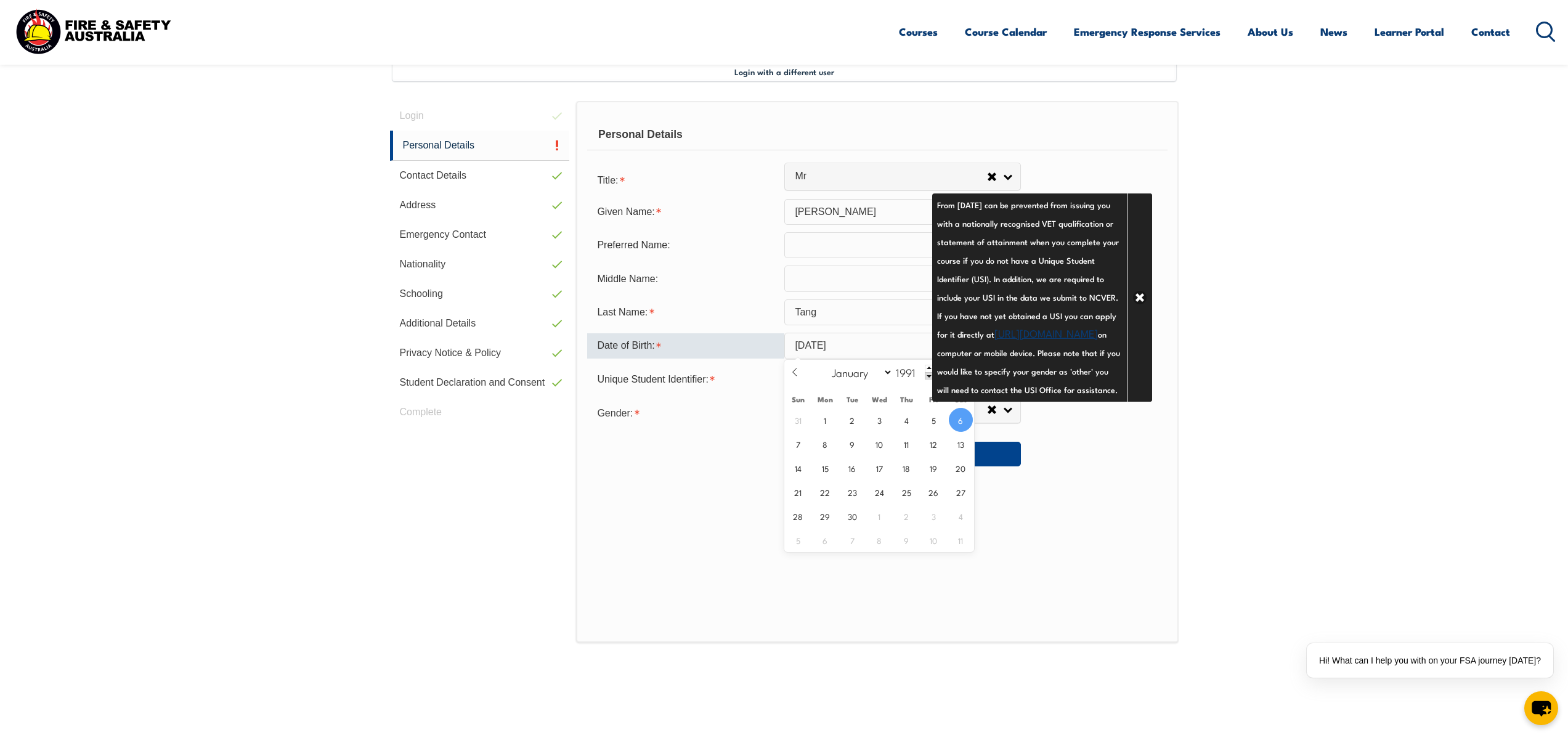
click at [996, 359] on input "[DATE]" at bounding box center [902, 345] width 236 height 26
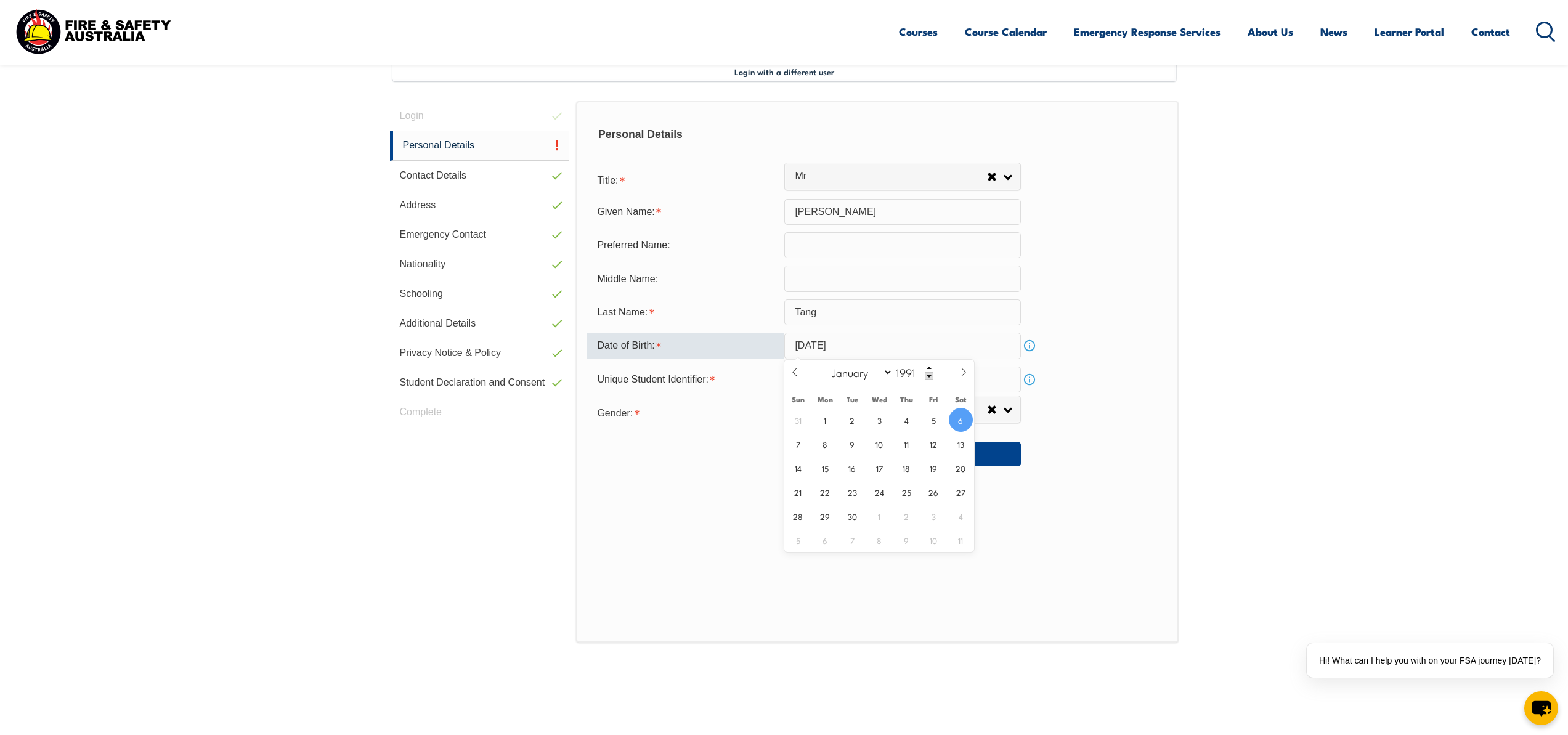
click at [1030, 375] on link "Info" at bounding box center [1029, 379] width 17 height 17
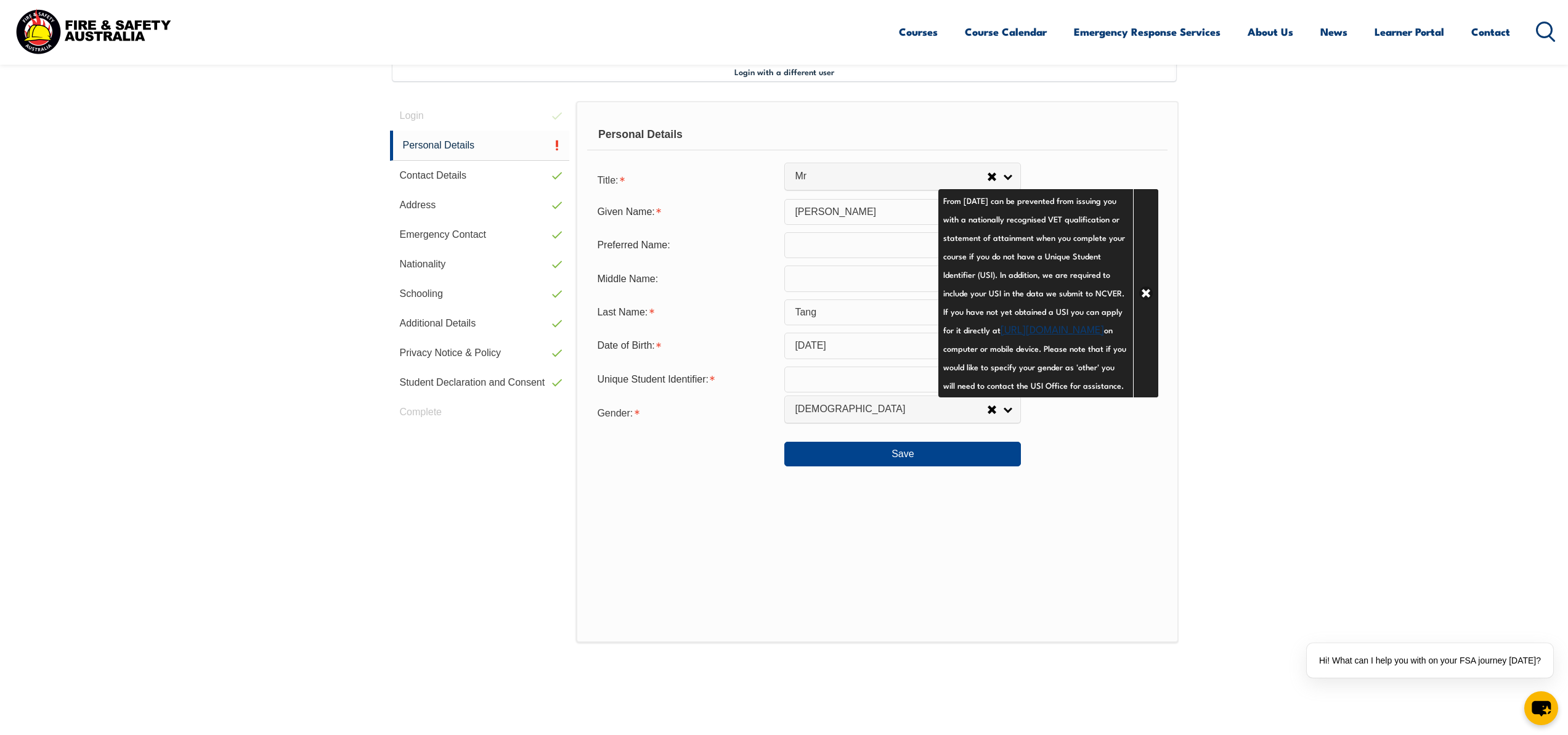
click at [1001, 335] on link "[URL][DOMAIN_NAME]" at bounding box center [1052, 328] width 104 height 15
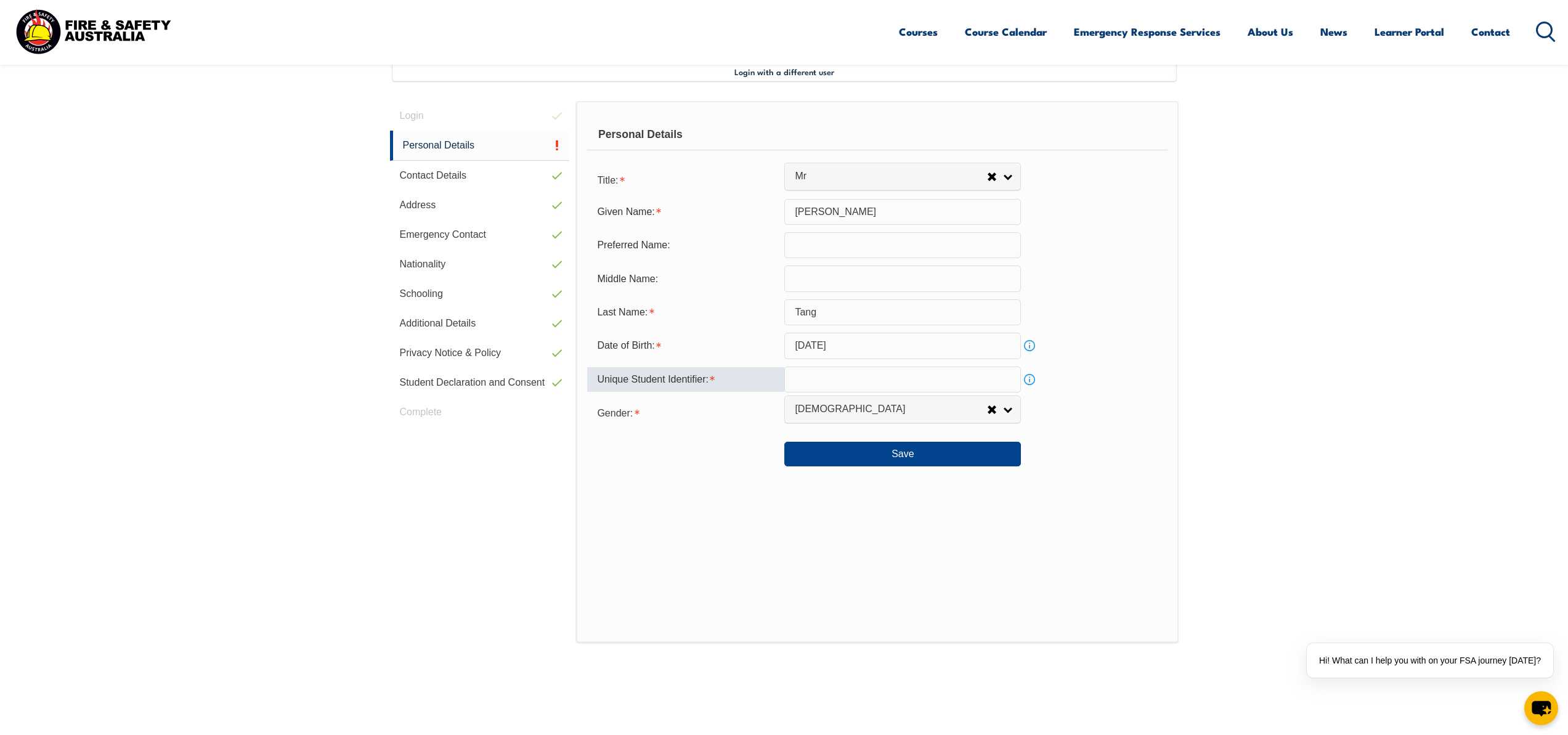
click at [839, 390] on input "text" at bounding box center [902, 379] width 236 height 26
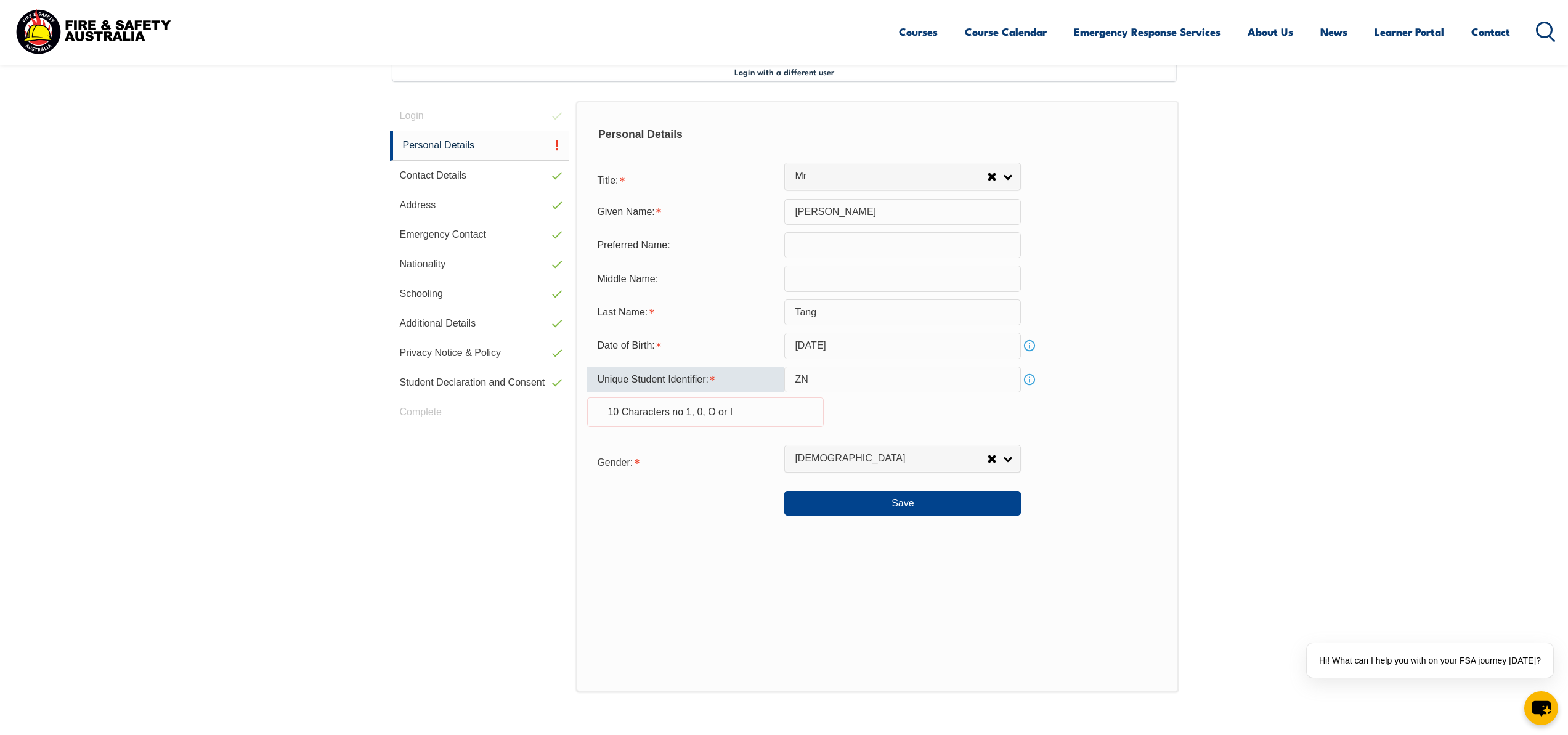
type input "Z"
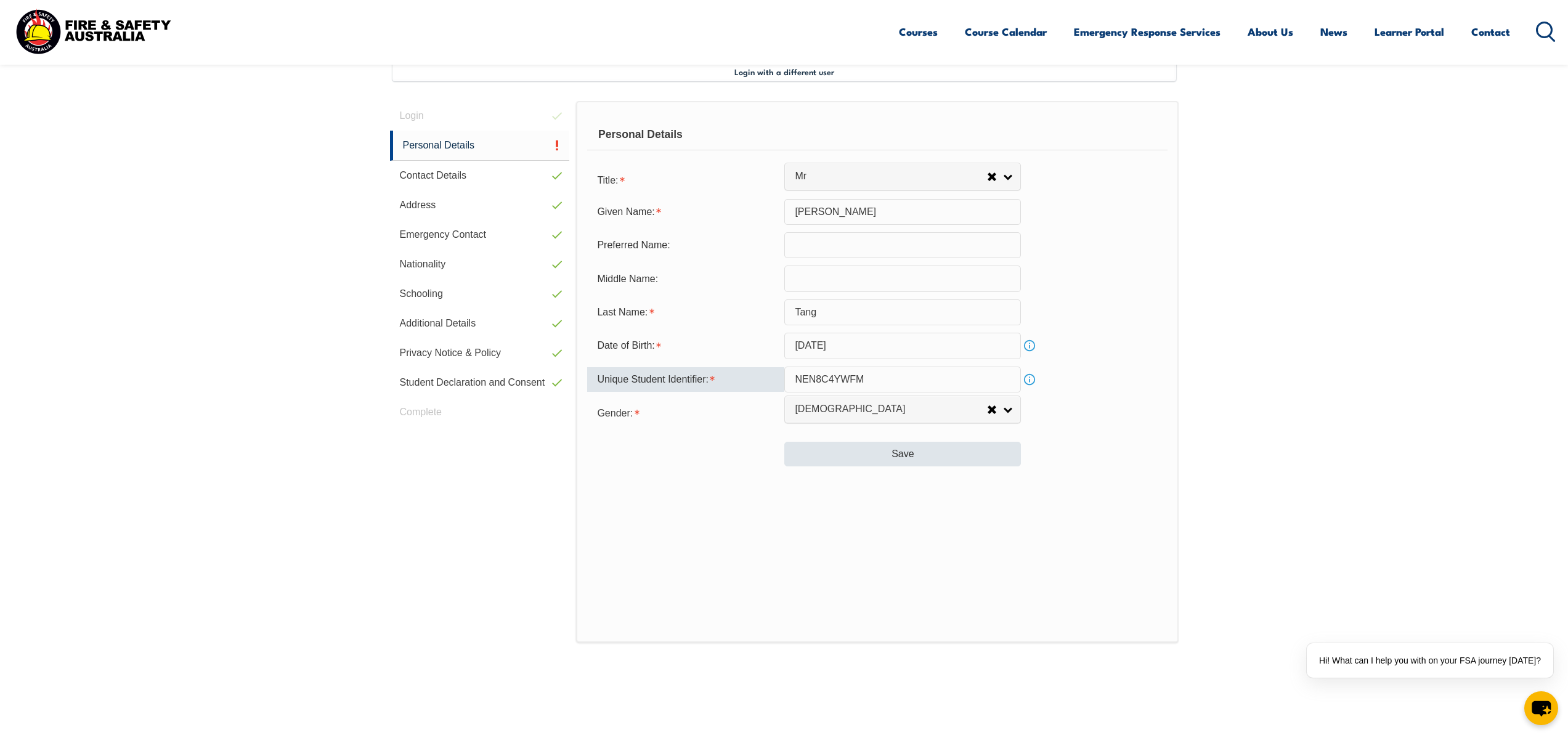
type input "NEN8C4YWFM"
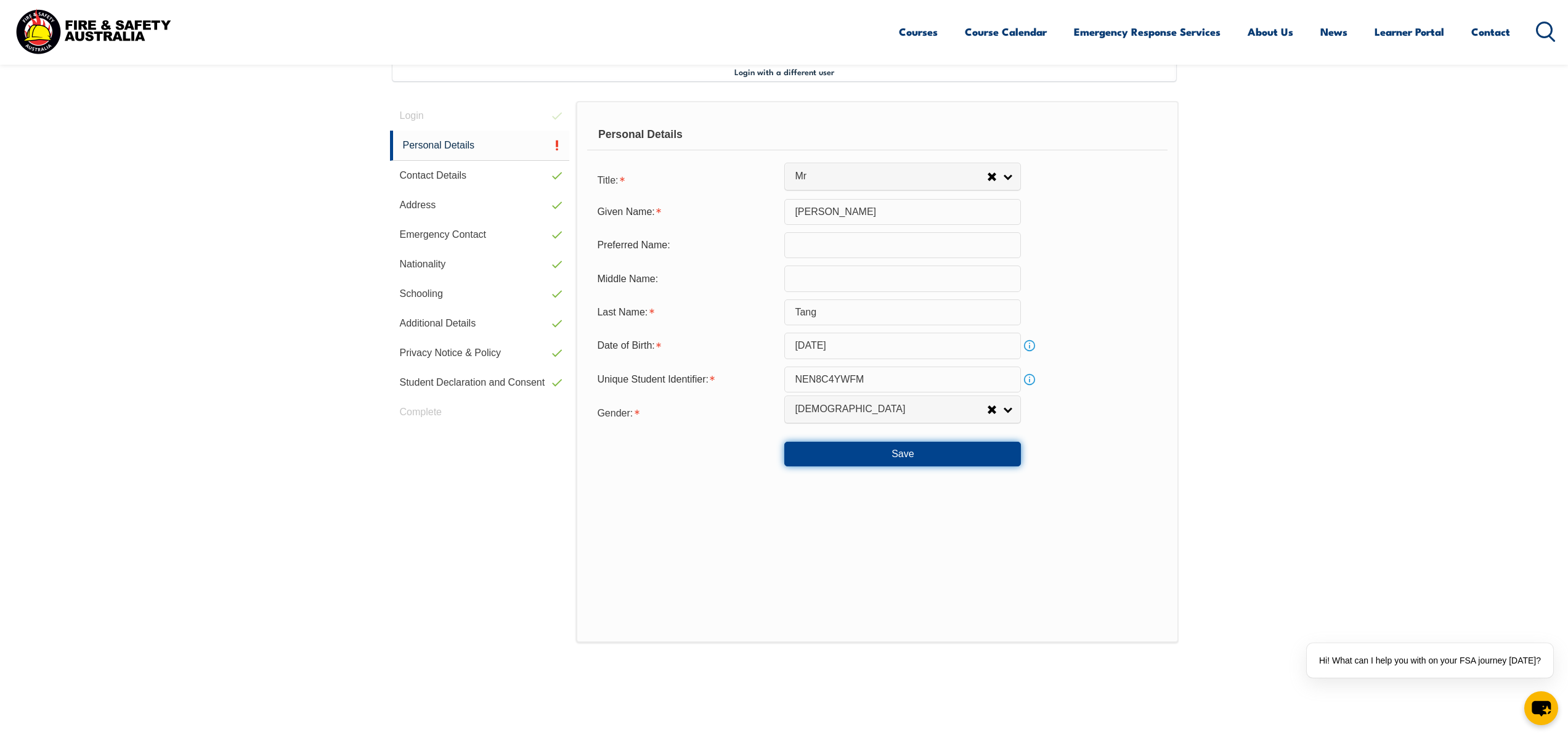
click at [851, 457] on button "Save" at bounding box center [902, 454] width 236 height 24
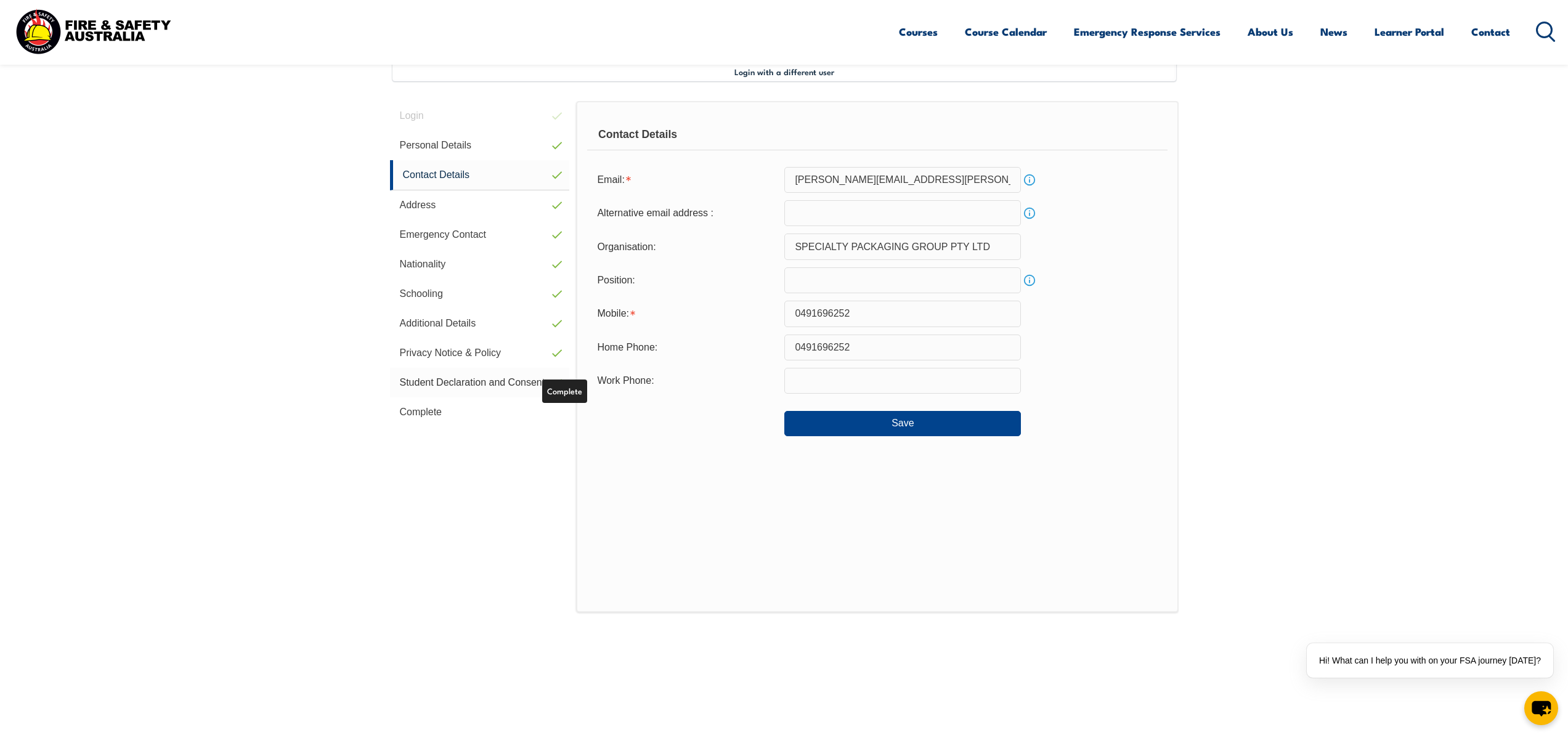
click at [526, 388] on link "Student Declaration and Consent" at bounding box center [480, 382] width 180 height 30
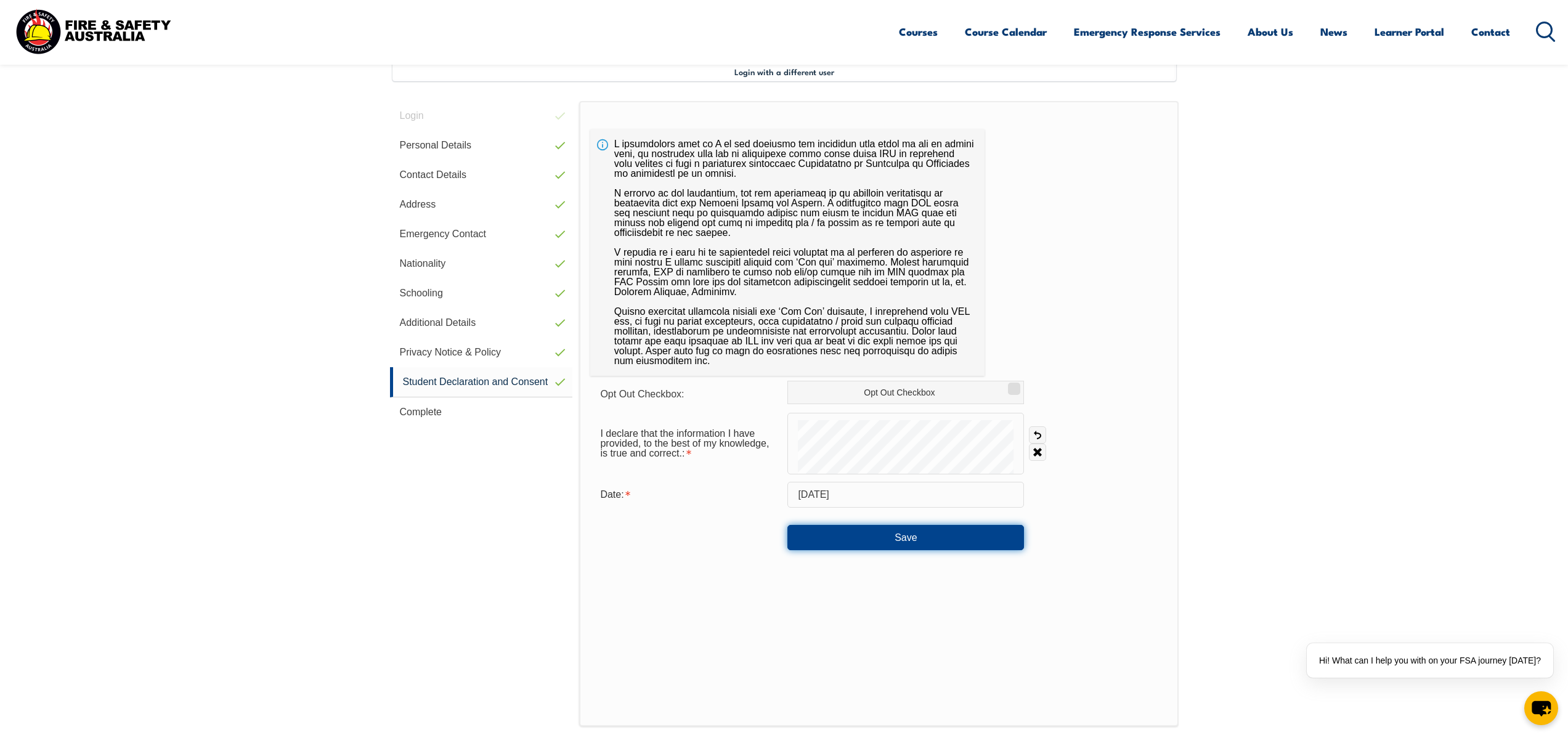
click at [880, 540] on button "Save" at bounding box center [906, 537] width 236 height 24
